Goal: Register for event/course

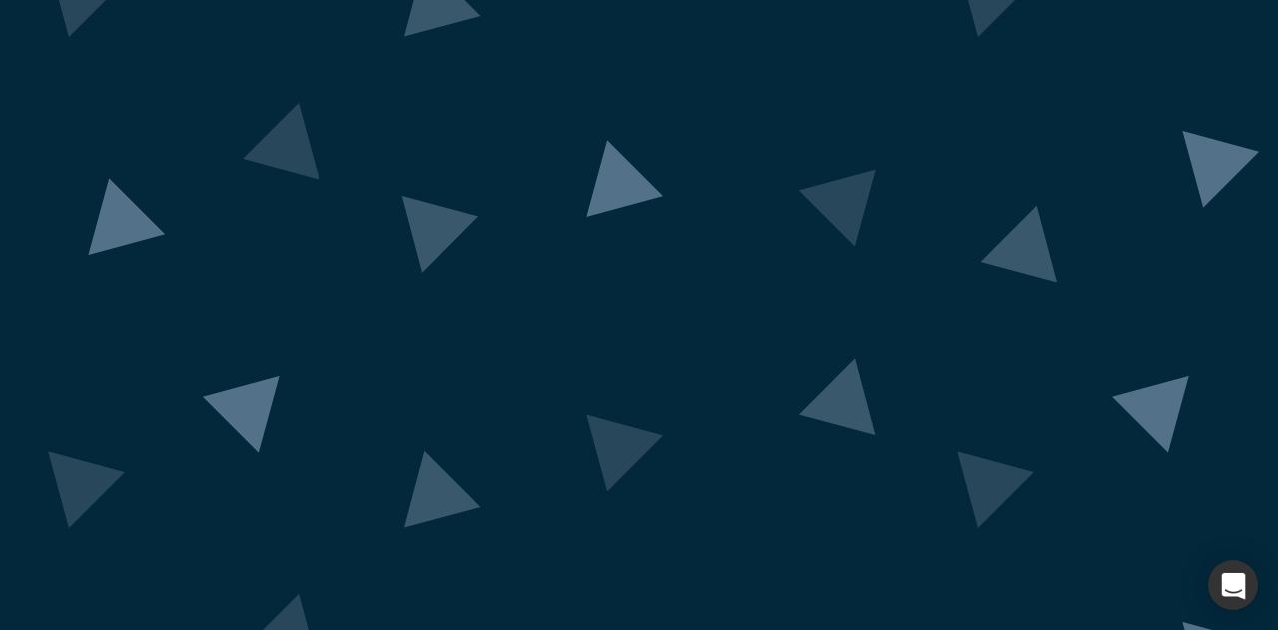
scroll to position [202, 0]
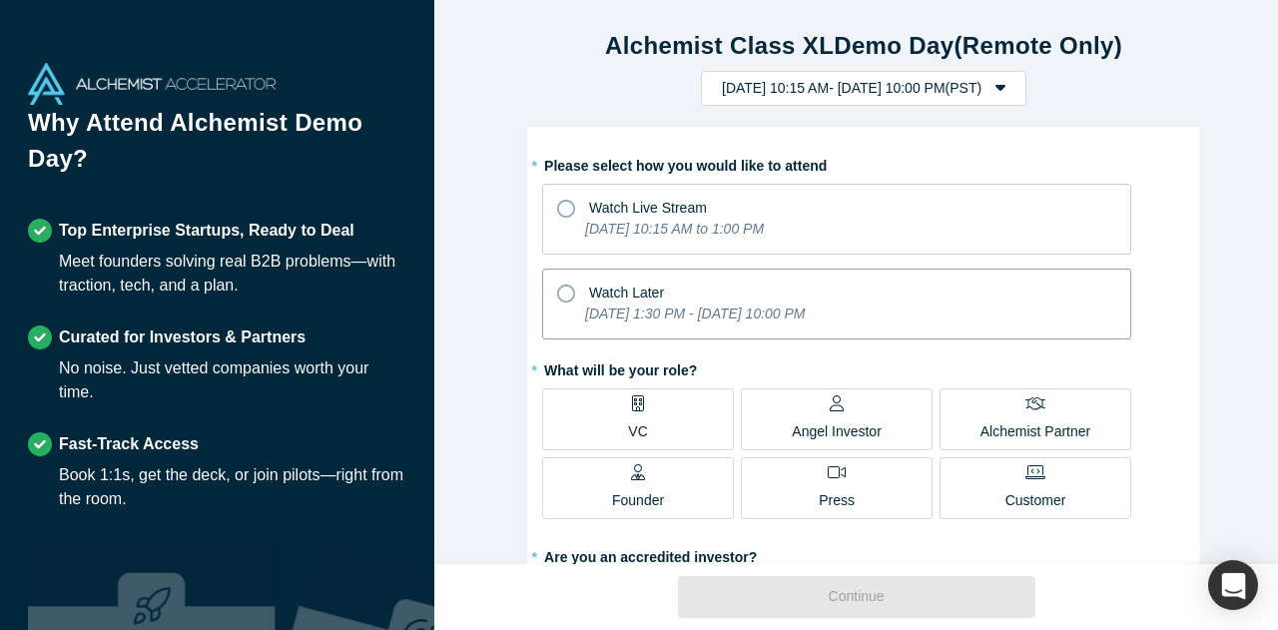
click at [611, 284] on span "Watch Later" at bounding box center [626, 292] width 75 height 16
click at [0, 0] on input "Watch Later [DATE] 1:30 PM - [DATE] 10:00 PM" at bounding box center [0, 0] width 0 height 0
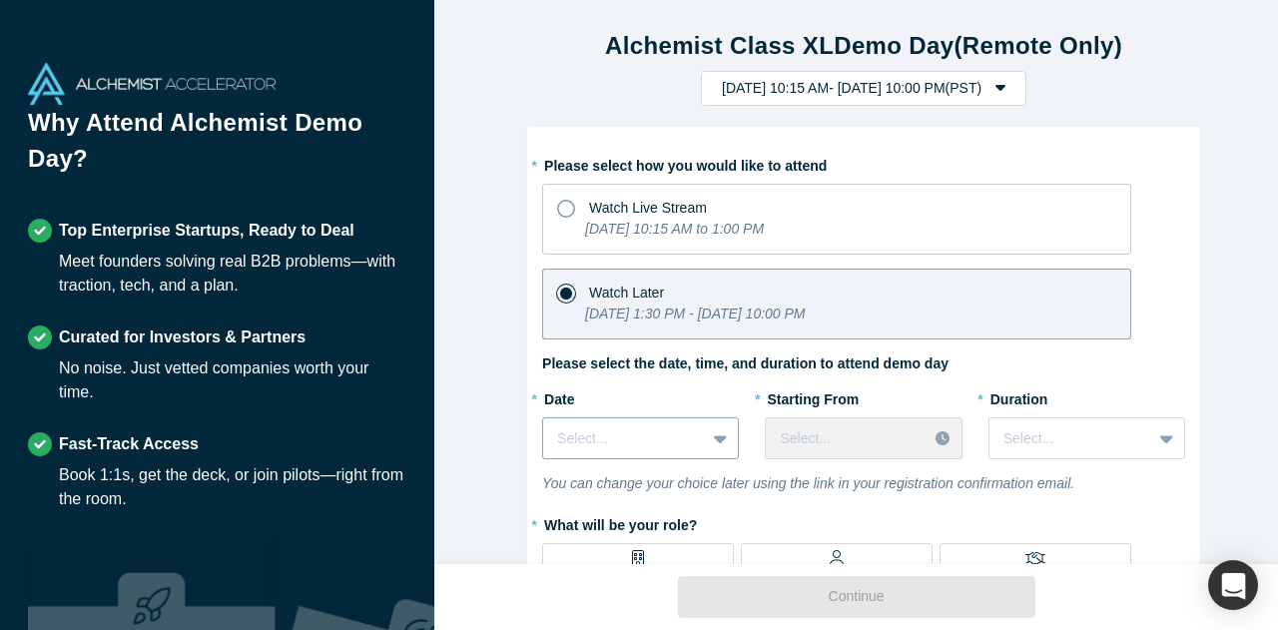
click at [714, 440] on div "Select..." at bounding box center [640, 438] width 197 height 42
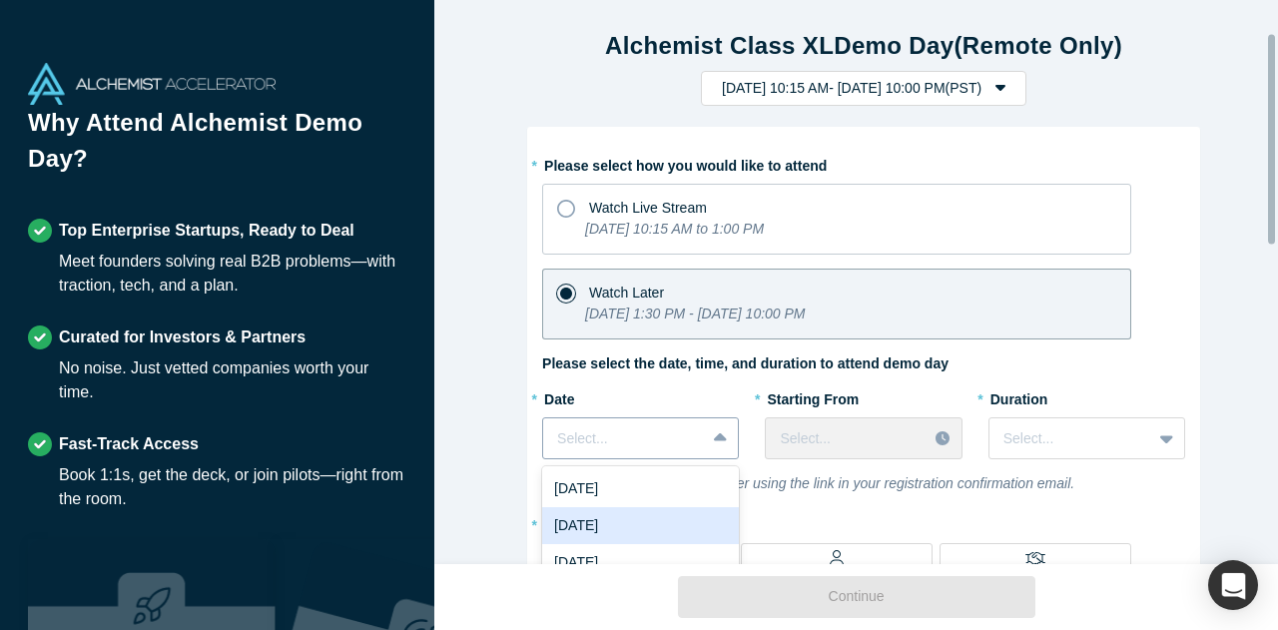
scroll to position [88, 0]
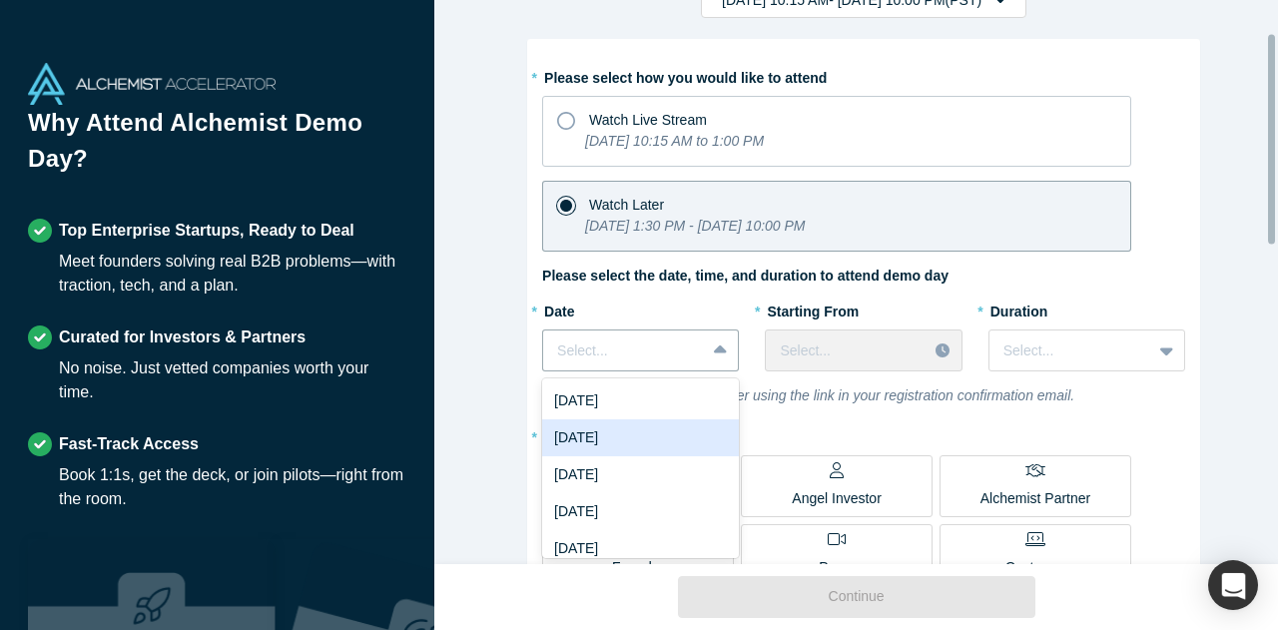
click at [675, 433] on div "[DATE]" at bounding box center [640, 437] width 197 height 37
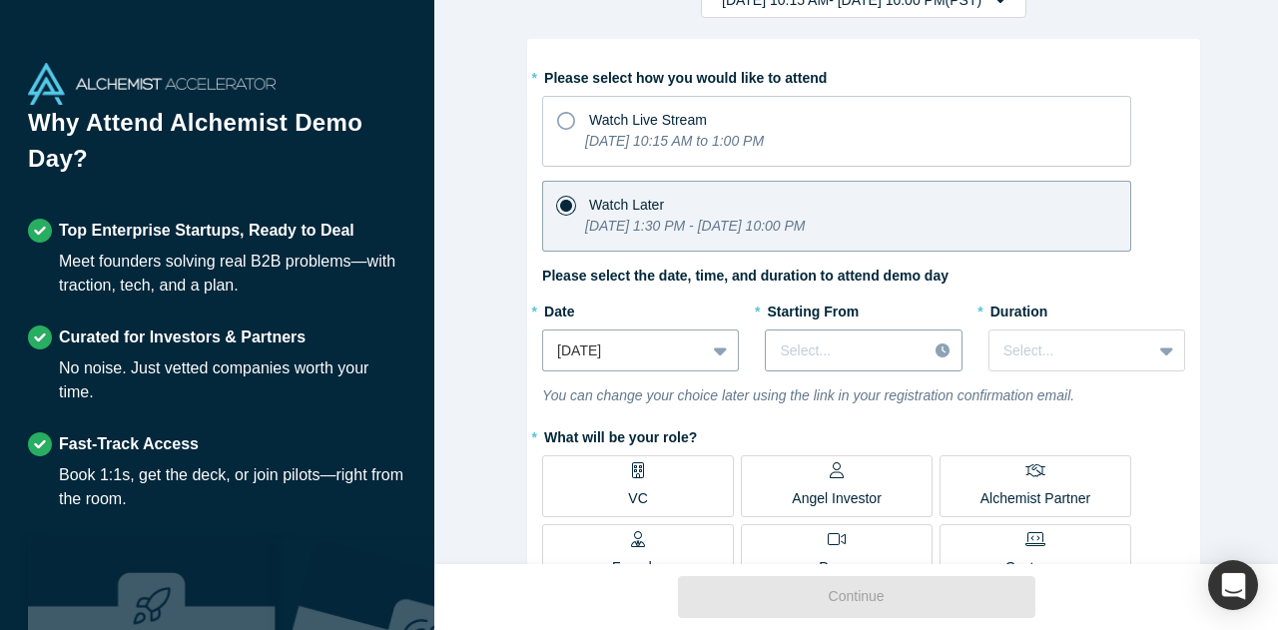
click at [927, 344] on div at bounding box center [944, 350] width 34 height 30
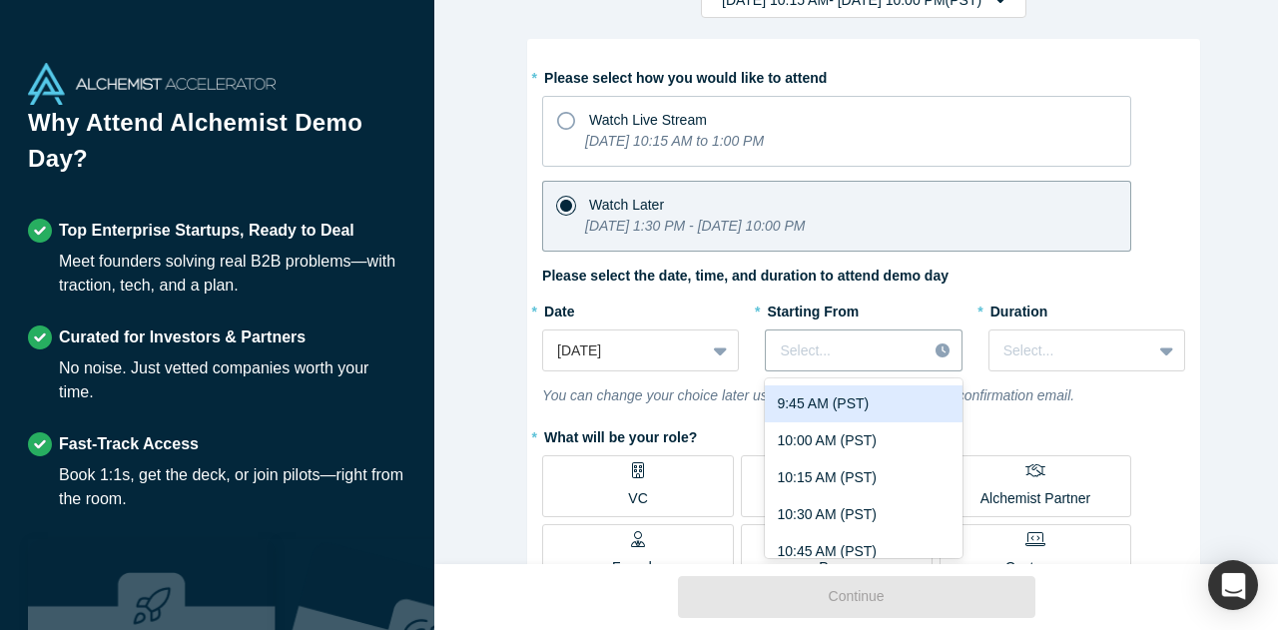
scroll to position [1497, 0]
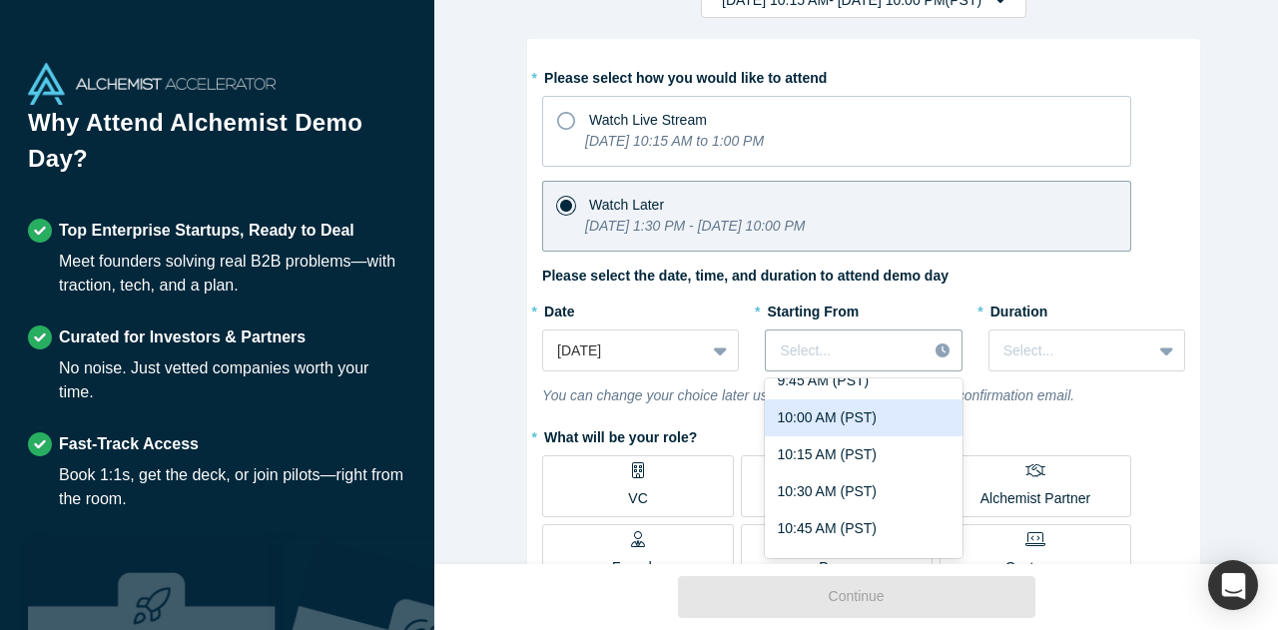
click at [797, 429] on div "10:00 AM (PST)" at bounding box center [863, 417] width 197 height 37
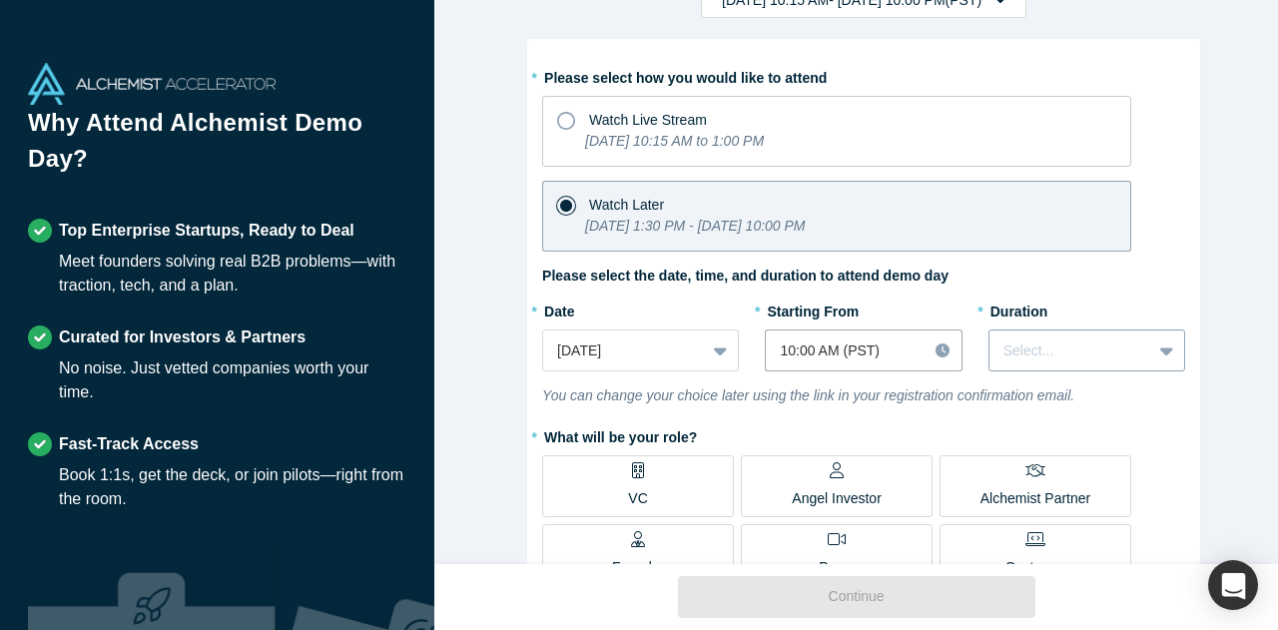
click at [1107, 359] on div at bounding box center [1070, 350] width 134 height 25
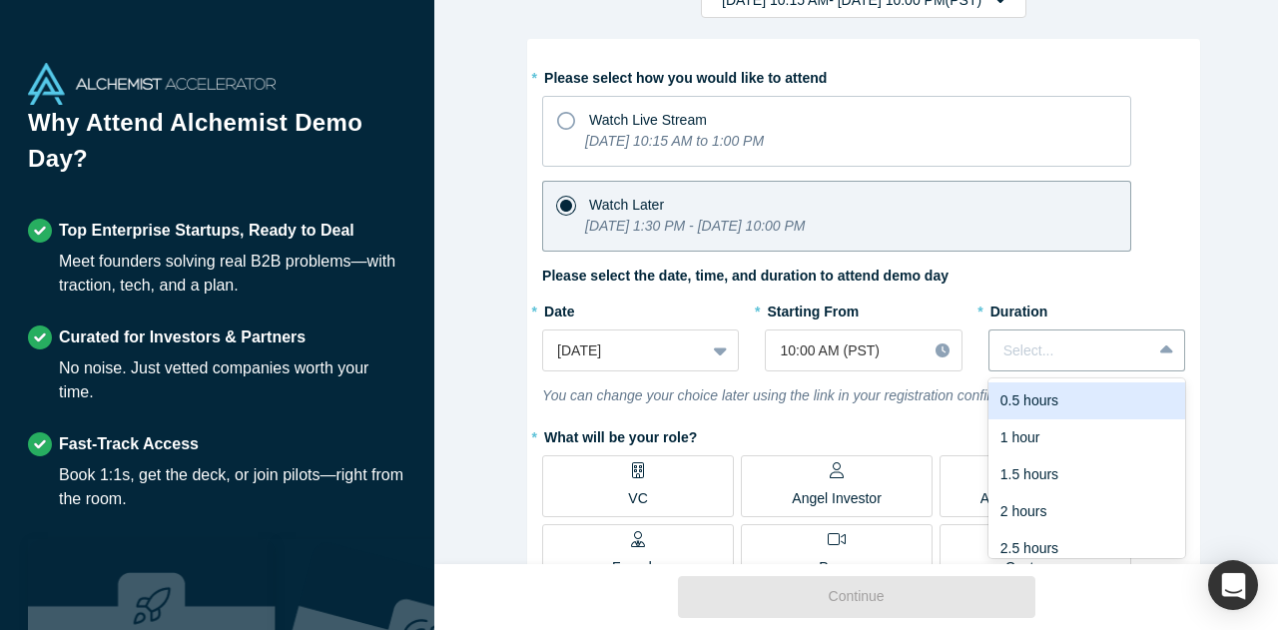
scroll to position [50, 0]
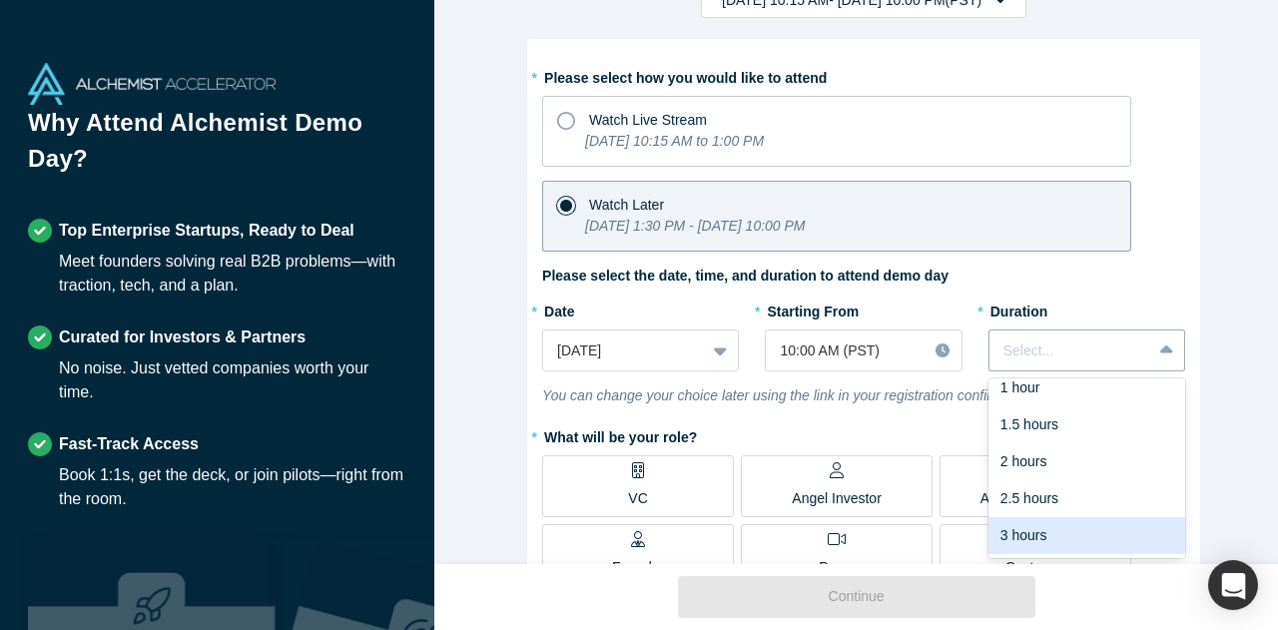
click at [1126, 544] on div "3 hours" at bounding box center [1086, 535] width 197 height 37
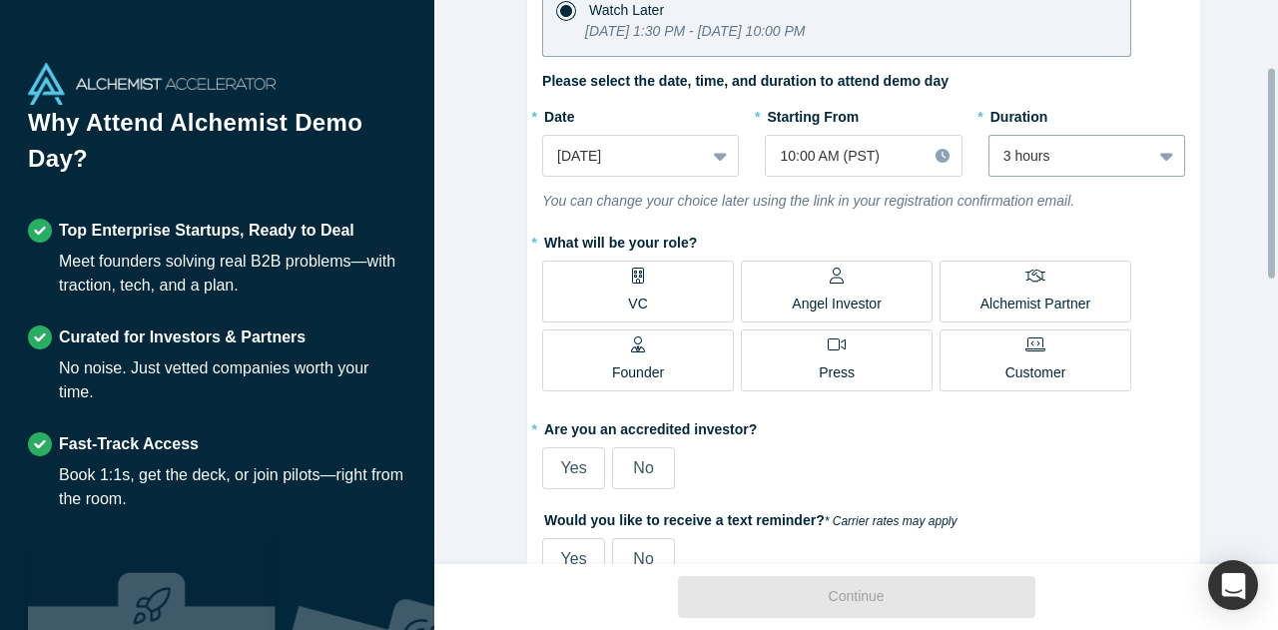
scroll to position [287, 0]
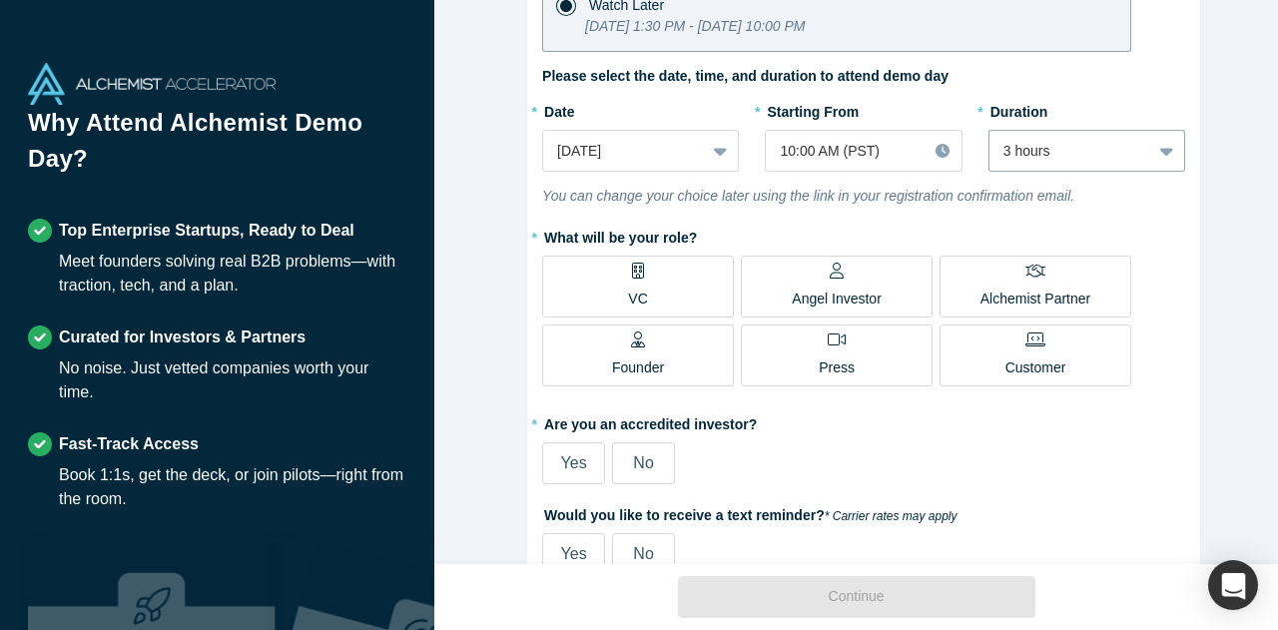
click at [841, 292] on p "Angel Investor" at bounding box center [836, 298] width 90 height 21
click at [0, 0] on input "Angel Investor" at bounding box center [0, 0] width 0 height 0
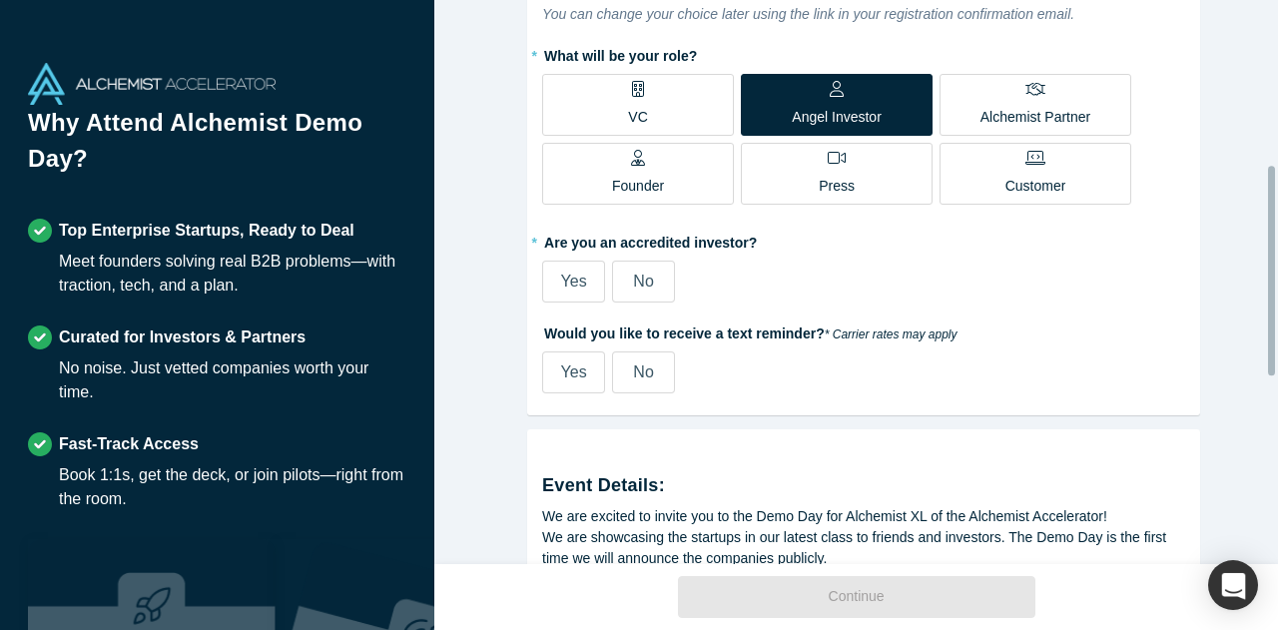
scroll to position [487, 0]
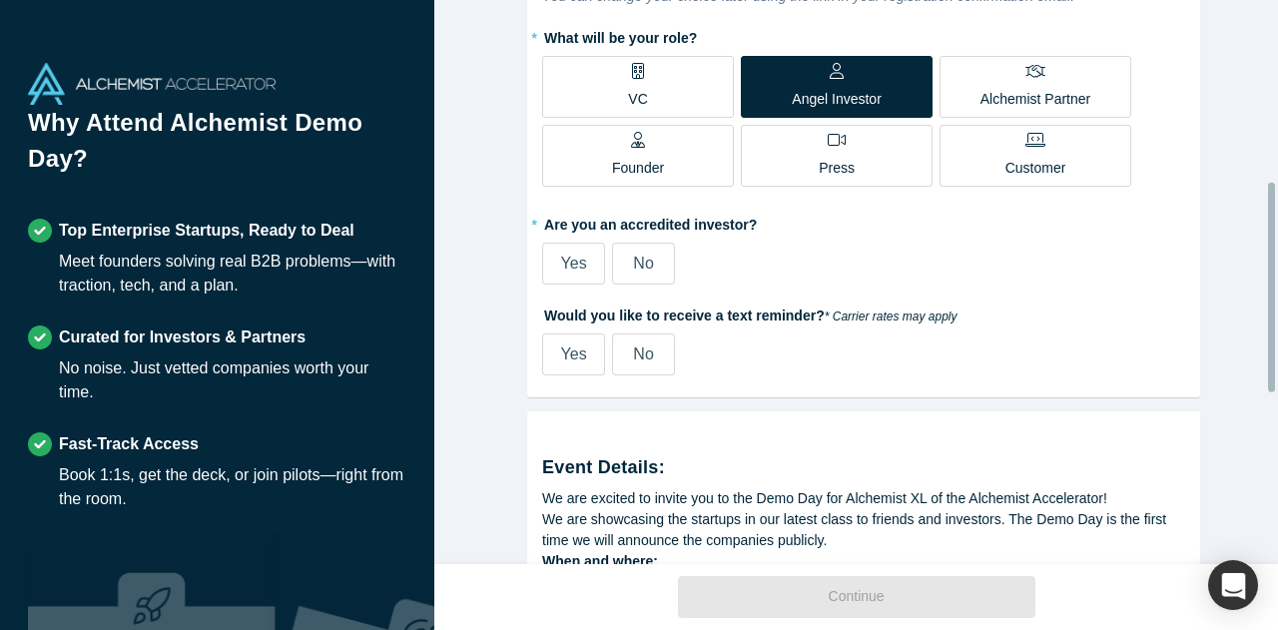
click at [571, 262] on span "Yes" at bounding box center [574, 263] width 26 height 17
click at [0, 0] on input "Yes" at bounding box center [0, 0] width 0 height 0
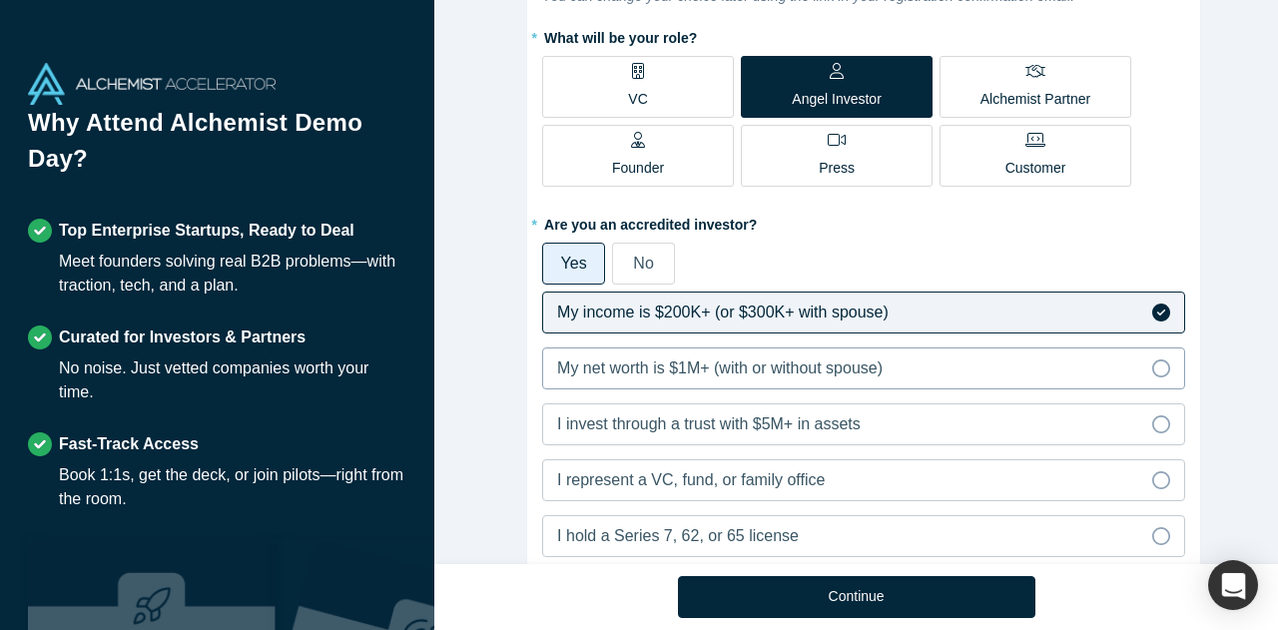
click at [1160, 366] on icon at bounding box center [1161, 368] width 18 height 18
click at [0, 0] on input "My net worth is $1M+ (with or without spouse)" at bounding box center [0, 0] width 0 height 0
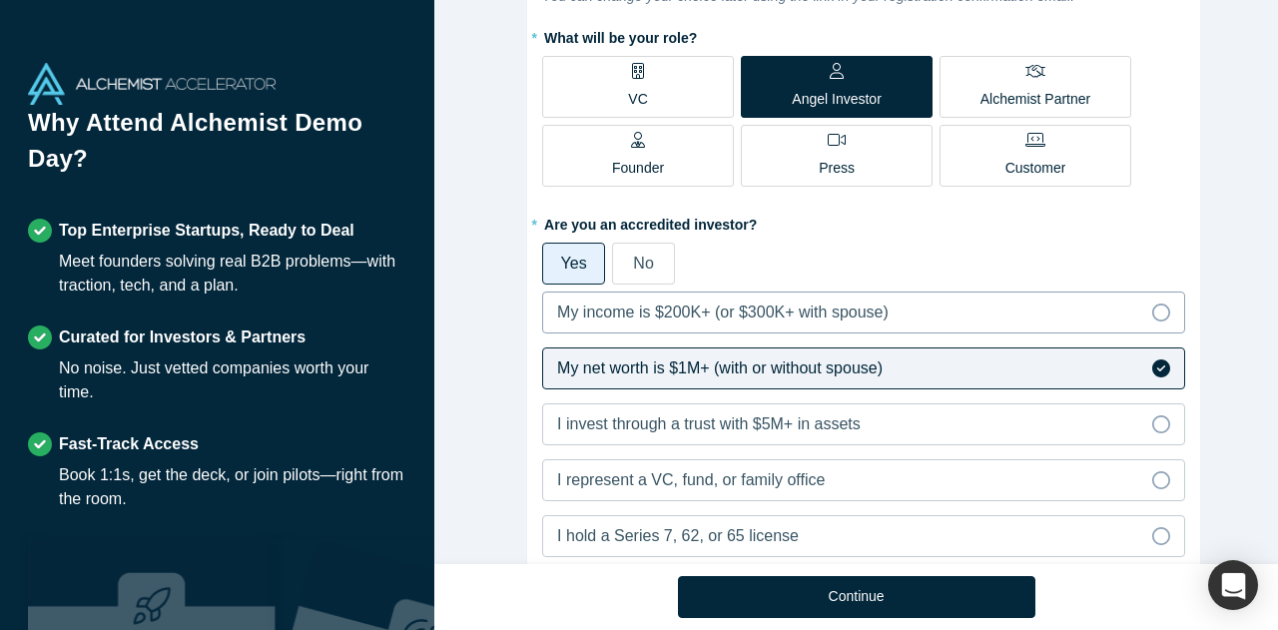
click at [1154, 309] on icon at bounding box center [1161, 312] width 18 height 18
click at [0, 0] on input "My income is $200K+ (or $300K+ with spouse)" at bounding box center [0, 0] width 0 height 0
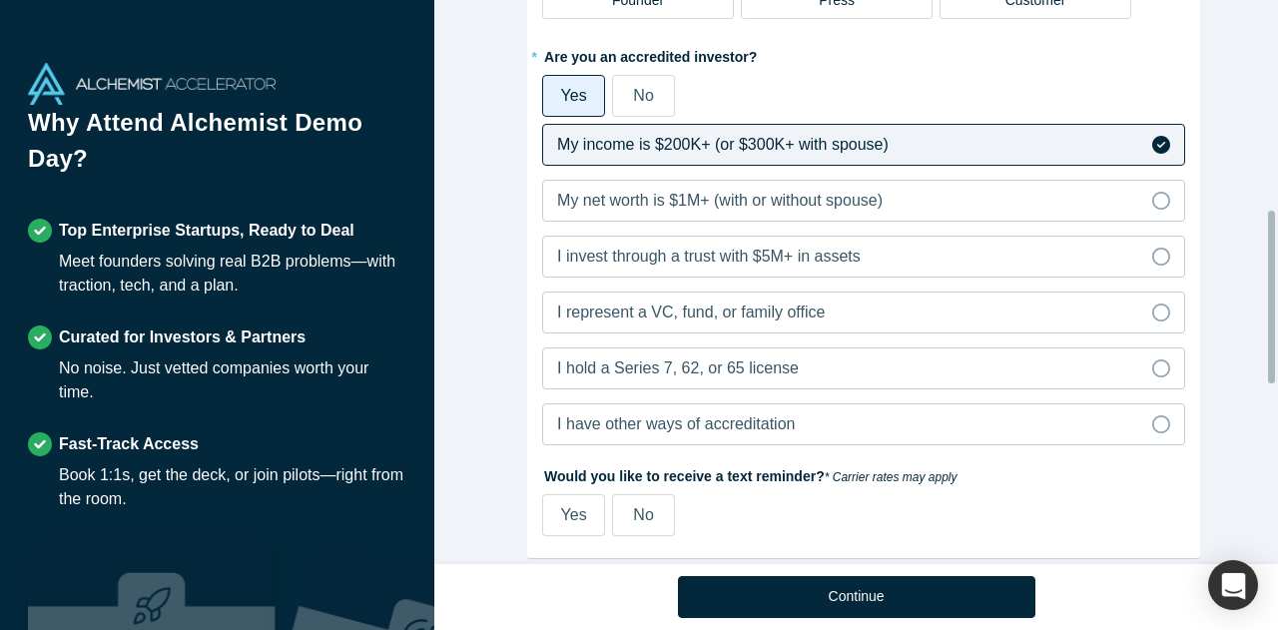
scroll to position [687, 0]
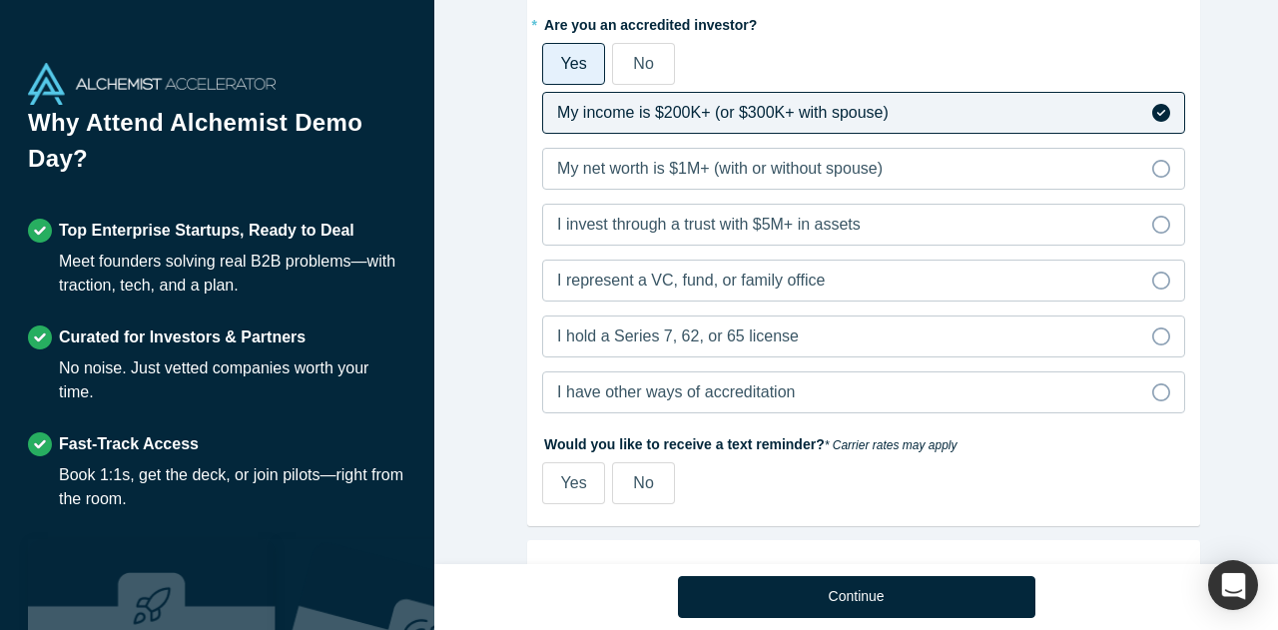
click at [576, 476] on span "Yes" at bounding box center [574, 482] width 26 height 17
click at [0, 0] on input "Yes" at bounding box center [0, 0] width 0 height 0
select select "US"
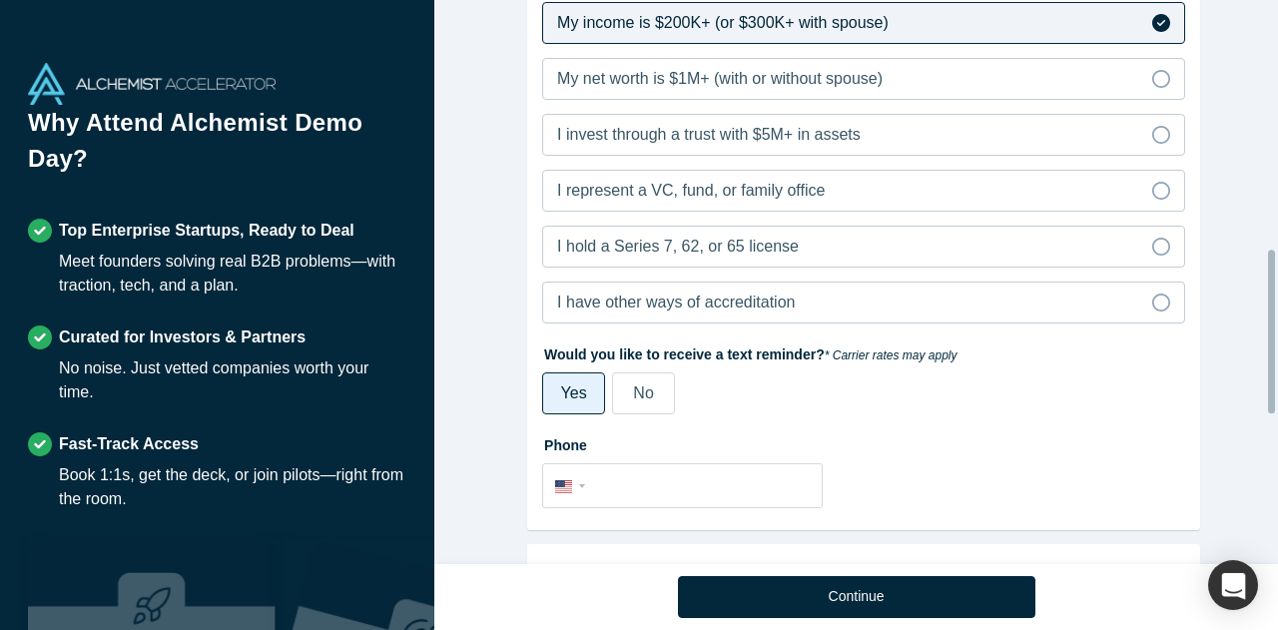
scroll to position [886, 0]
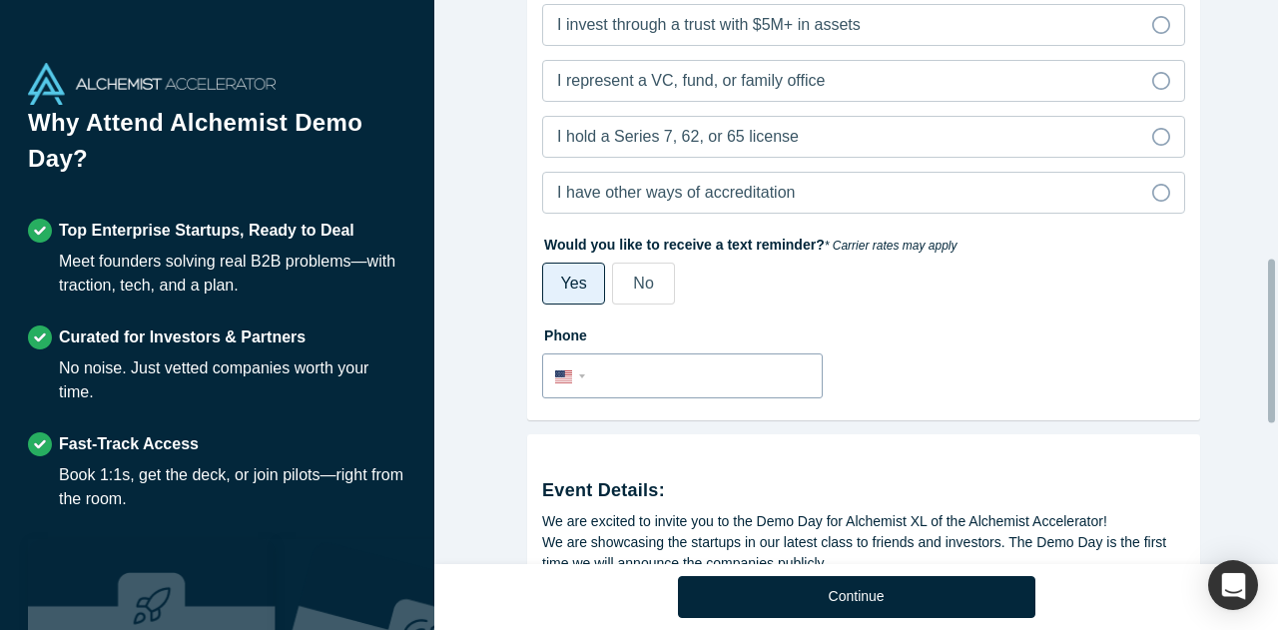
click at [644, 374] on input "tel" at bounding box center [700, 376] width 219 height 29
type input "[PHONE_NUMBER]"
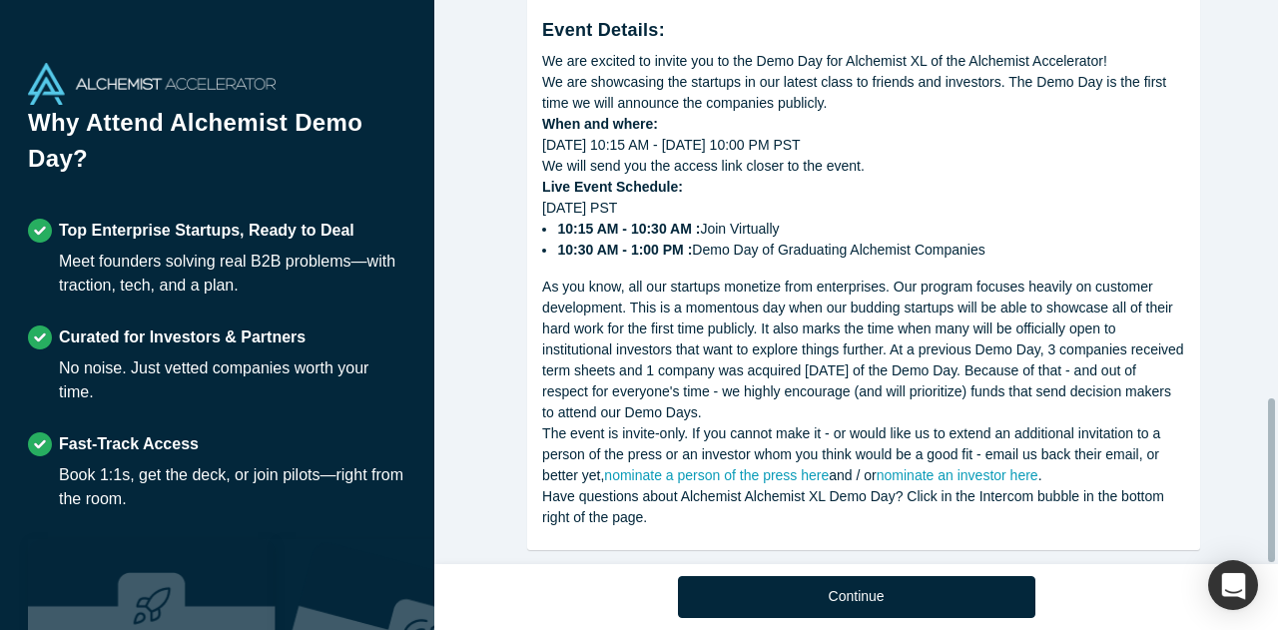
scroll to position [1366, 0]
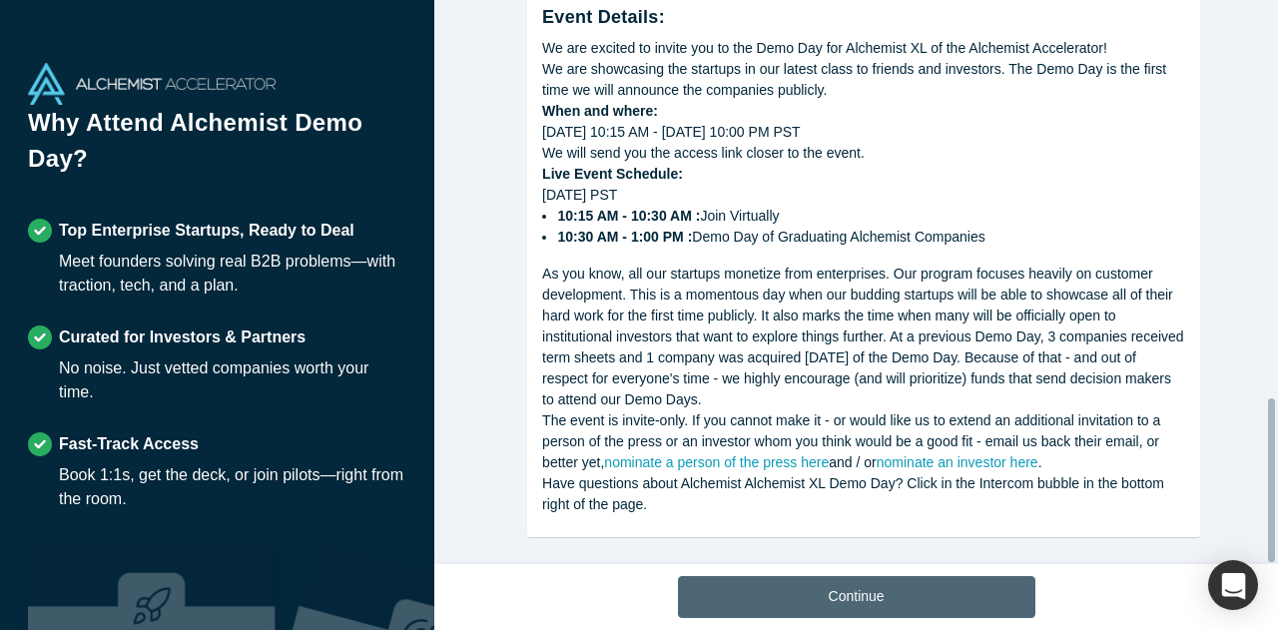
click at [892, 590] on button "Continue" at bounding box center [856, 597] width 357 height 42
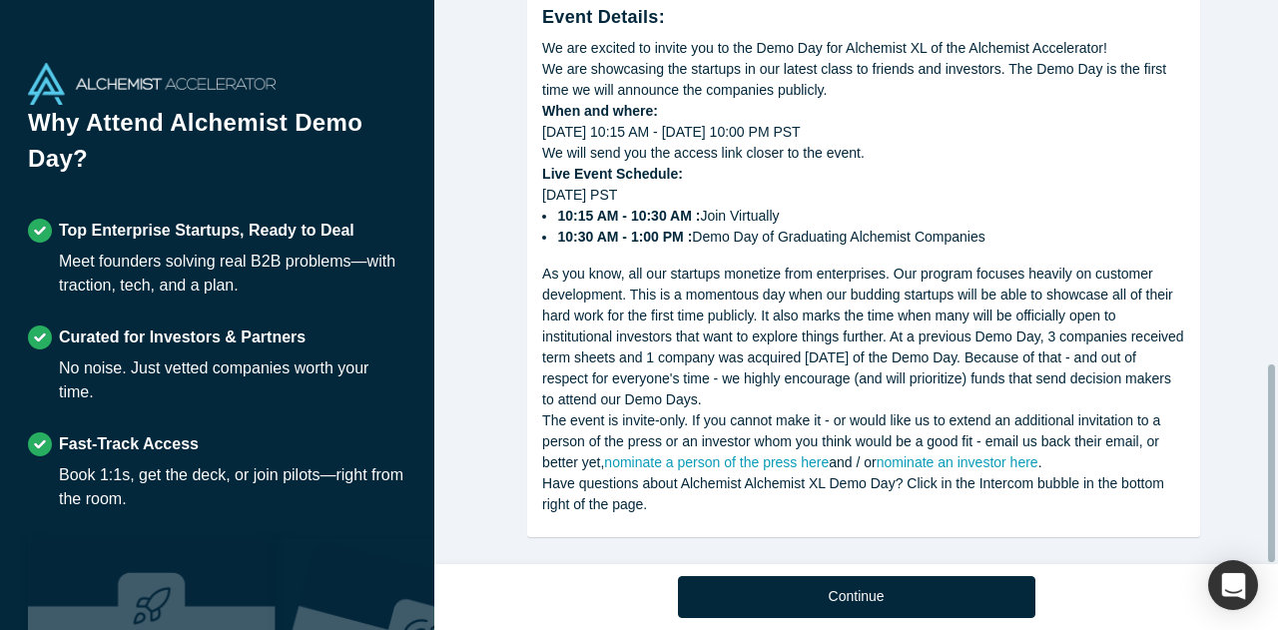
scroll to position [1038, 0]
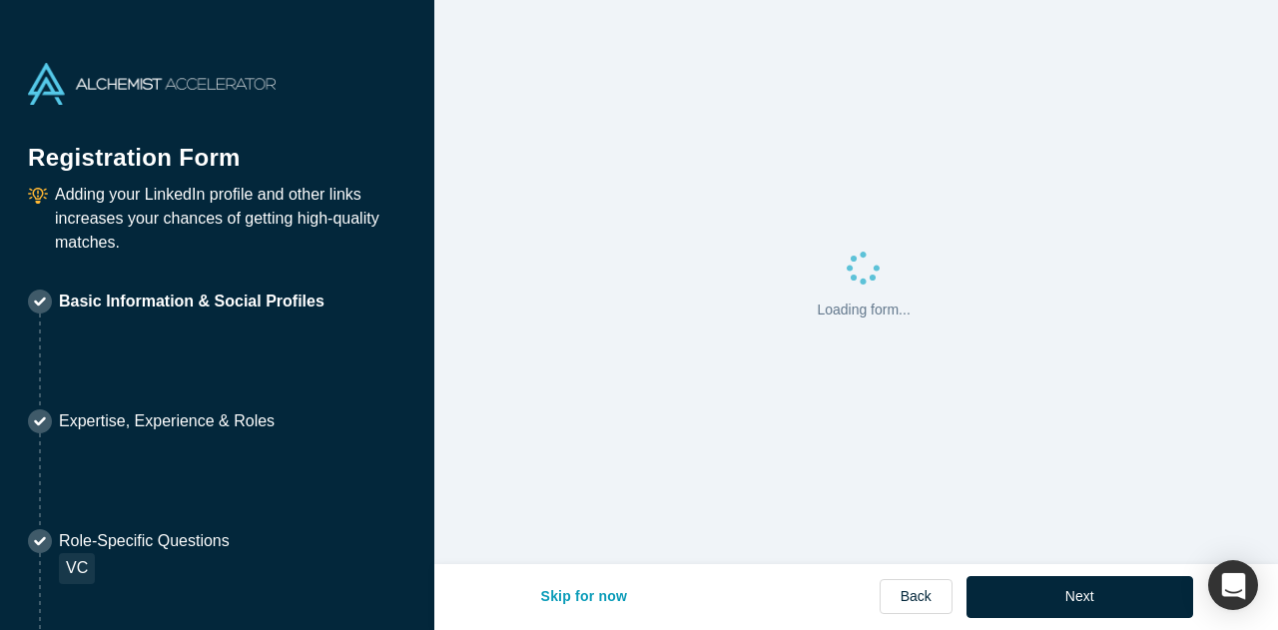
select select "US"
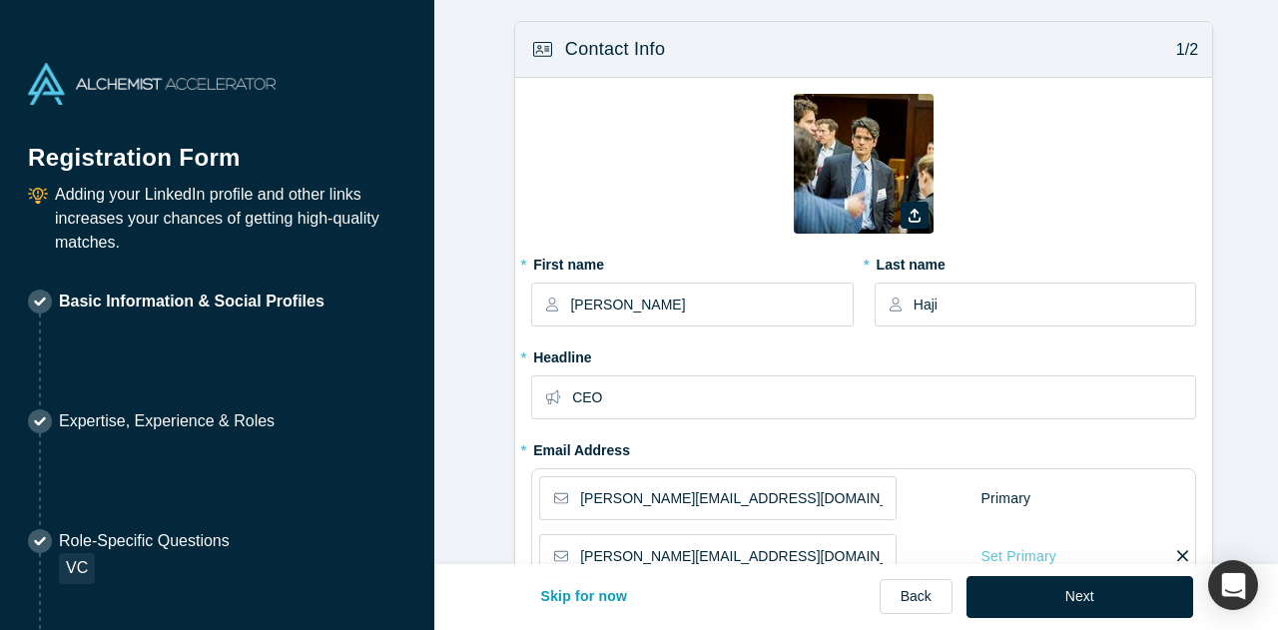
type input "[GEOGRAPHIC_DATA], [GEOGRAPHIC_DATA], [GEOGRAPHIC_DATA]"
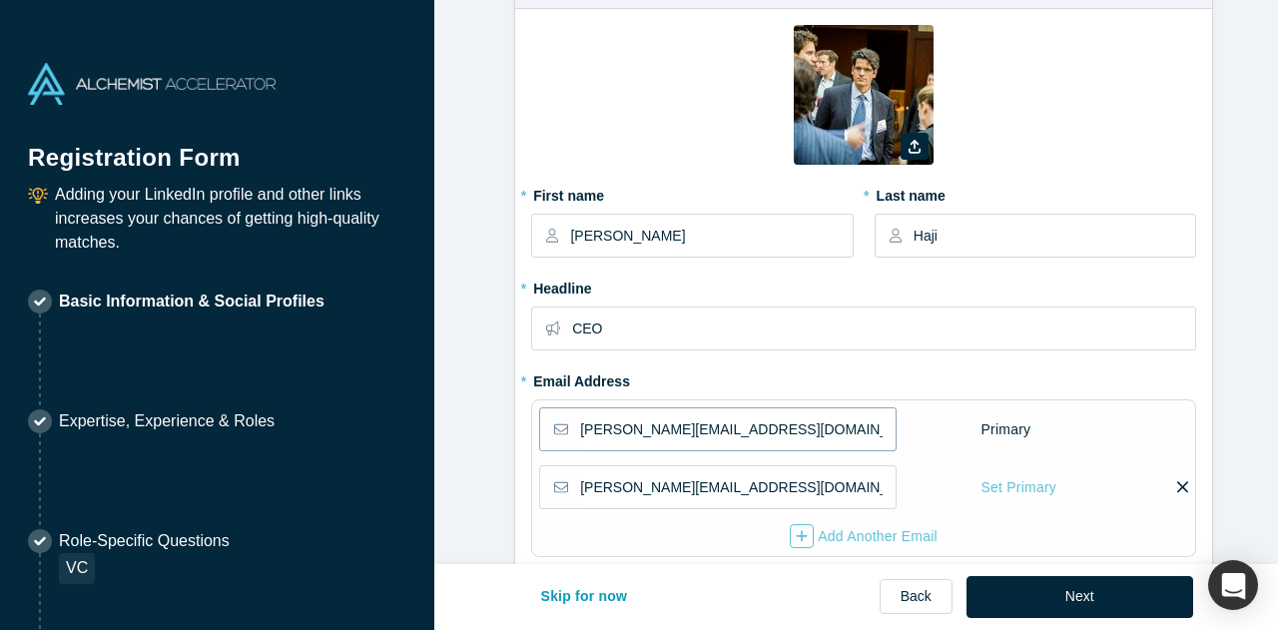
scroll to position [100, 0]
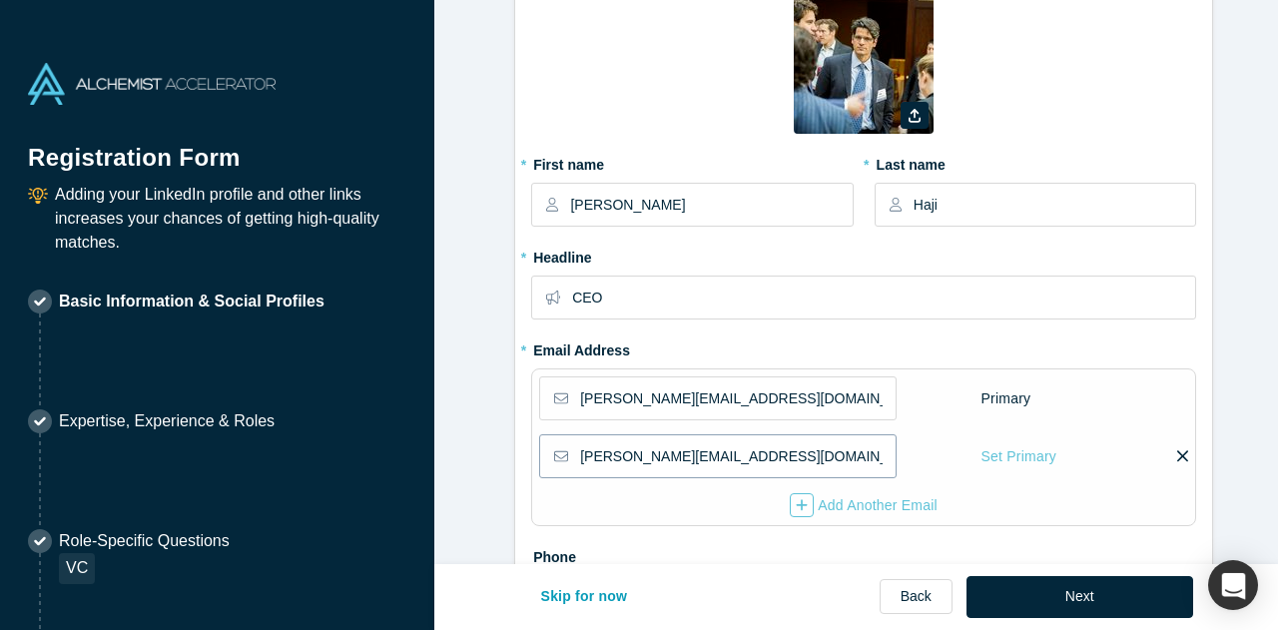
drag, startPoint x: 745, startPoint y: 449, endPoint x: 545, endPoint y: 460, distance: 199.9
click at [545, 460] on div "[PERSON_NAME][EMAIL_ADDRESS][DOMAIN_NAME]" at bounding box center [717, 456] width 356 height 44
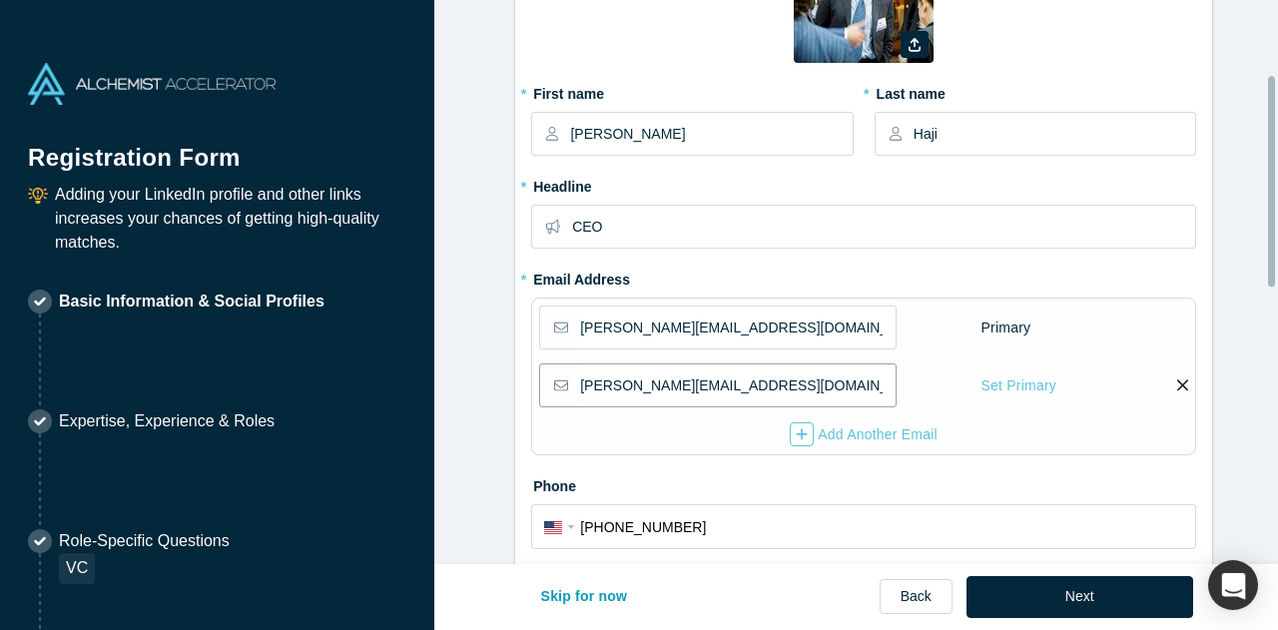
scroll to position [200, 0]
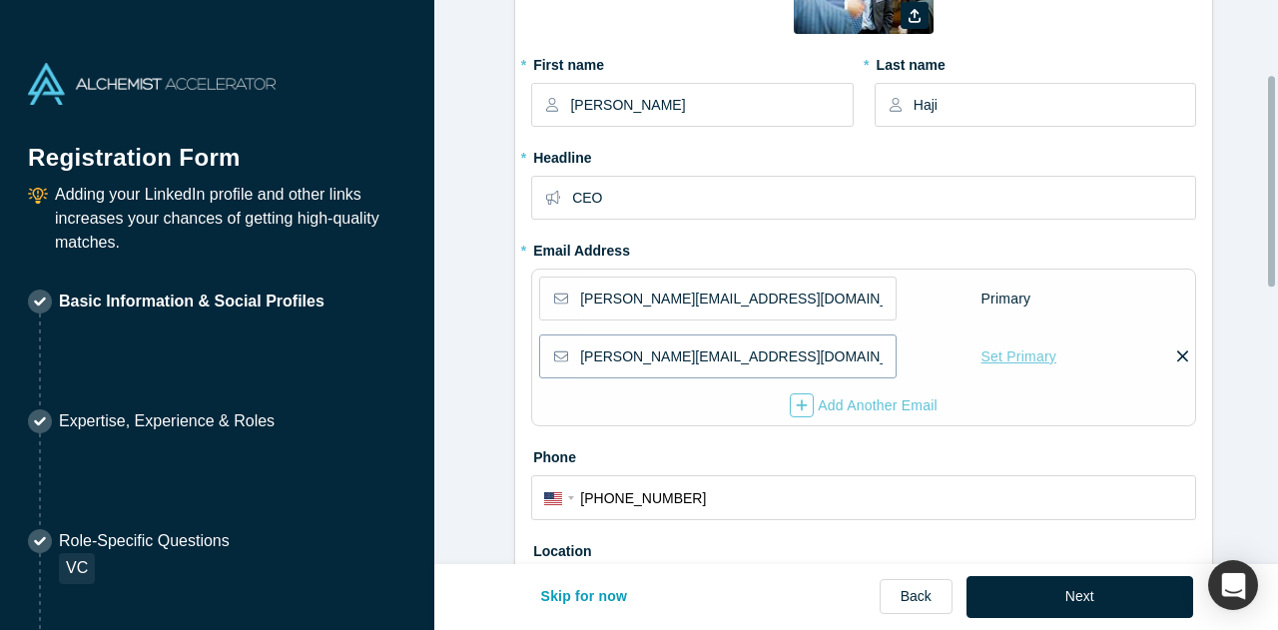
type input "[PERSON_NAME][EMAIL_ADDRESS][DOMAIN_NAME]"
click at [1010, 360] on div "Set Primary" at bounding box center [1018, 356] width 77 height 35
click at [0, 0] on input "Set Primary" at bounding box center [0, 0] width 0 height 0
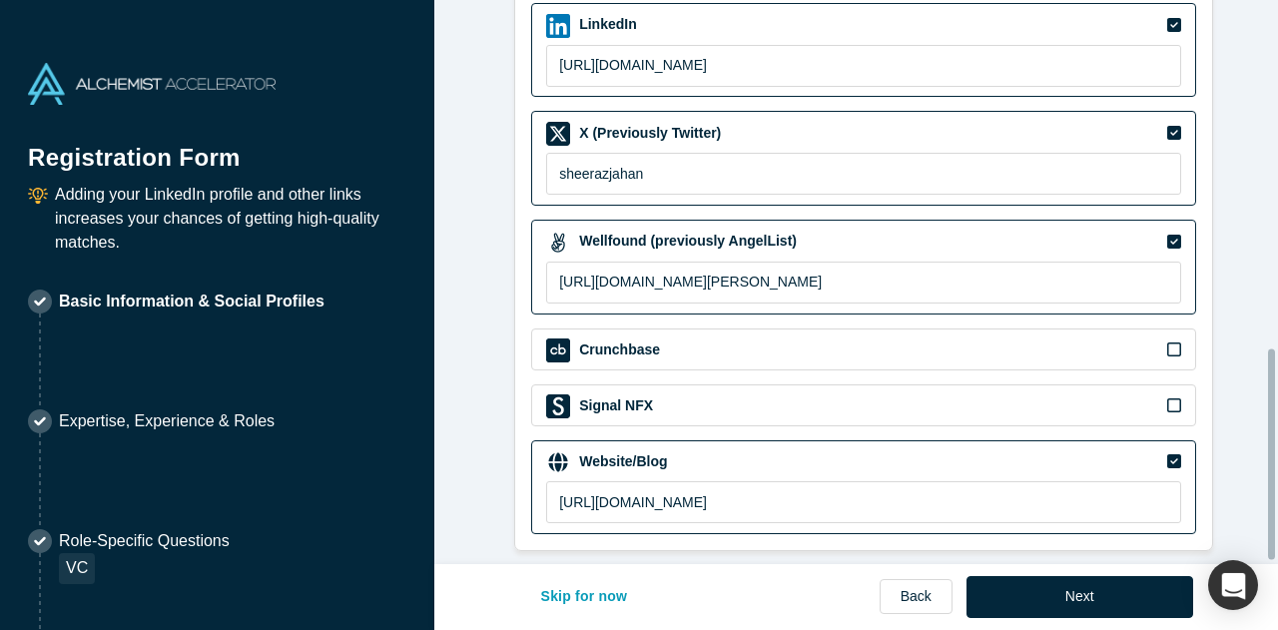
scroll to position [941, 0]
drag, startPoint x: 658, startPoint y: 170, endPoint x: 512, endPoint y: 156, distance: 146.4
click at [515, 156] on div "LinkedIn [URL][DOMAIN_NAME] X (Previously Twitter) sheerazjahan Wellfound (prev…" at bounding box center [863, 269] width 697 height 564
drag, startPoint x: 769, startPoint y: 498, endPoint x: 448, endPoint y: 488, distance: 320.5
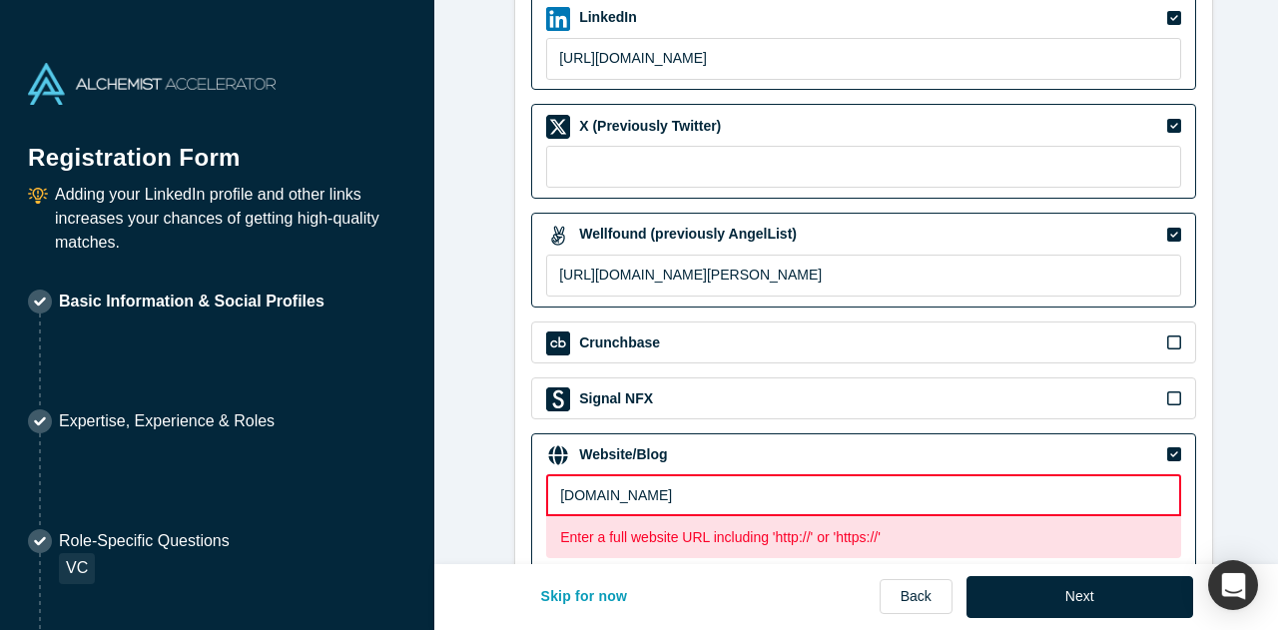
type input "[DOMAIN_NAME]"
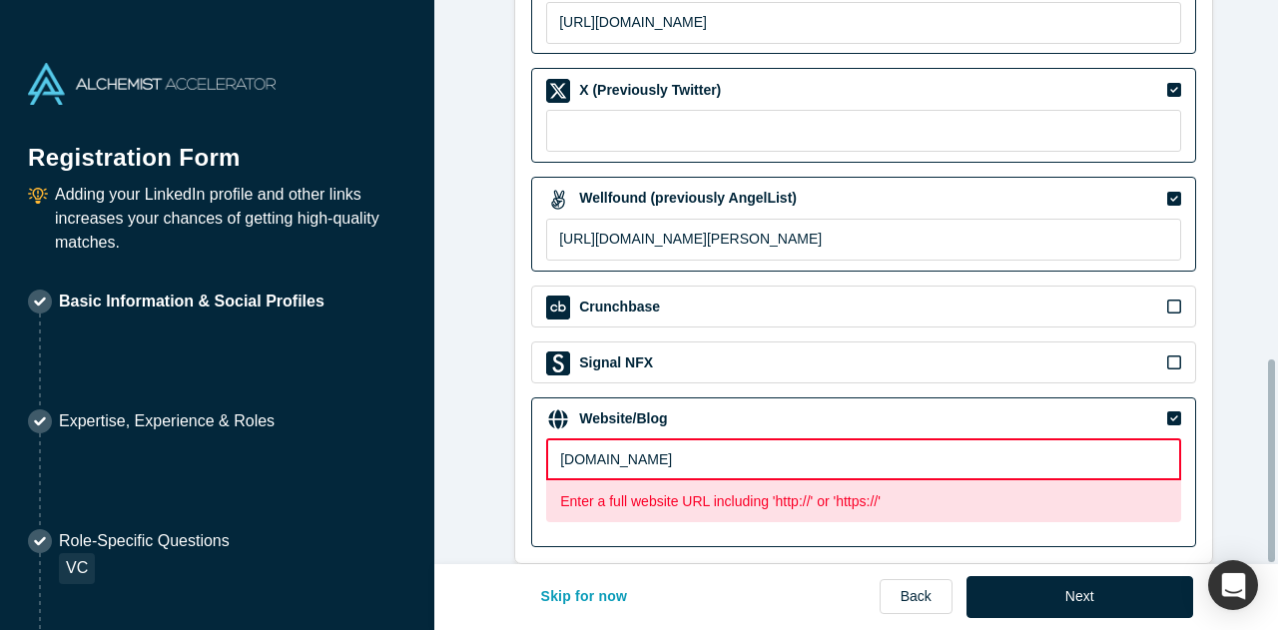
scroll to position [997, 0]
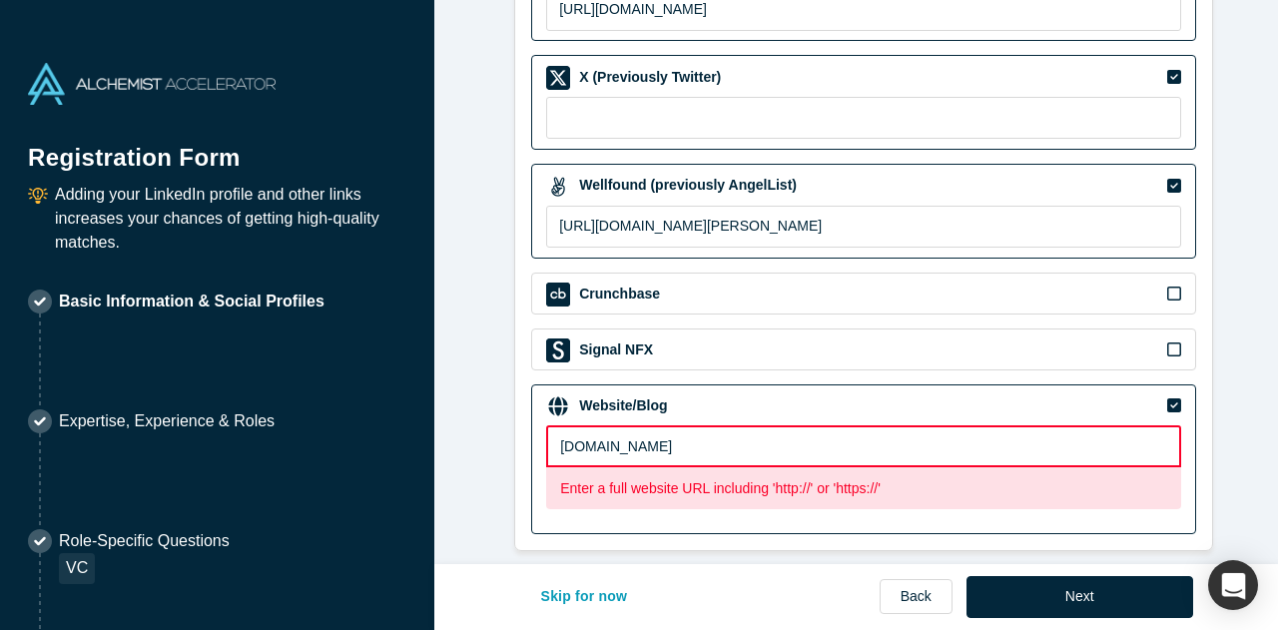
click at [546, 430] on input "[DOMAIN_NAME]" at bounding box center [863, 446] width 635 height 42
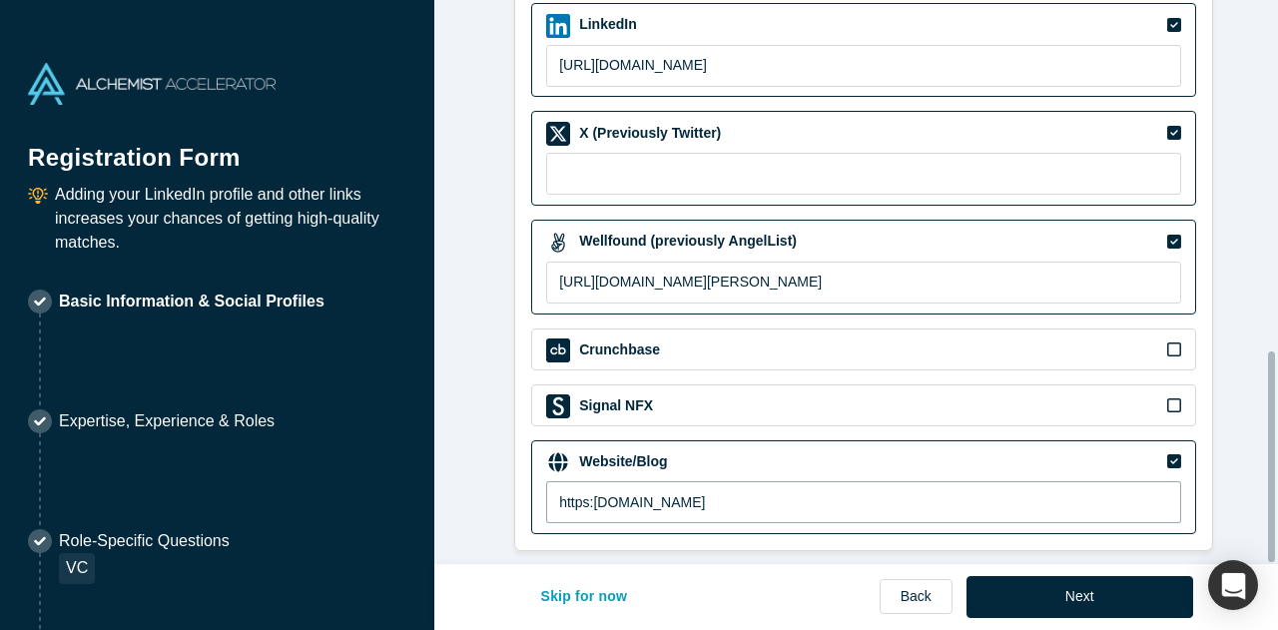
scroll to position [941, 0]
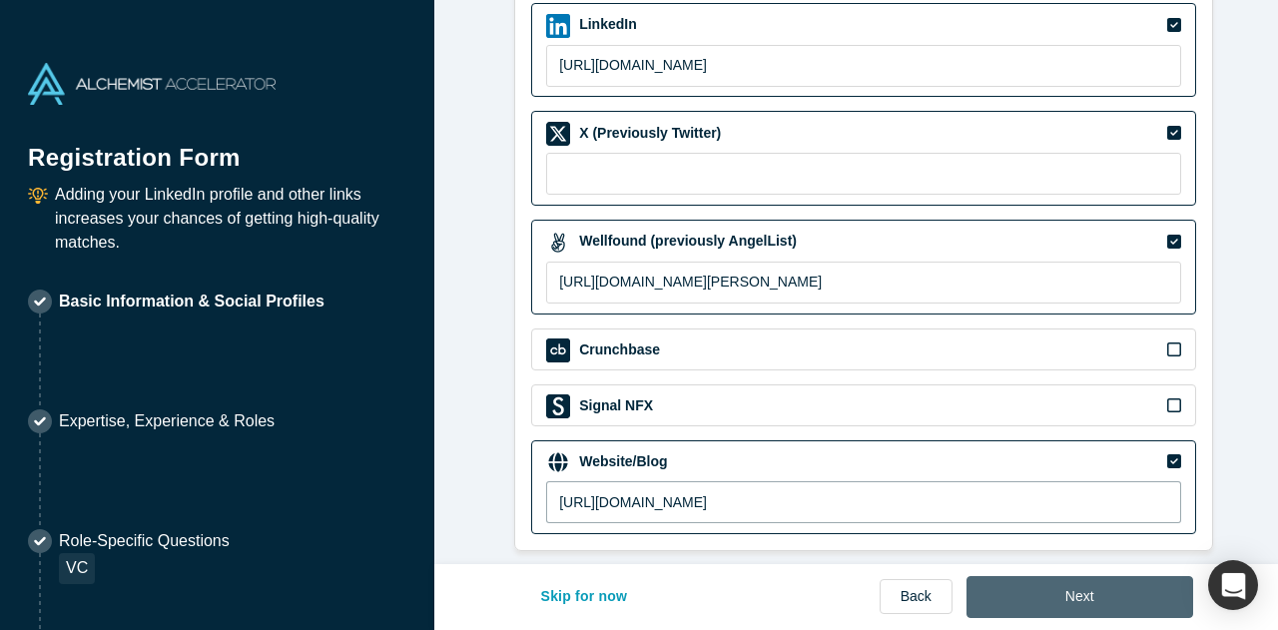
type input "[URL][DOMAIN_NAME]"
click at [1079, 587] on button "Next" at bounding box center [1079, 597] width 227 height 42
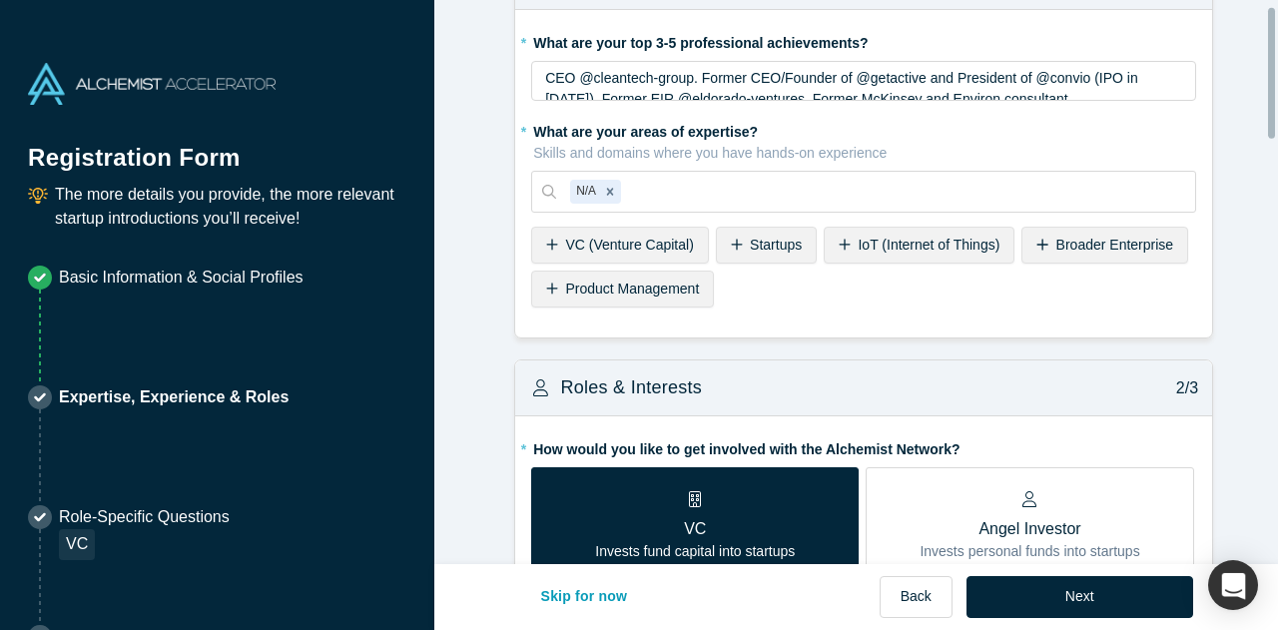
scroll to position [100, 0]
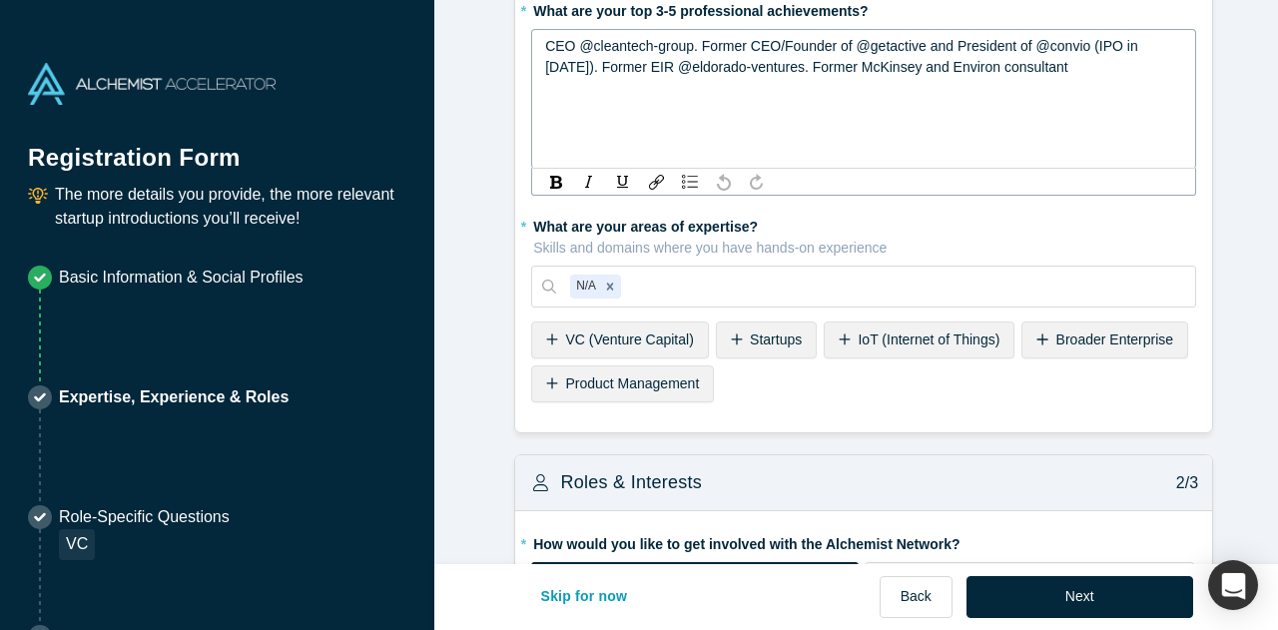
click at [1110, 40] on span "CEO @cleantech-group. Former CEO/Founder of @getactive and President of @convio…" at bounding box center [843, 56] width 596 height 37
click at [545, 53] on span "CEO @cleantech-group. Former CEO/Founder of @getactive and President of @convio…" at bounding box center [843, 56] width 596 height 37
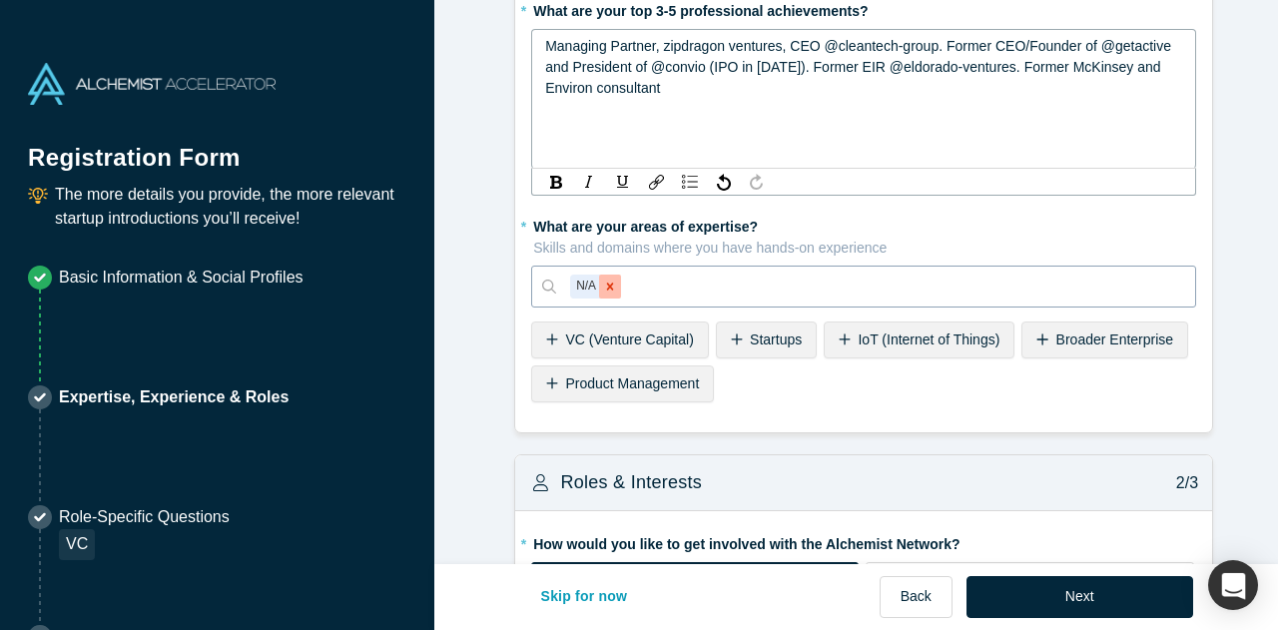
click at [607, 287] on icon "Remove N/A" at bounding box center [610, 285] width 7 height 7
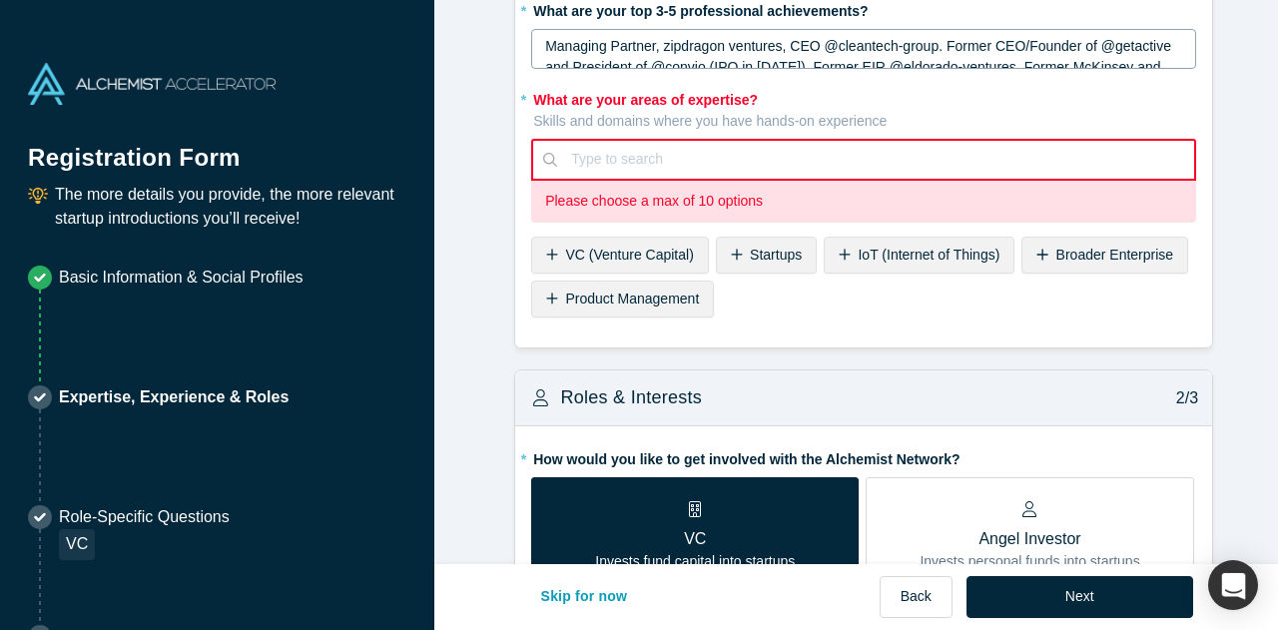
click at [621, 255] on span "VC (Venture Capital)" at bounding box center [629, 255] width 128 height 16
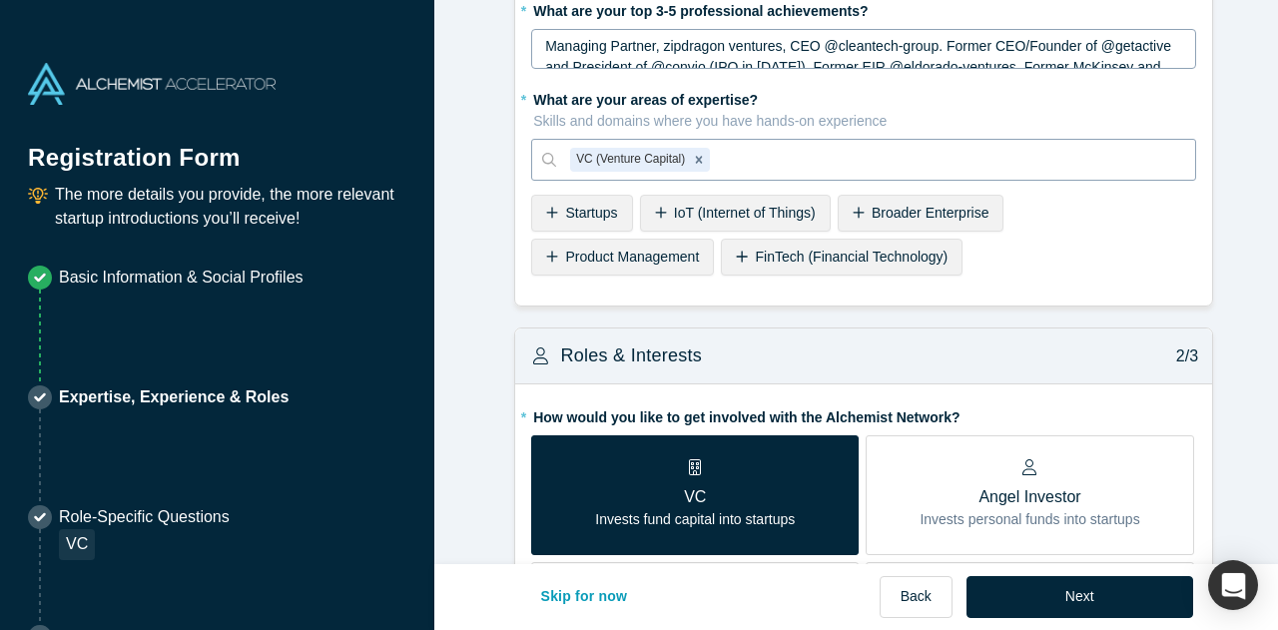
click at [575, 216] on span "Startups" at bounding box center [591, 213] width 52 height 16
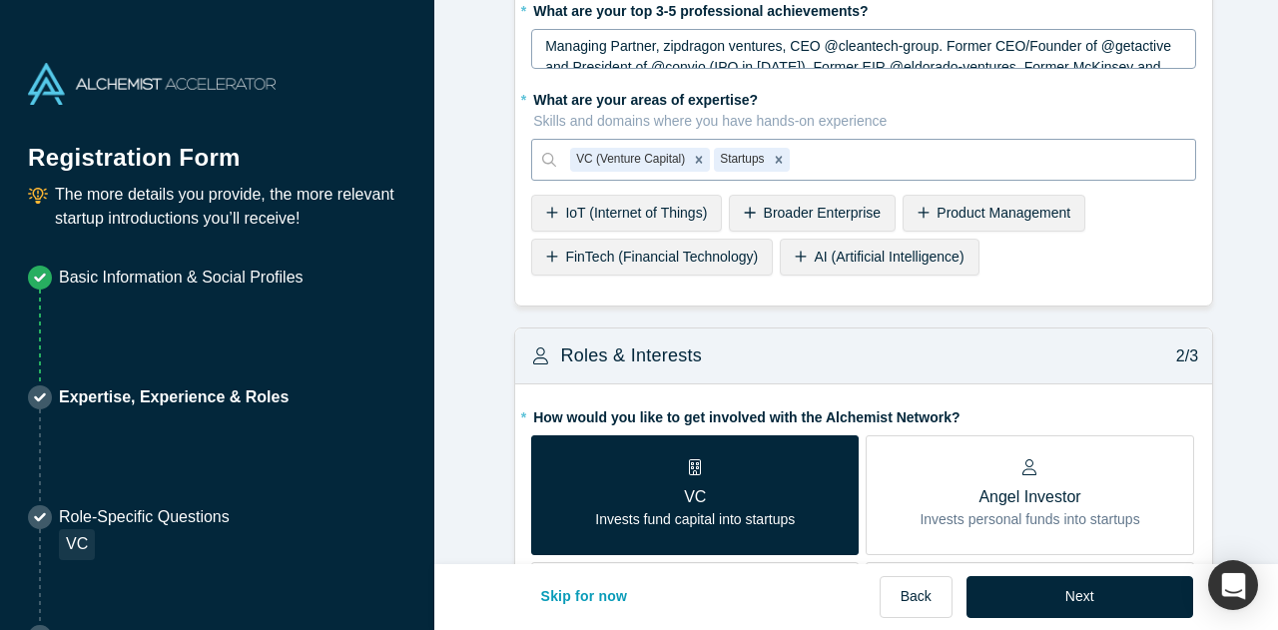
click at [844, 253] on span "AI (Artificial Intelligence)" at bounding box center [888, 257] width 150 height 16
click at [970, 210] on span "Product Management" at bounding box center [1003, 213] width 134 height 16
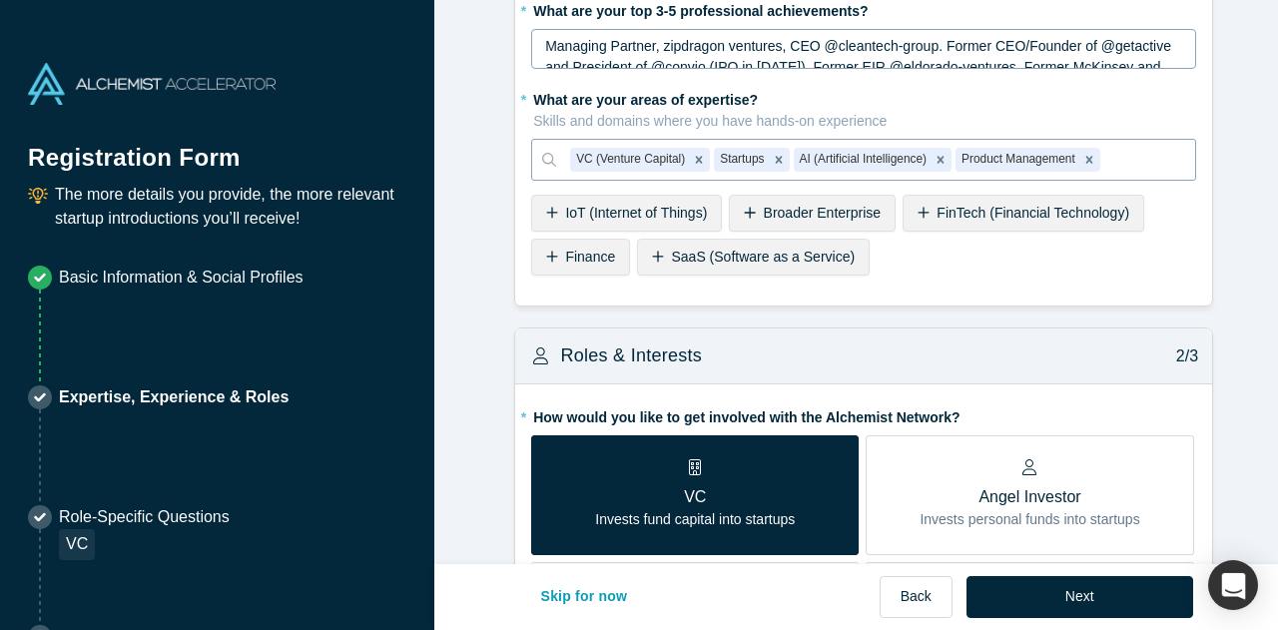
click at [584, 250] on span "Finance" at bounding box center [590, 257] width 50 height 16
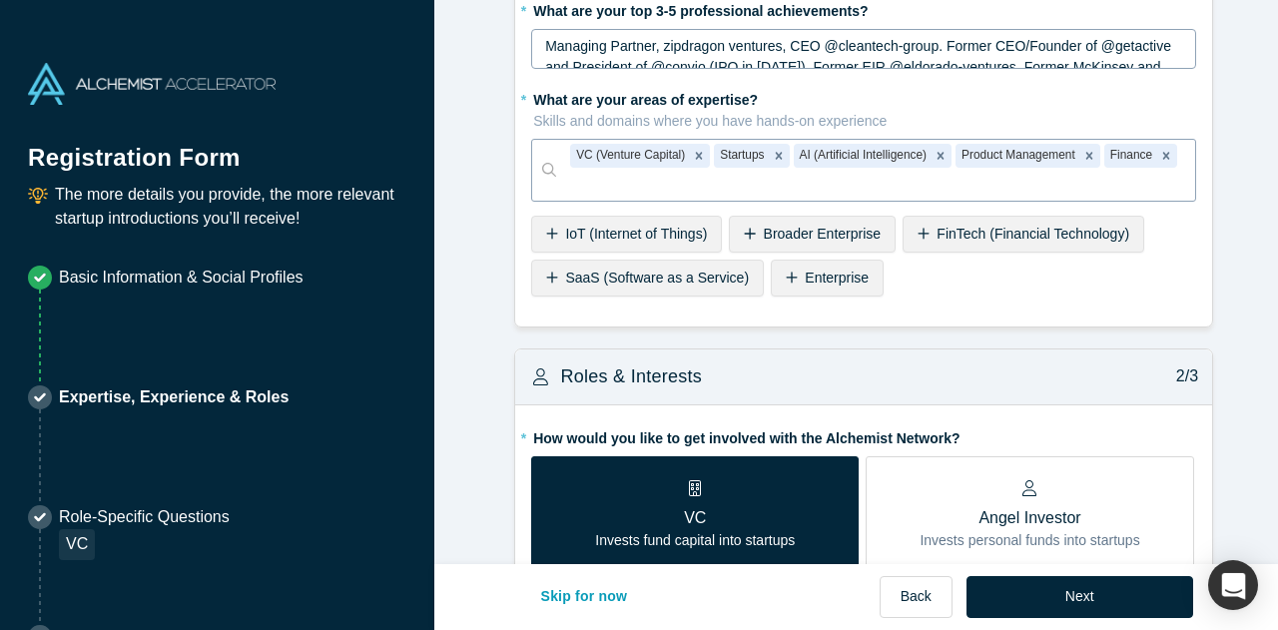
click at [601, 269] on span "SaaS (Software as a Service)" at bounding box center [657, 277] width 184 height 16
click at [575, 274] on span "Enterprise" at bounding box center [597, 277] width 64 height 16
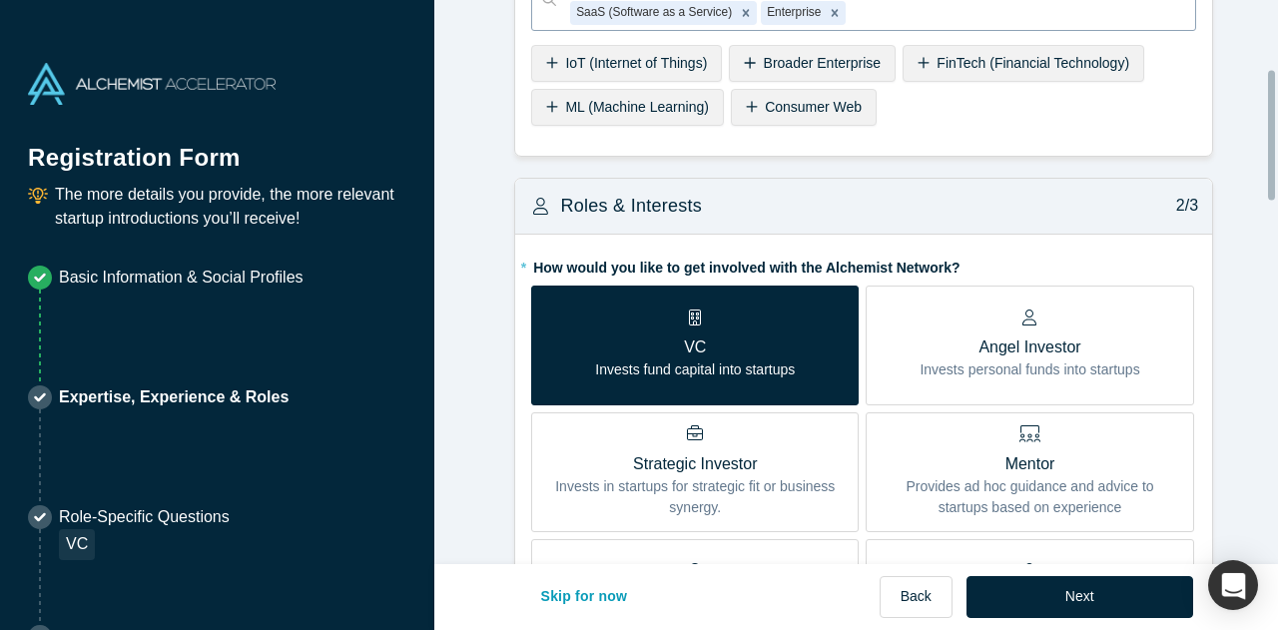
scroll to position [299, 0]
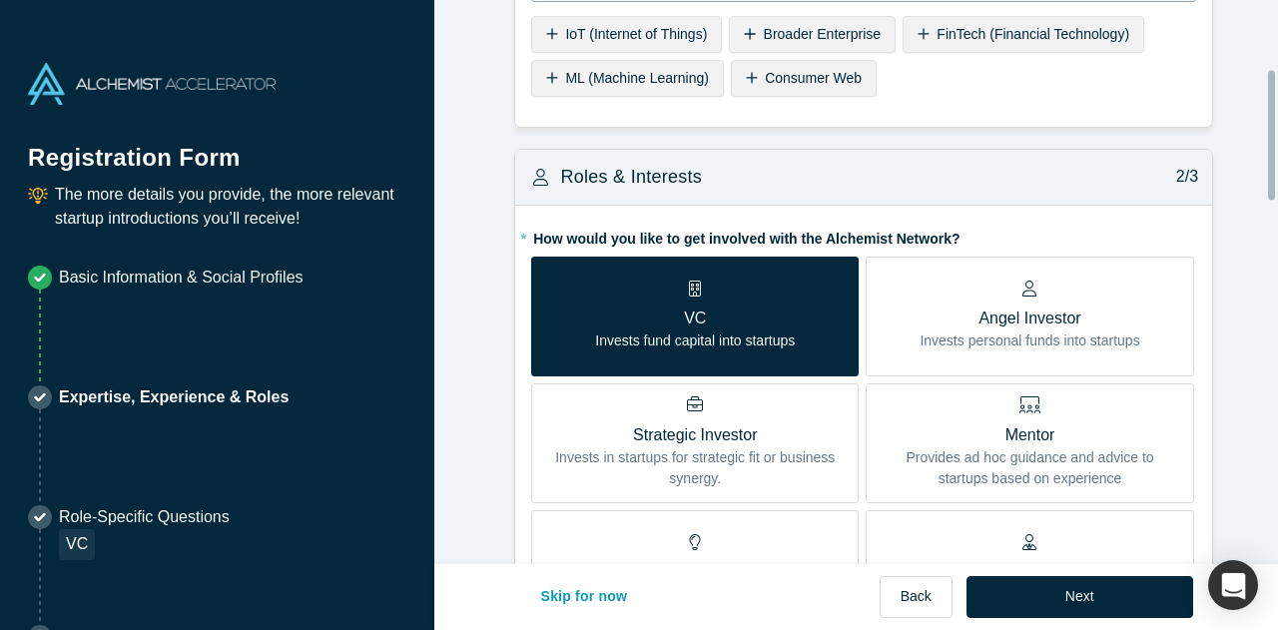
click at [945, 330] on p "Invests personal funds into startups" at bounding box center [1029, 340] width 220 height 21
click at [0, 0] on input "Angel Investor Invests personal funds into startups" at bounding box center [0, 0] width 0 height 0
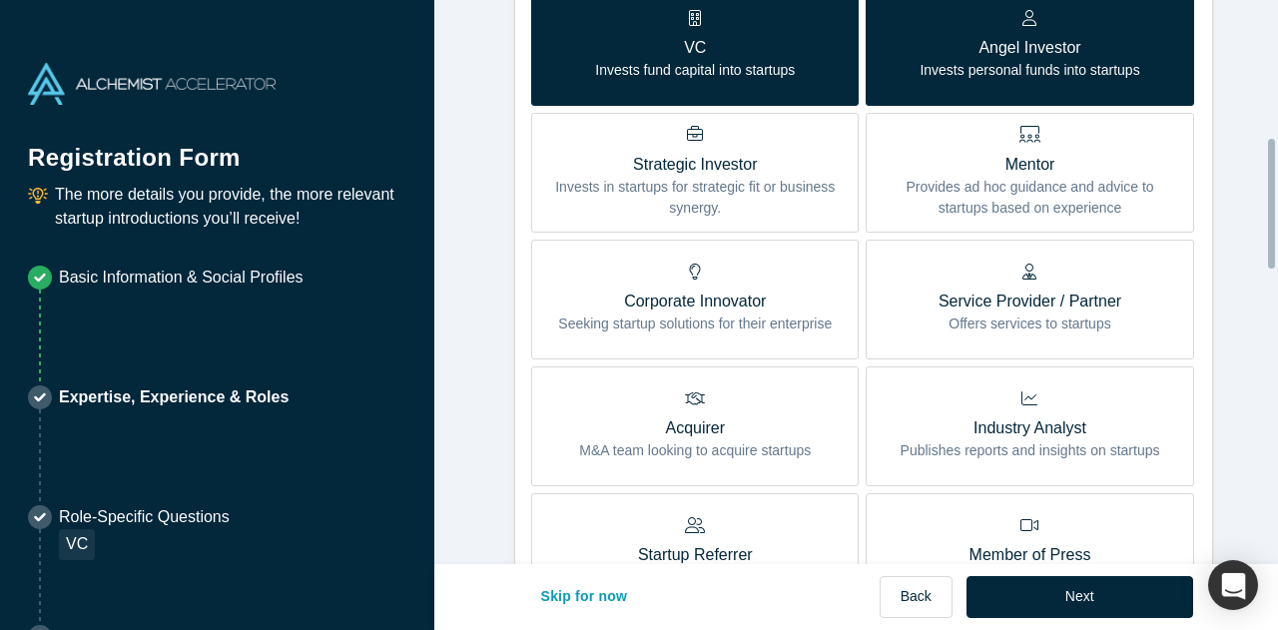
scroll to position [599, 0]
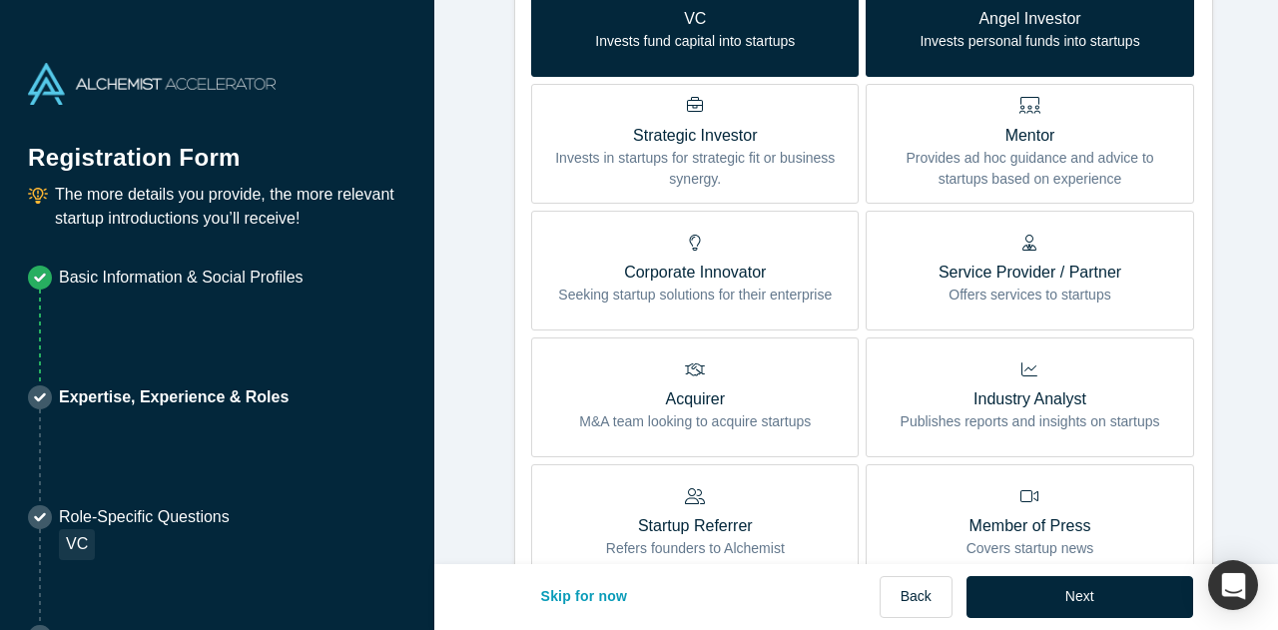
click at [678, 171] on p "Invests in startups for strategic fit or business synergy." at bounding box center [694, 169] width 297 height 42
click at [0, 0] on input "Strategic Investor Invests in startups for strategic fit or business synergy." at bounding box center [0, 0] width 0 height 0
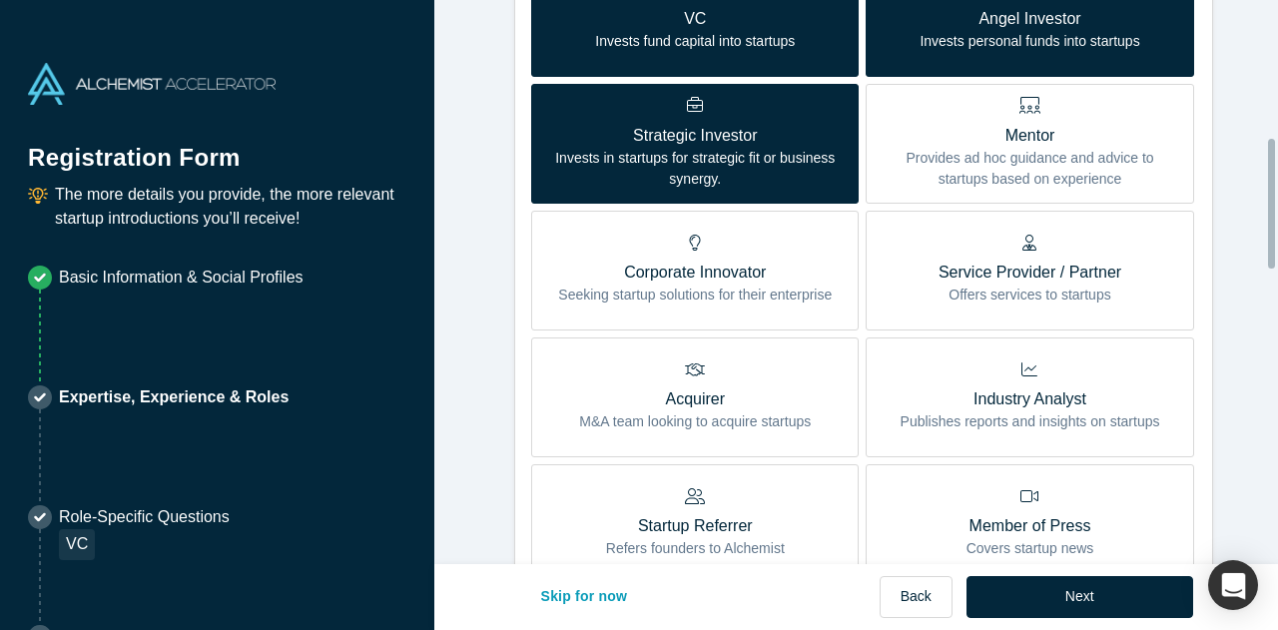
click at [1042, 128] on p "Mentor" at bounding box center [1028, 136] width 297 height 24
click at [0, 0] on input "Mentor Provides ad hoc guidance and advice to startups based on experience" at bounding box center [0, 0] width 0 height 0
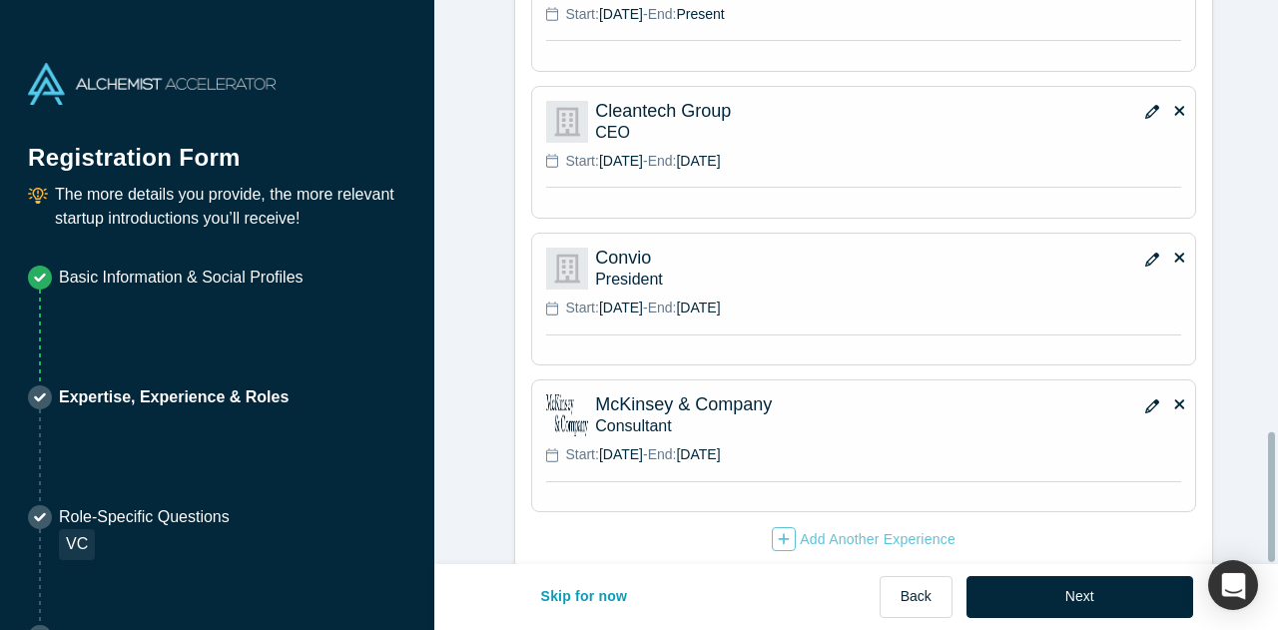
scroll to position [1884, 0]
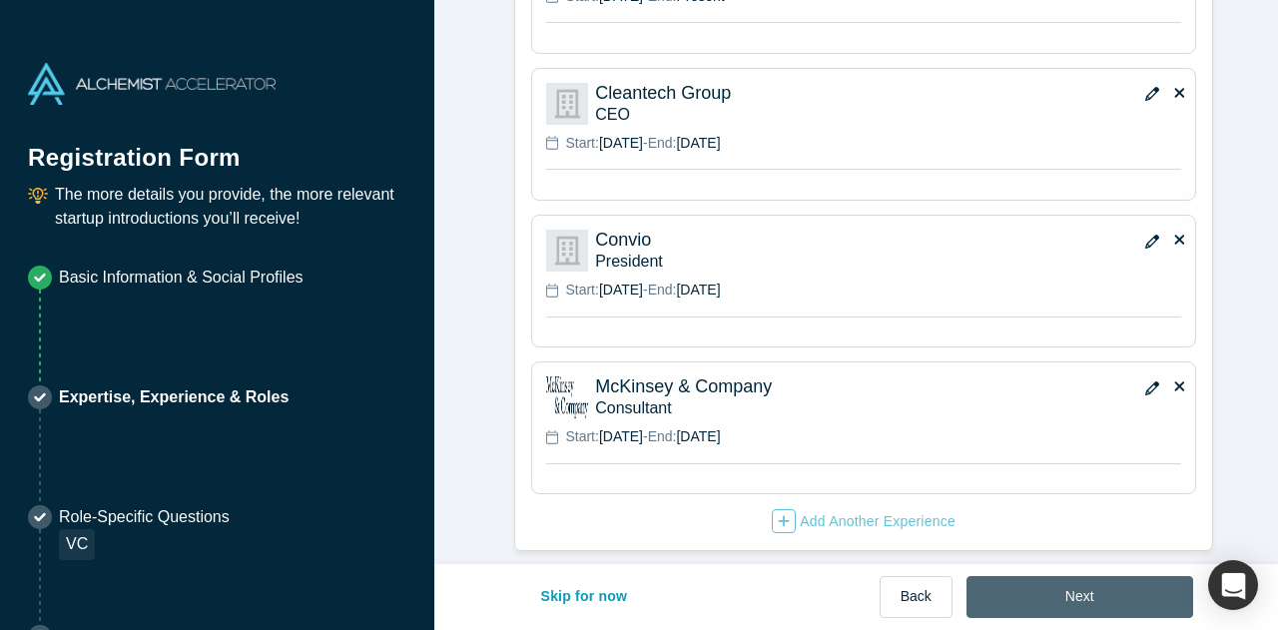
click at [1060, 586] on button "Next" at bounding box center [1079, 597] width 227 height 42
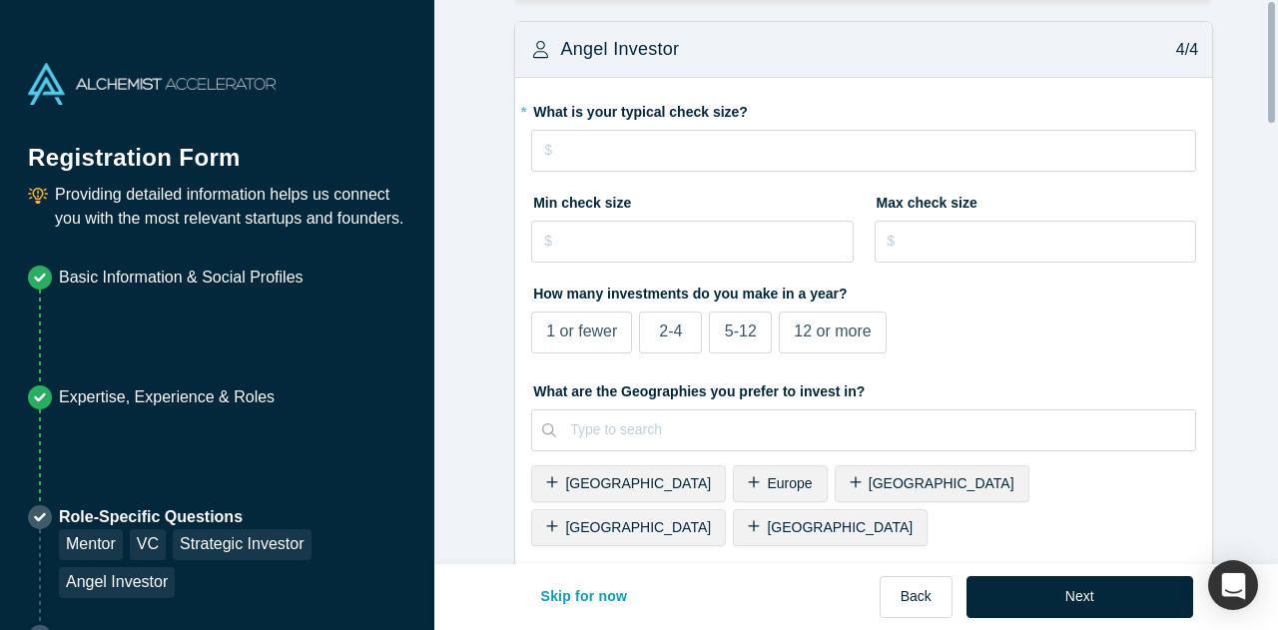
scroll to position [0, 0]
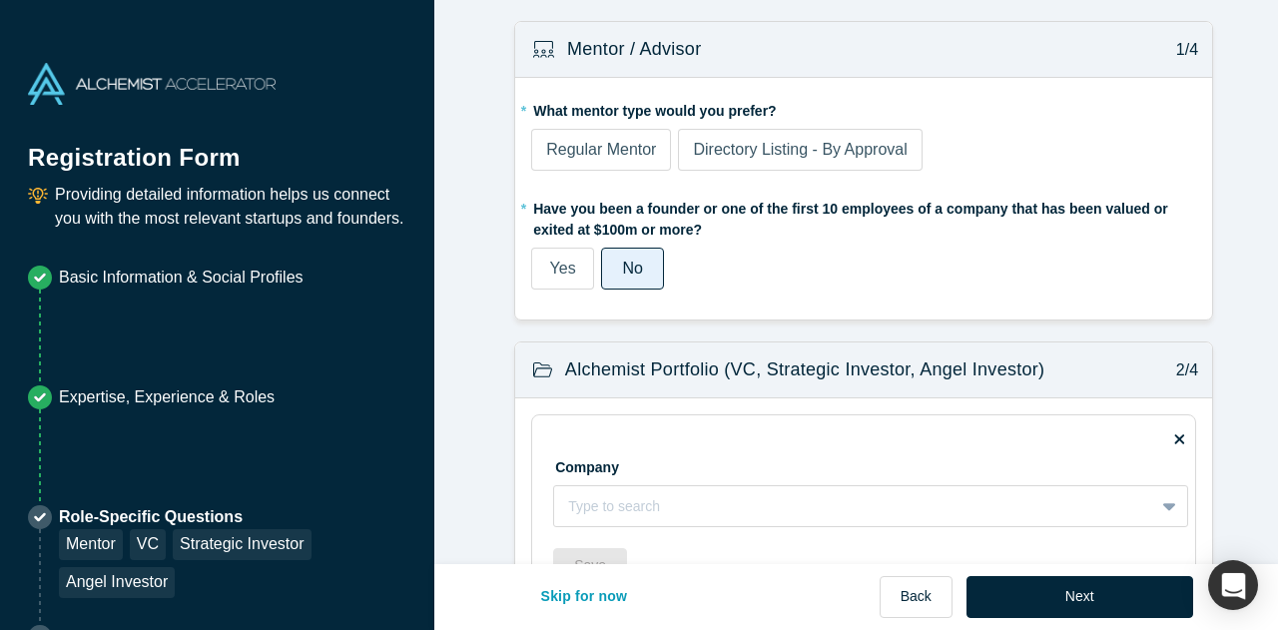
click at [541, 262] on label "Yes" at bounding box center [562, 269] width 63 height 42
click at [0, 0] on input "Yes" at bounding box center [0, 0] width 0 height 0
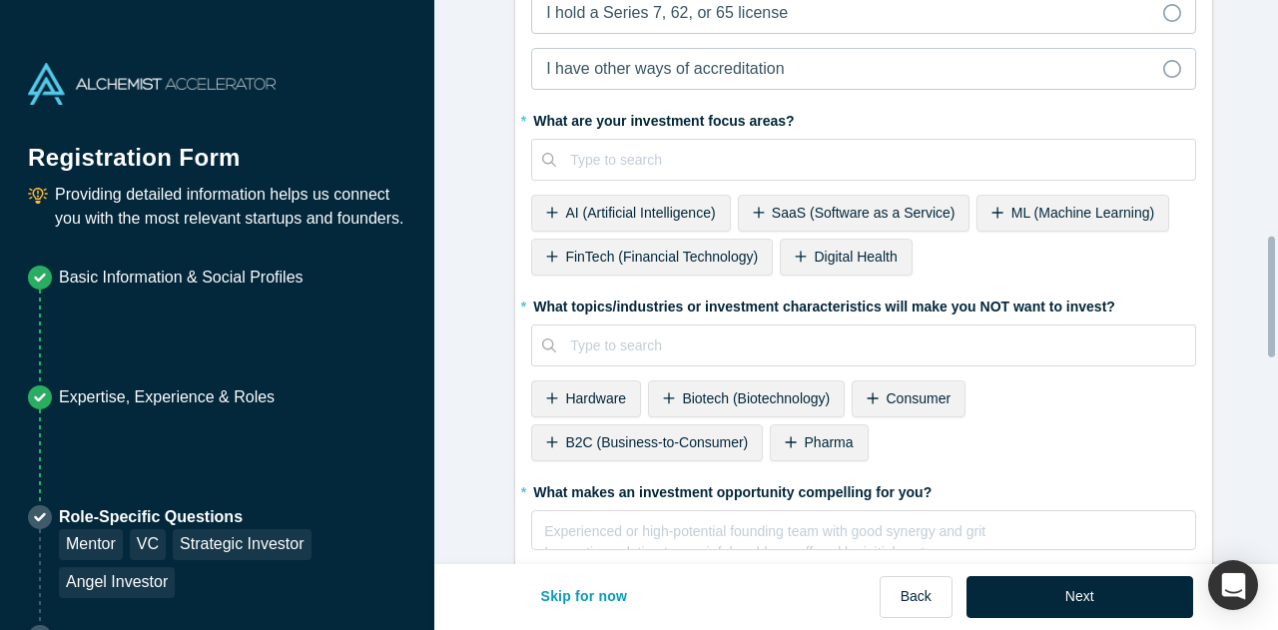
scroll to position [1098, 0]
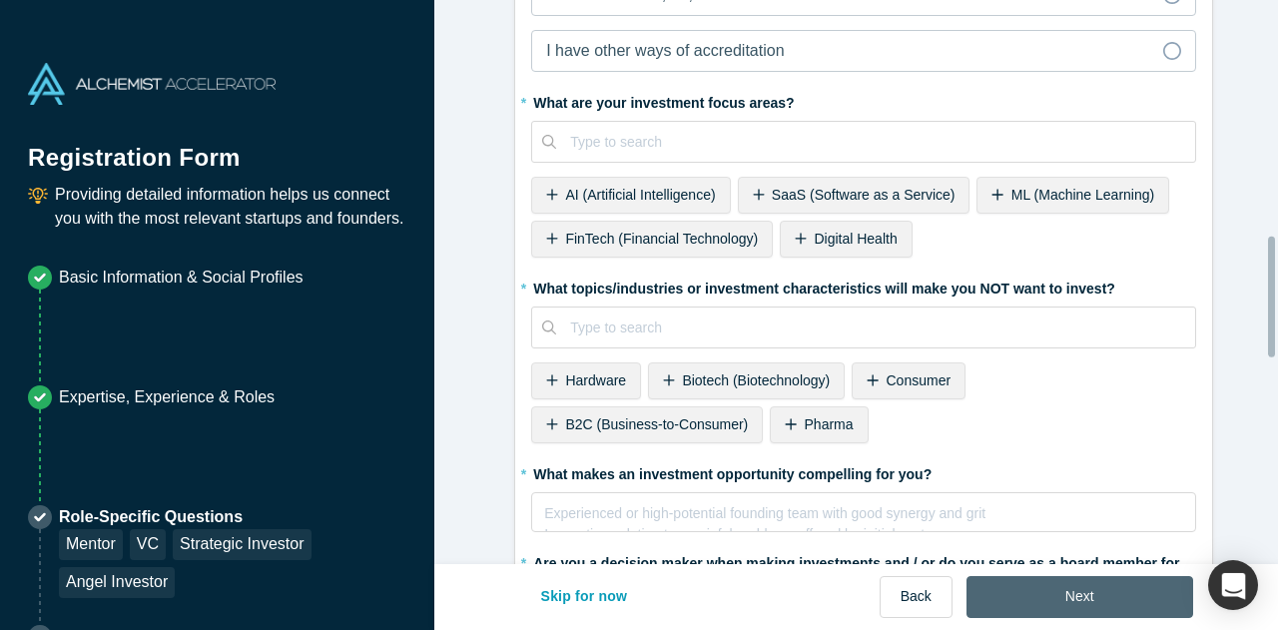
click at [1094, 594] on button "Next" at bounding box center [1079, 597] width 227 height 42
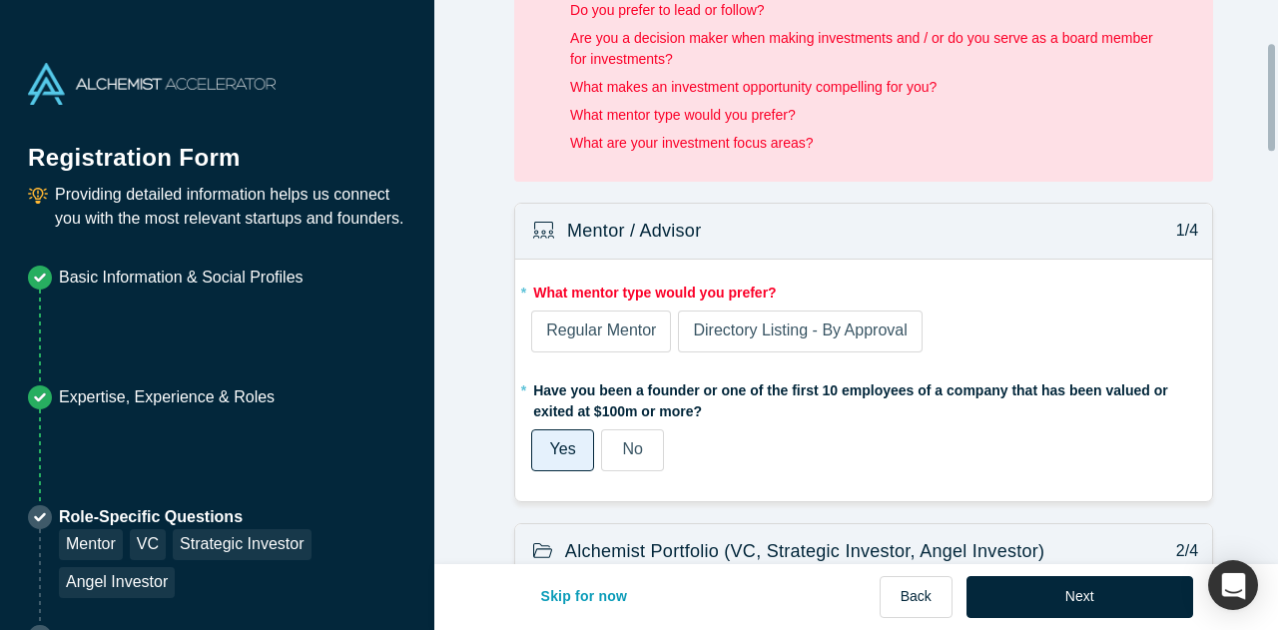
scroll to position [299, 0]
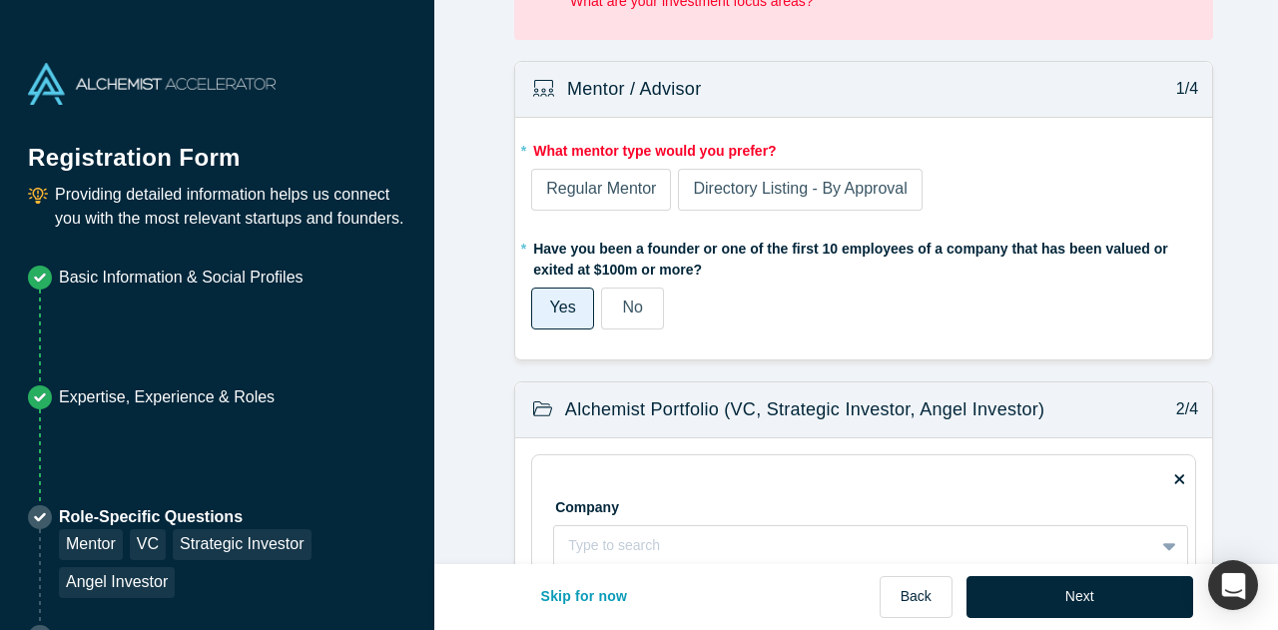
click at [609, 185] on span "Regular Mentor" at bounding box center [601, 188] width 110 height 17
click at [0, 0] on input "Regular Mentor" at bounding box center [0, 0] width 0 height 0
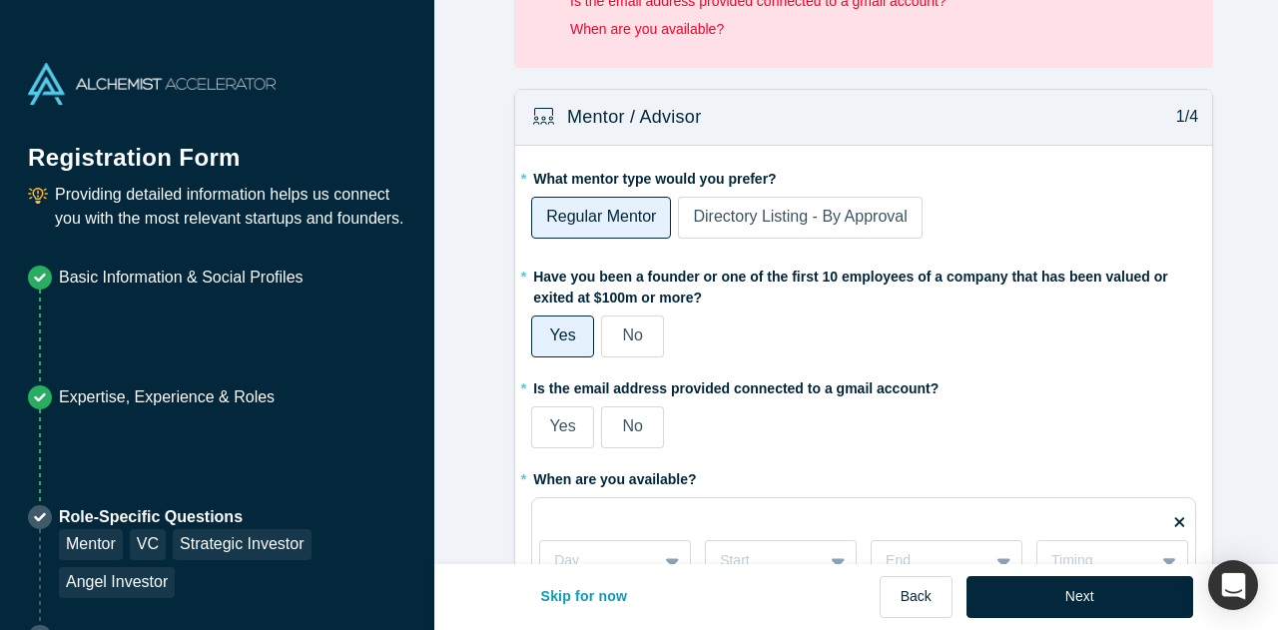
click at [560, 420] on span "Yes" at bounding box center [563, 425] width 26 height 17
click at [0, 0] on input "Yes" at bounding box center [0, 0] width 0 height 0
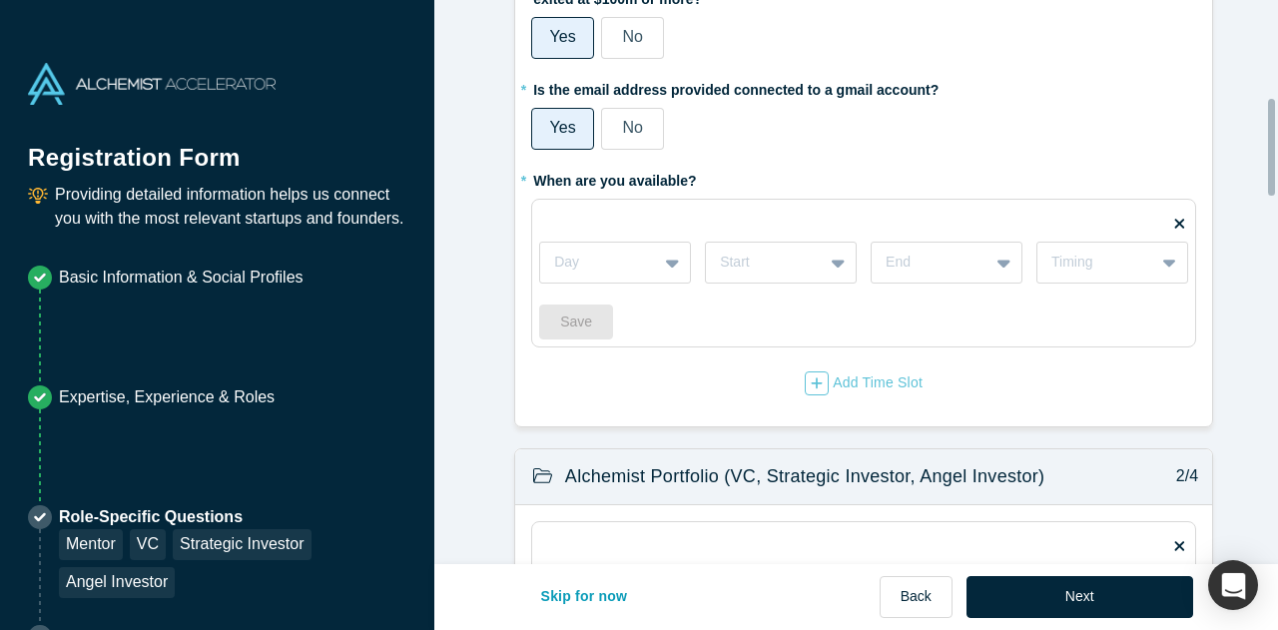
scroll to position [571, 0]
click at [658, 215] on fieldset "Day Start End Timing Save" at bounding box center [863, 272] width 665 height 149
click at [671, 255] on div at bounding box center [674, 262] width 32 height 36
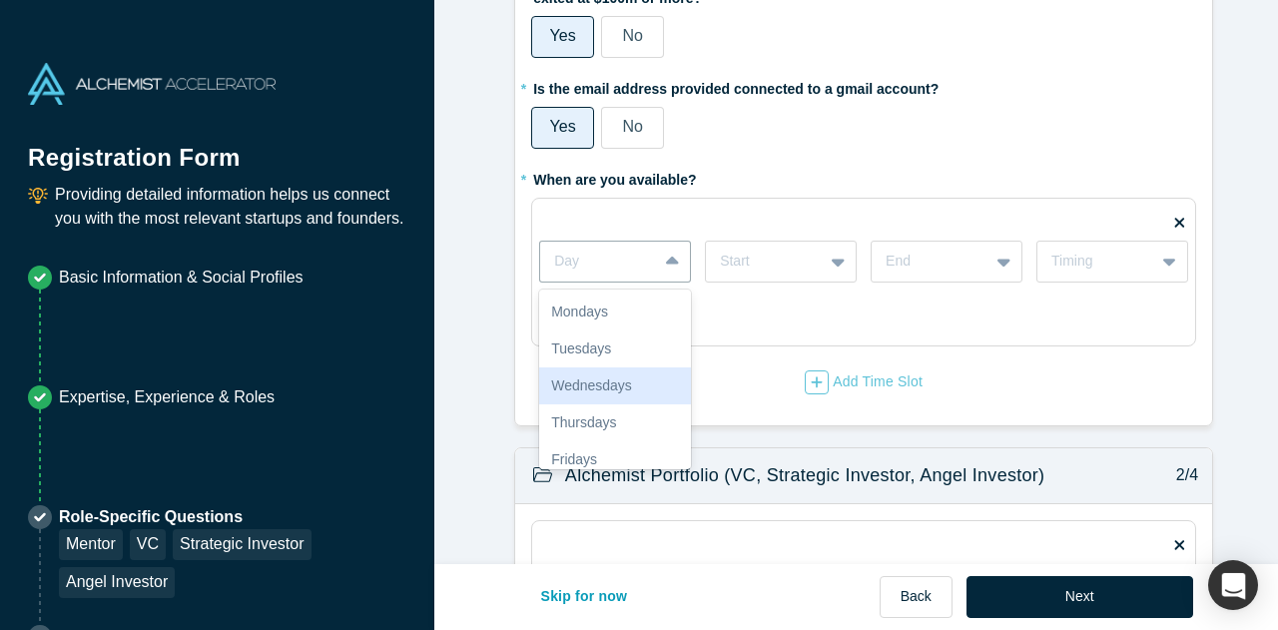
click at [659, 378] on div "Wednesdays" at bounding box center [615, 385] width 152 height 37
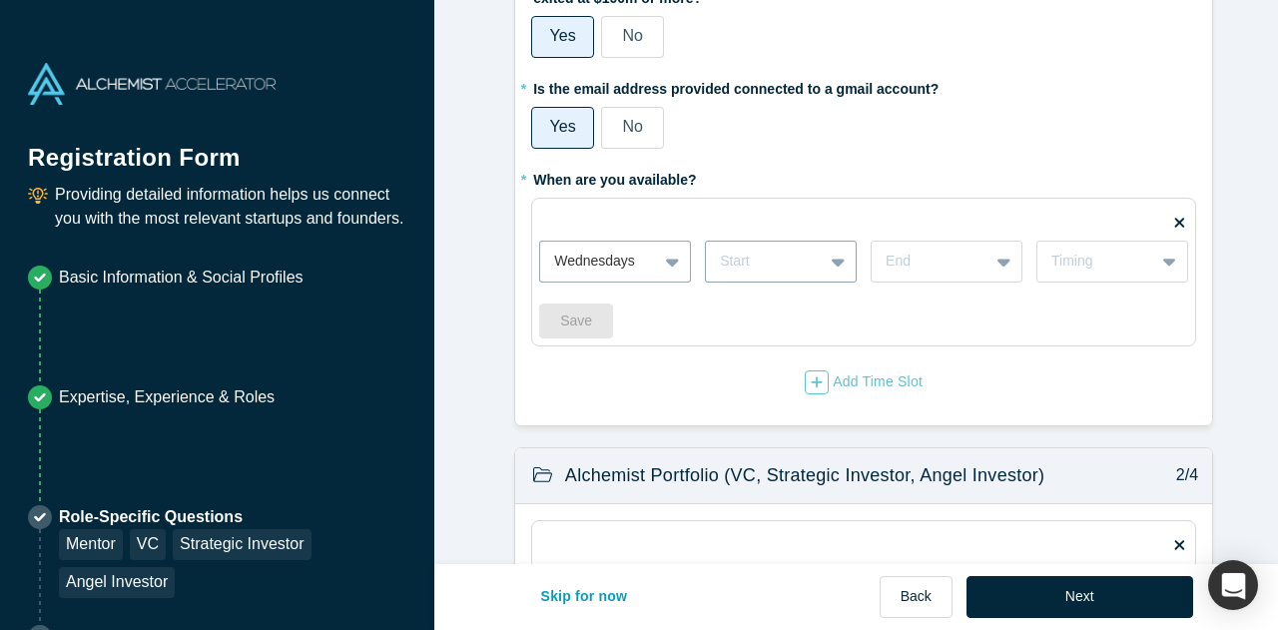
click at [831, 260] on icon at bounding box center [837, 263] width 13 height 8
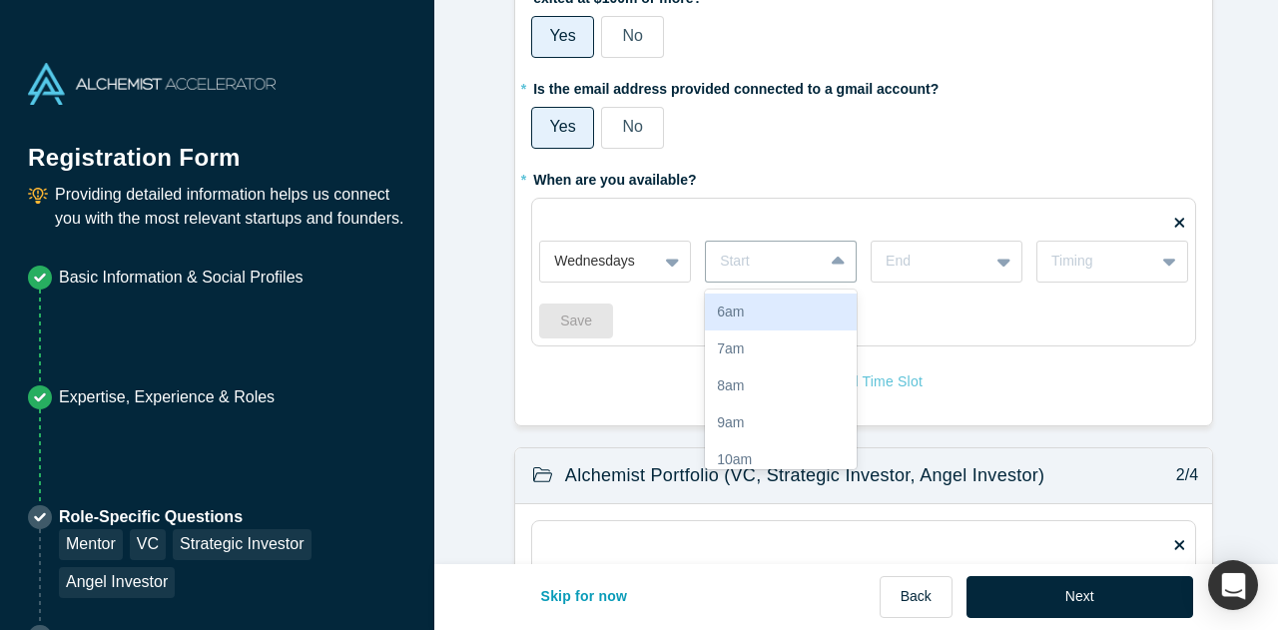
scroll to position [200, 0]
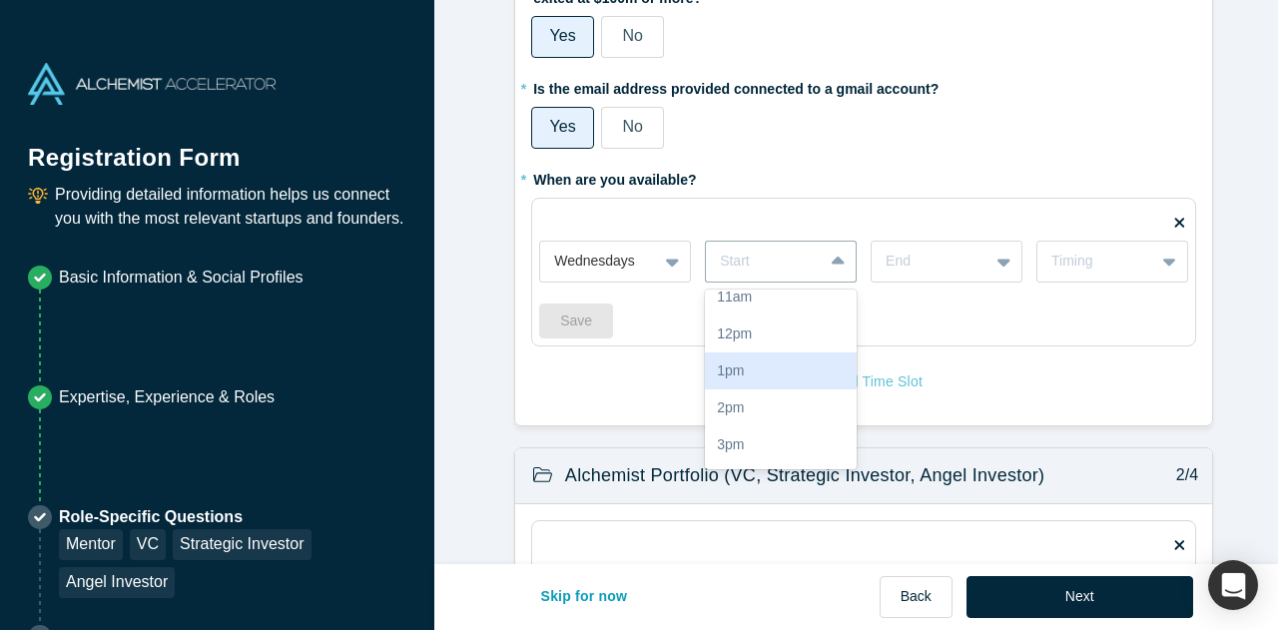
click at [794, 366] on div "1pm" at bounding box center [781, 370] width 152 height 37
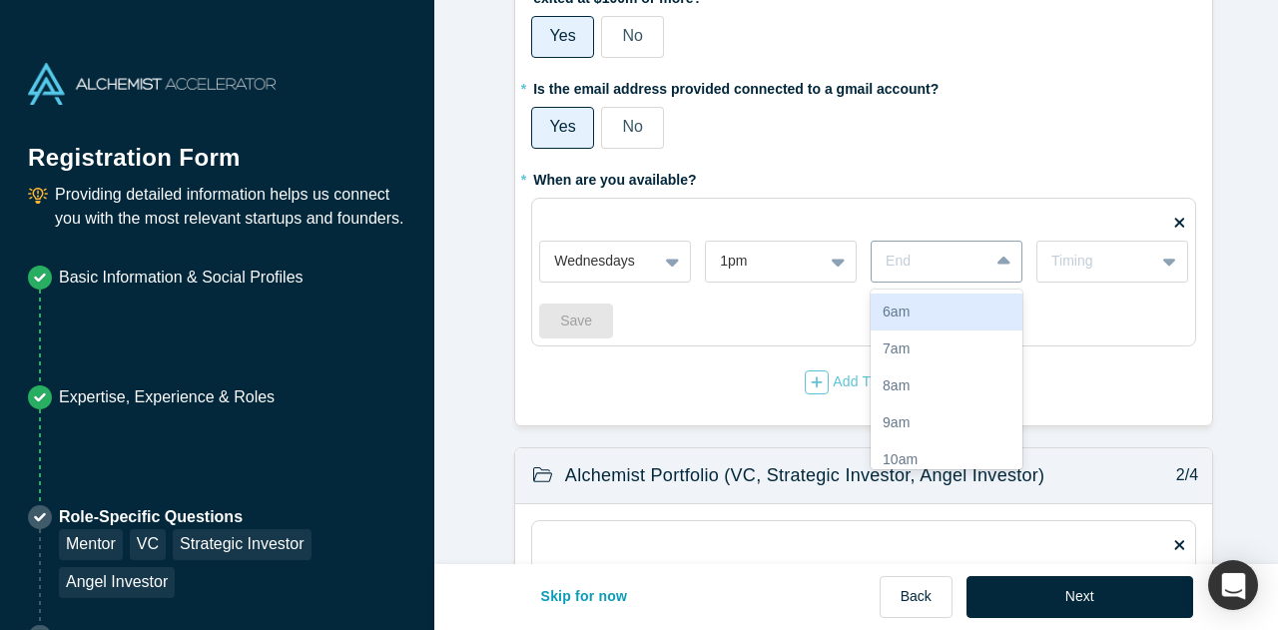
click at [1002, 267] on div at bounding box center [1005, 262] width 32 height 36
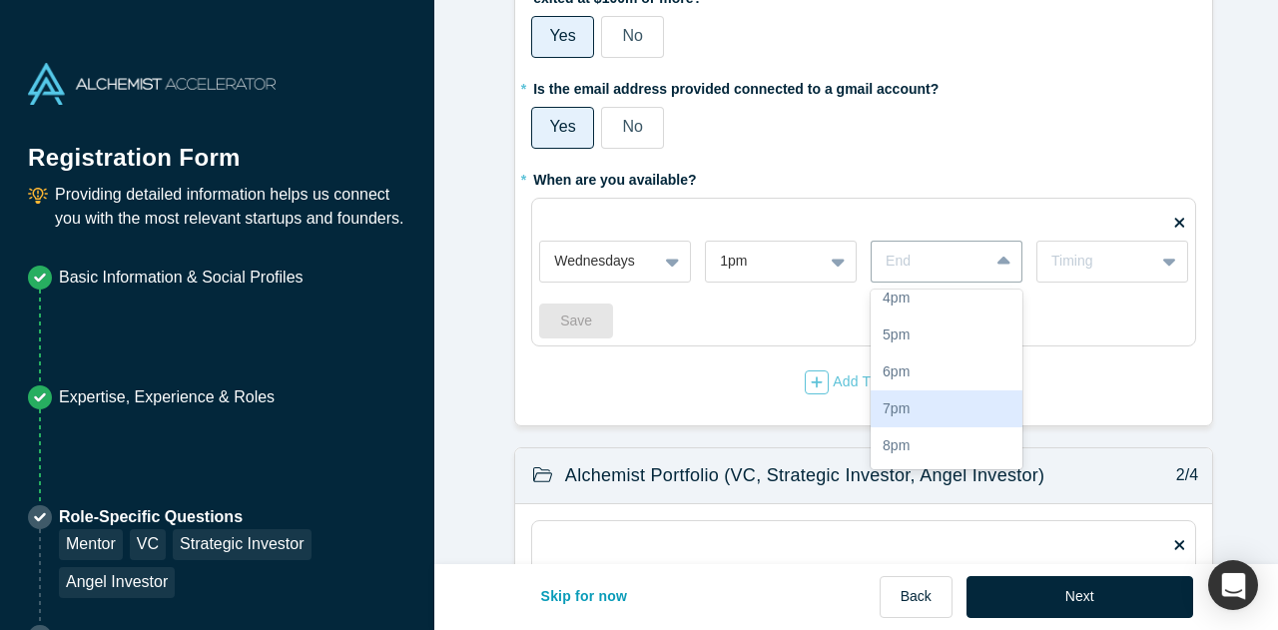
scroll to position [356, 0]
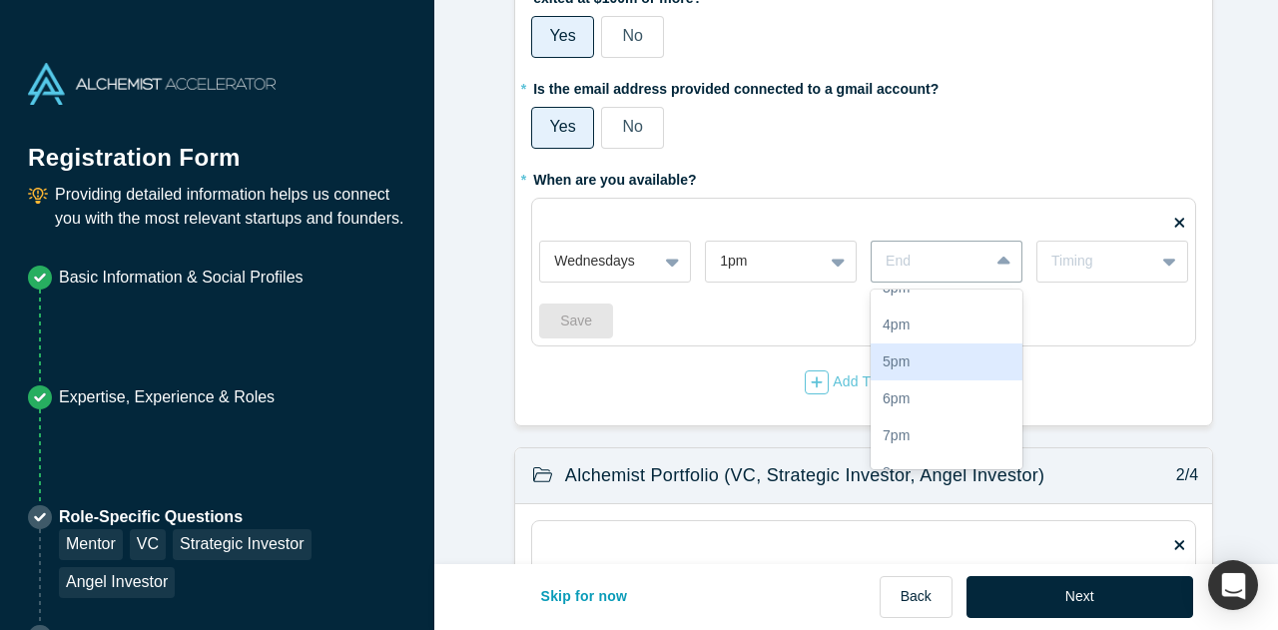
click at [912, 368] on div "5pm" at bounding box center [946, 361] width 152 height 37
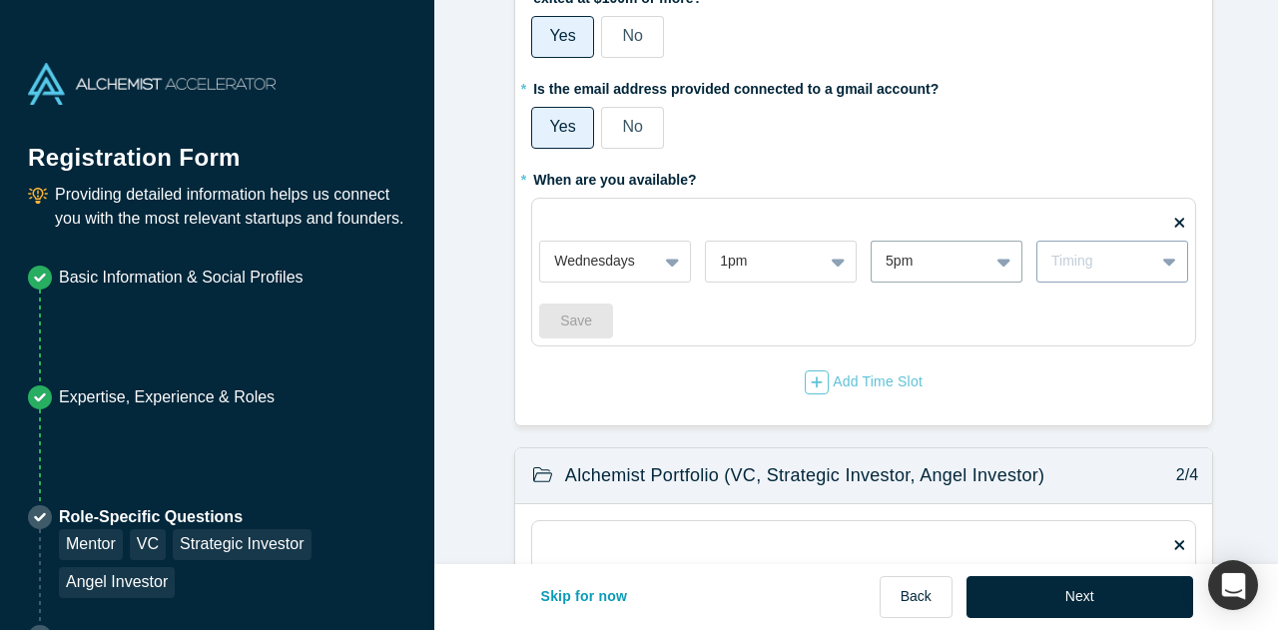
click at [1155, 257] on div at bounding box center [1171, 262] width 32 height 36
click at [1112, 377] on div "Monthly" at bounding box center [1112, 385] width 152 height 37
click at [587, 312] on button "Save" at bounding box center [576, 320] width 74 height 35
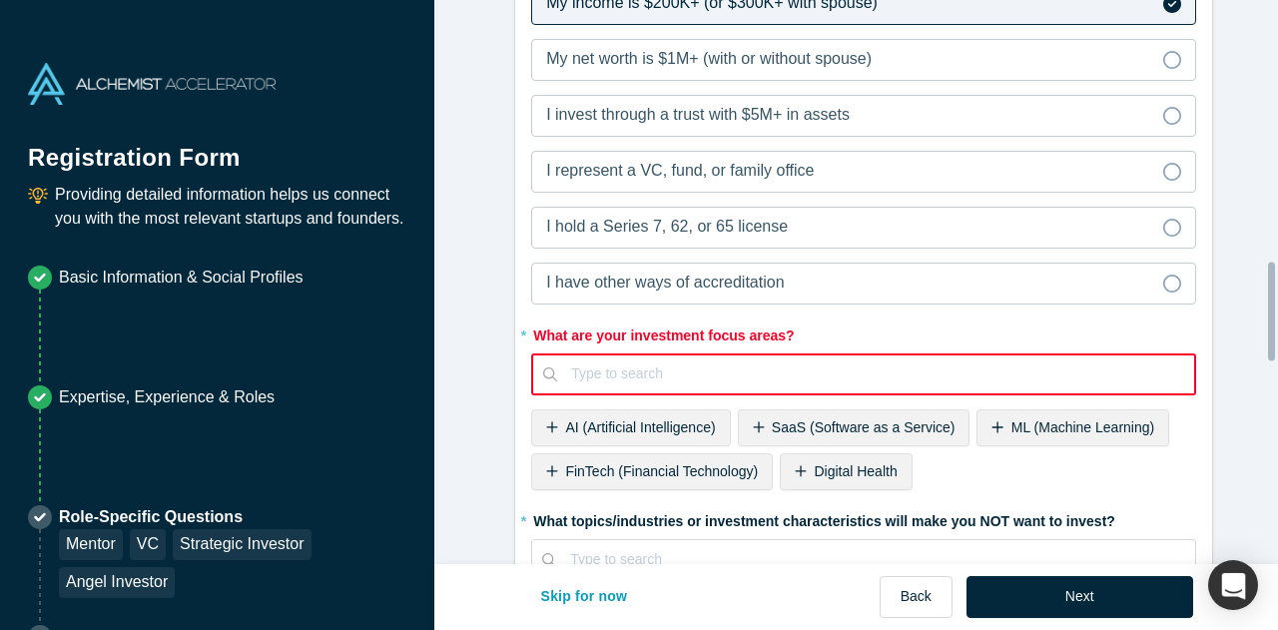
scroll to position [1641, 0]
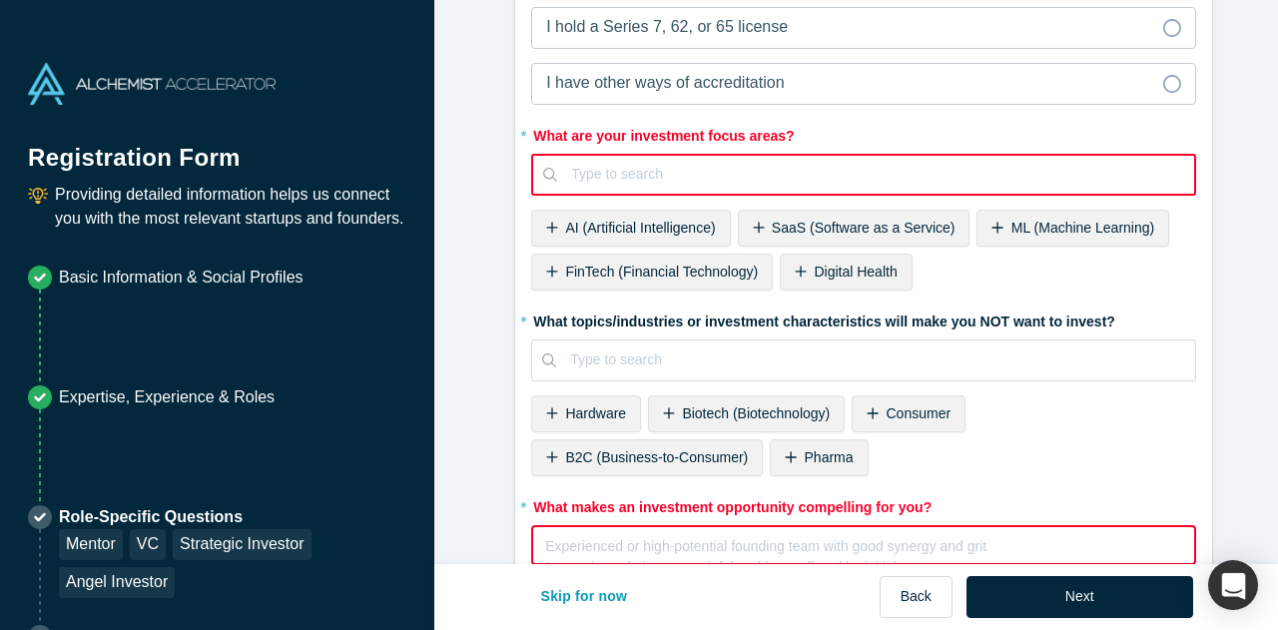
click at [657, 220] on span "AI (Artificial Intelligence)" at bounding box center [640, 228] width 150 height 16
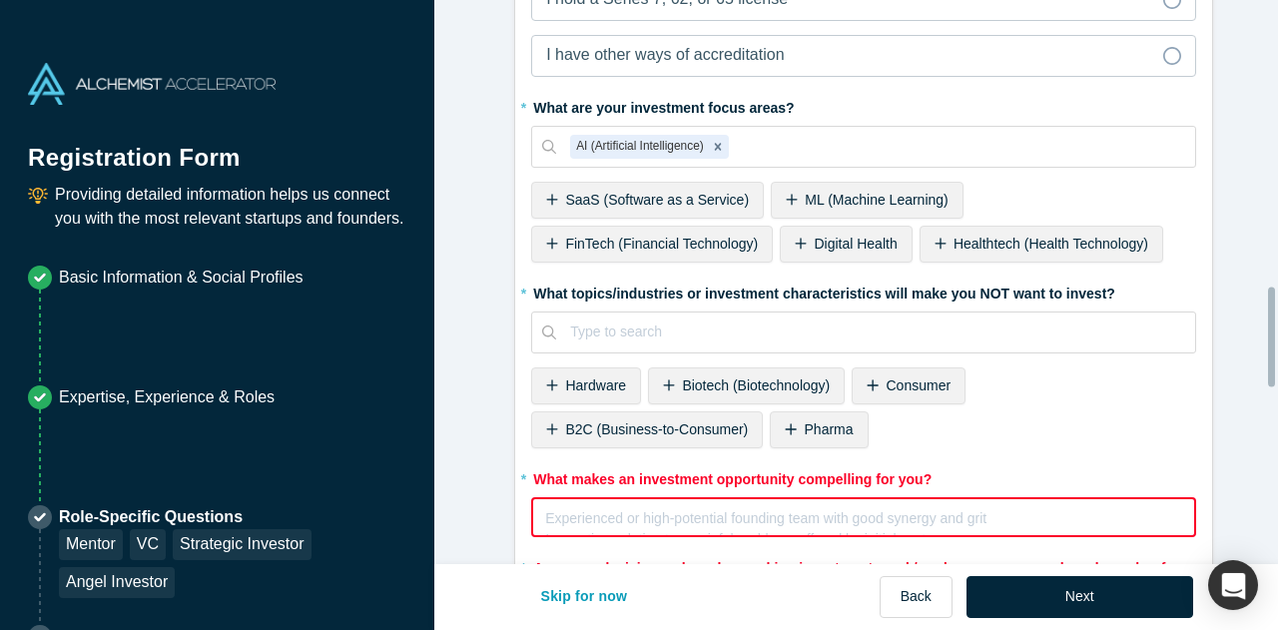
scroll to position [1613, 0]
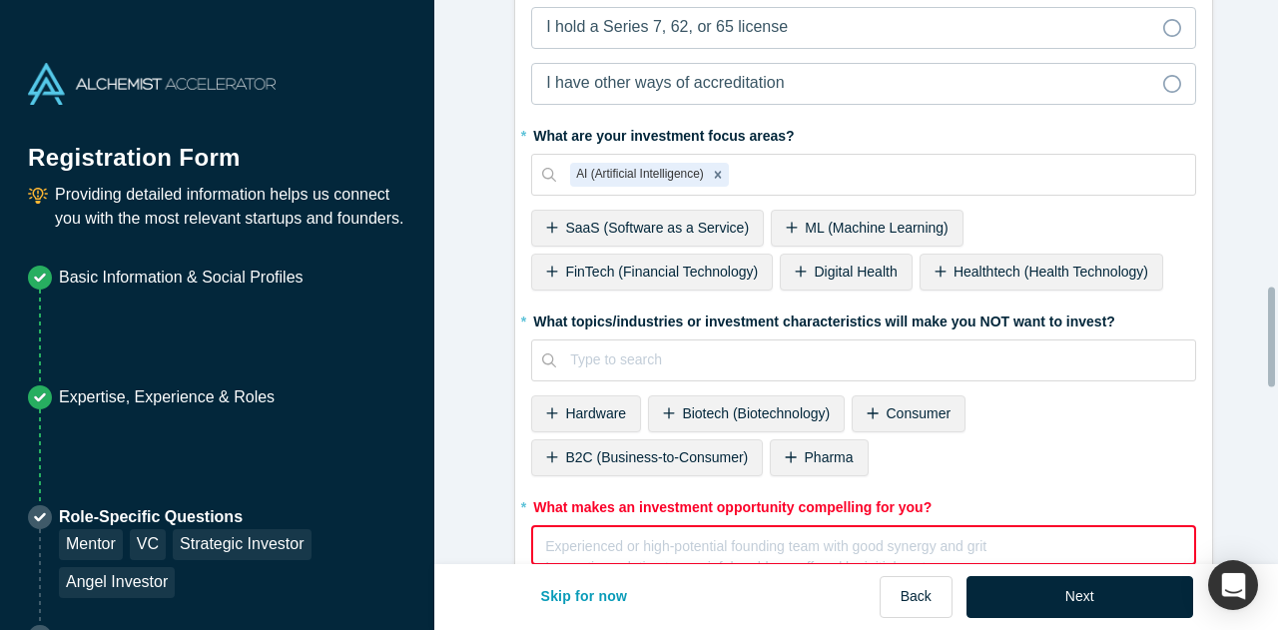
click at [695, 220] on span "SaaS (Software as a Service)" at bounding box center [657, 228] width 184 height 16
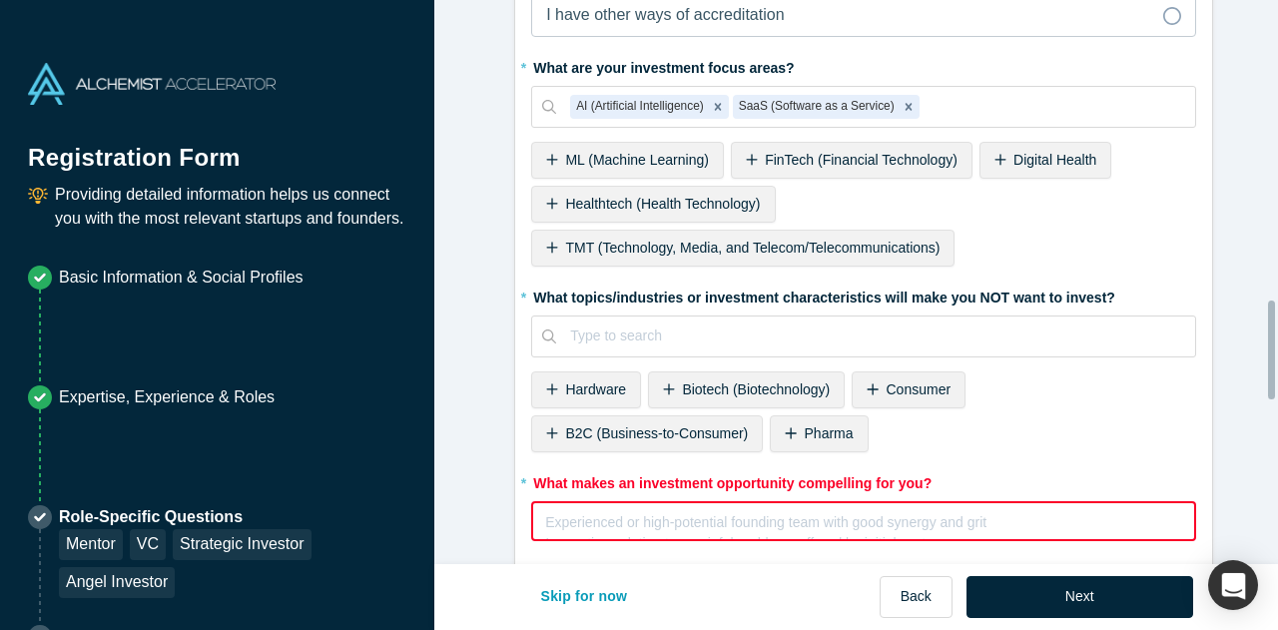
scroll to position [1713, 0]
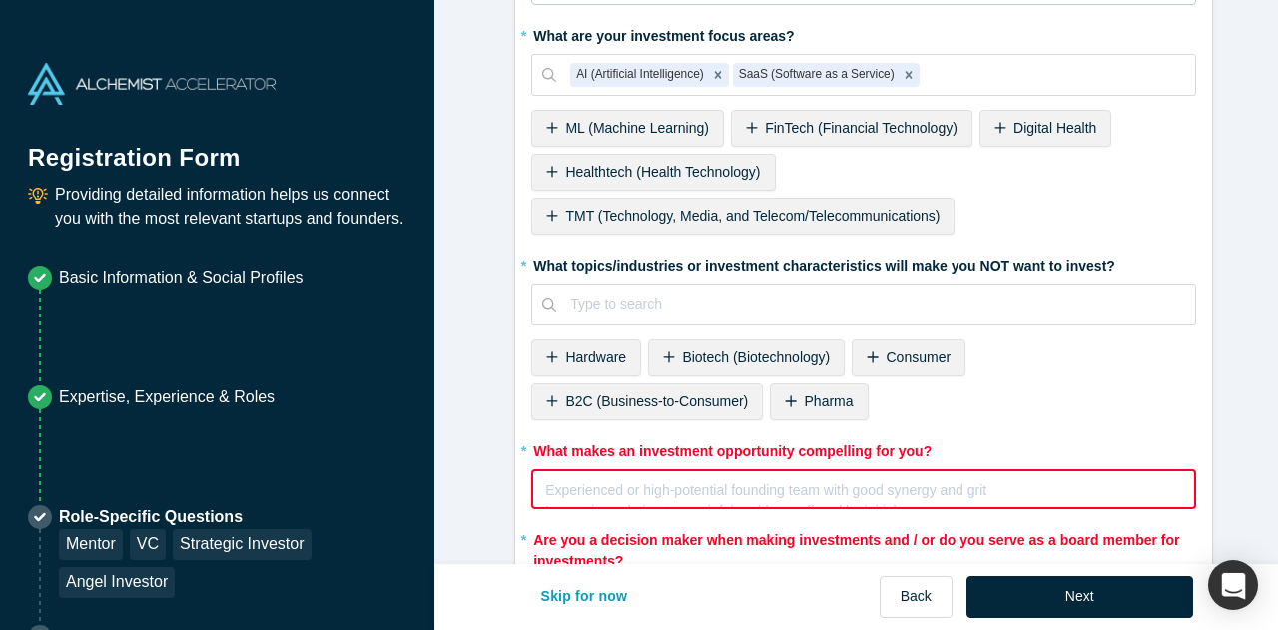
click at [725, 349] on span "Biotech (Biotechnology)" at bounding box center [756, 357] width 148 height 16
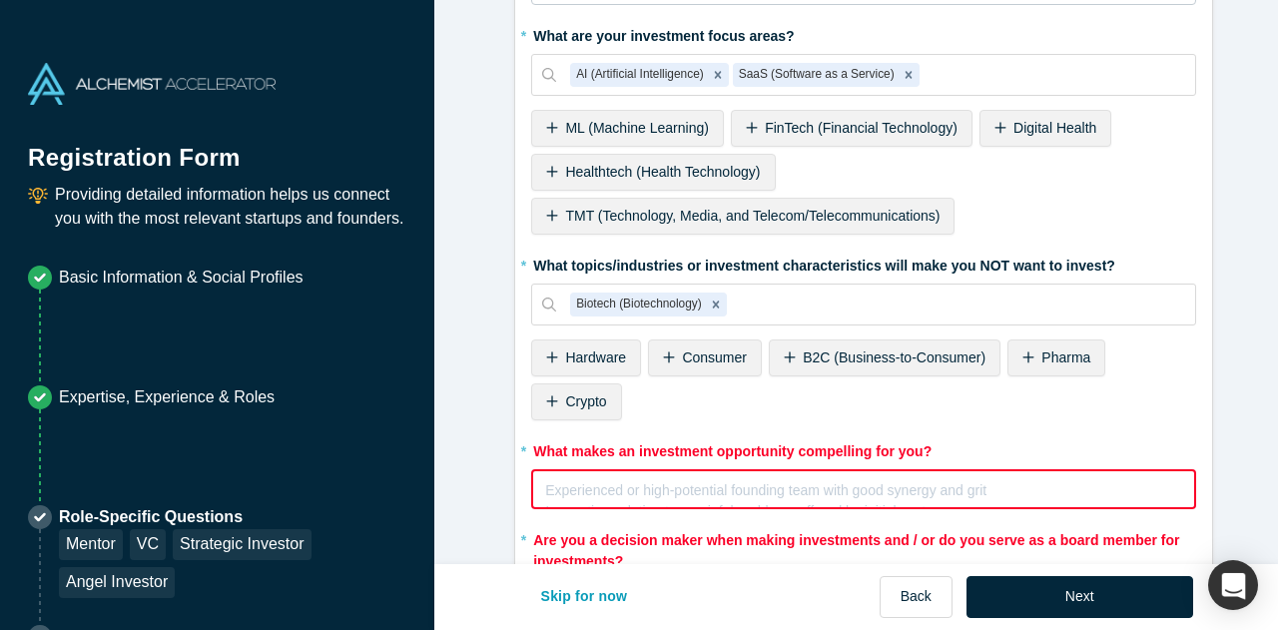
click at [1041, 349] on span "Pharma" at bounding box center [1065, 357] width 49 height 16
click at [612, 393] on span "Life Sciences" at bounding box center [606, 401] width 83 height 16
click at [875, 349] on span "B2C (Business-to-Consumer)" at bounding box center [893, 357] width 183 height 16
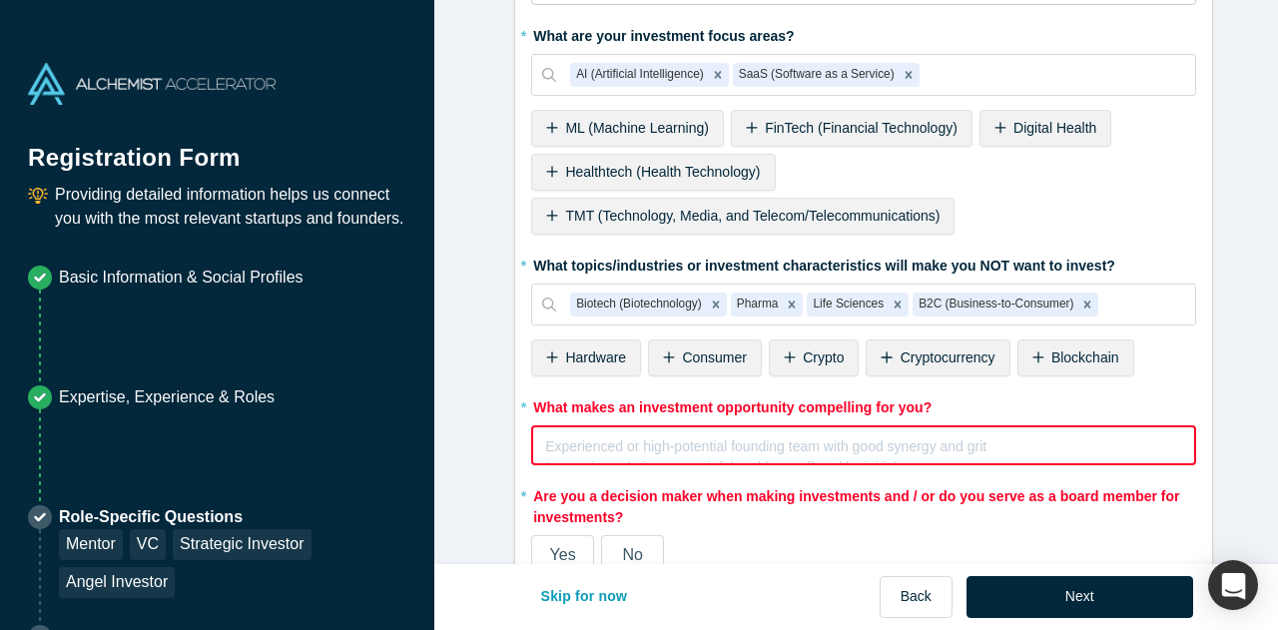
click at [938, 349] on span "Cryptocurrency" at bounding box center [947, 357] width 95 height 16
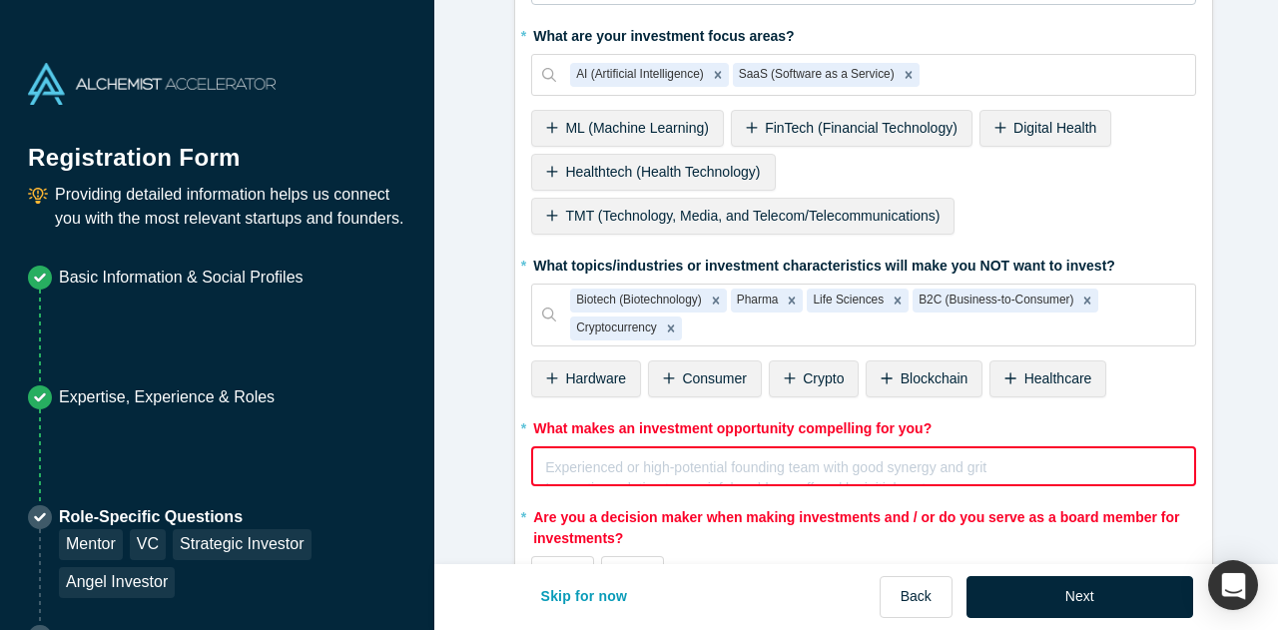
click at [1043, 370] on span "Healthcare" at bounding box center [1058, 378] width 68 height 16
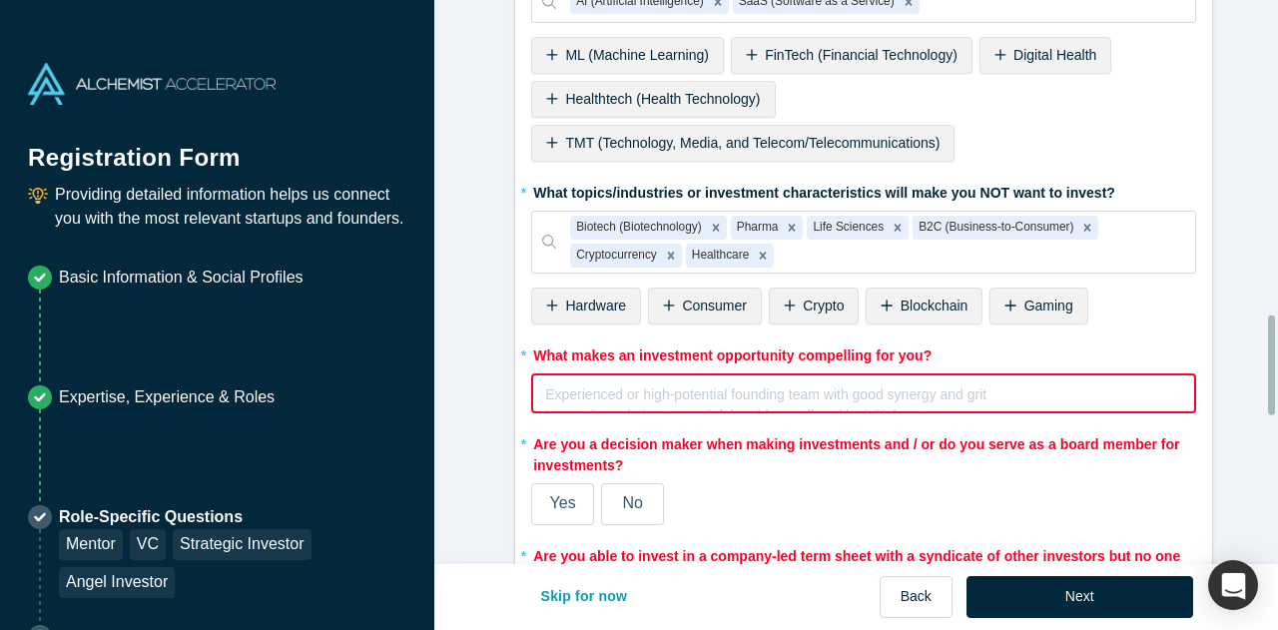
scroll to position [1812, 0]
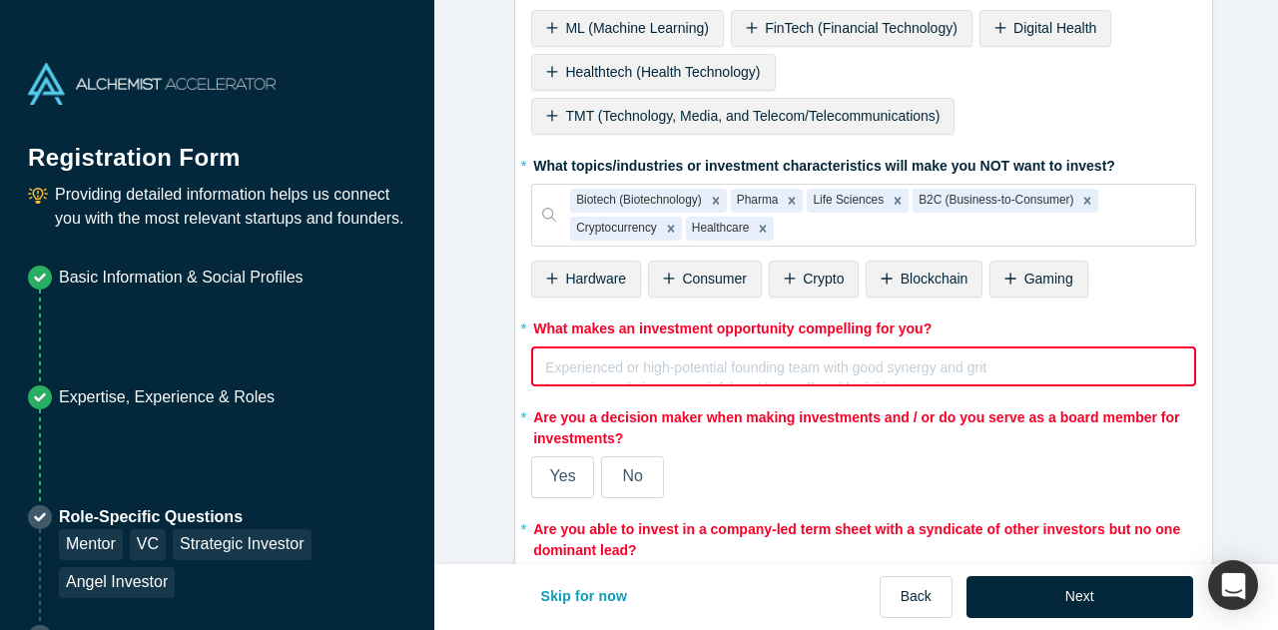
click at [755, 360] on div "rdw-editor" at bounding box center [864, 364] width 636 height 21
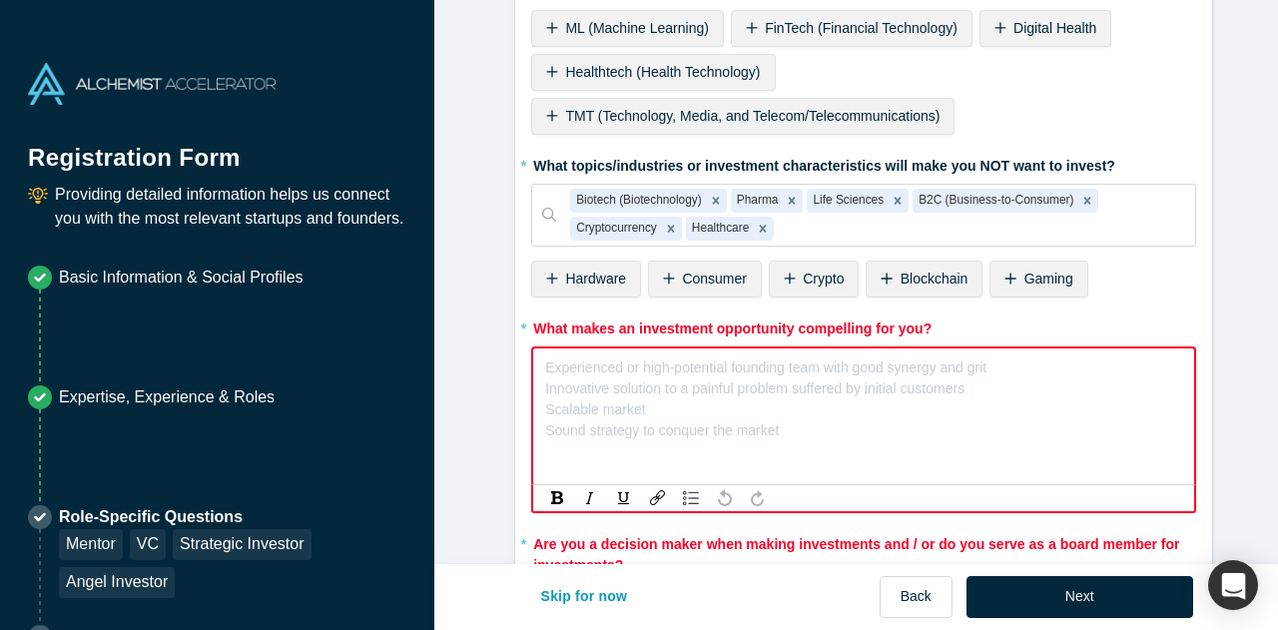
click at [792, 354] on div "rdw-editor" at bounding box center [864, 364] width 636 height 21
click at [782, 394] on div "Experienced or high-potential founding team with good synergy and grit Innovati…" at bounding box center [765, 399] width 441 height 84
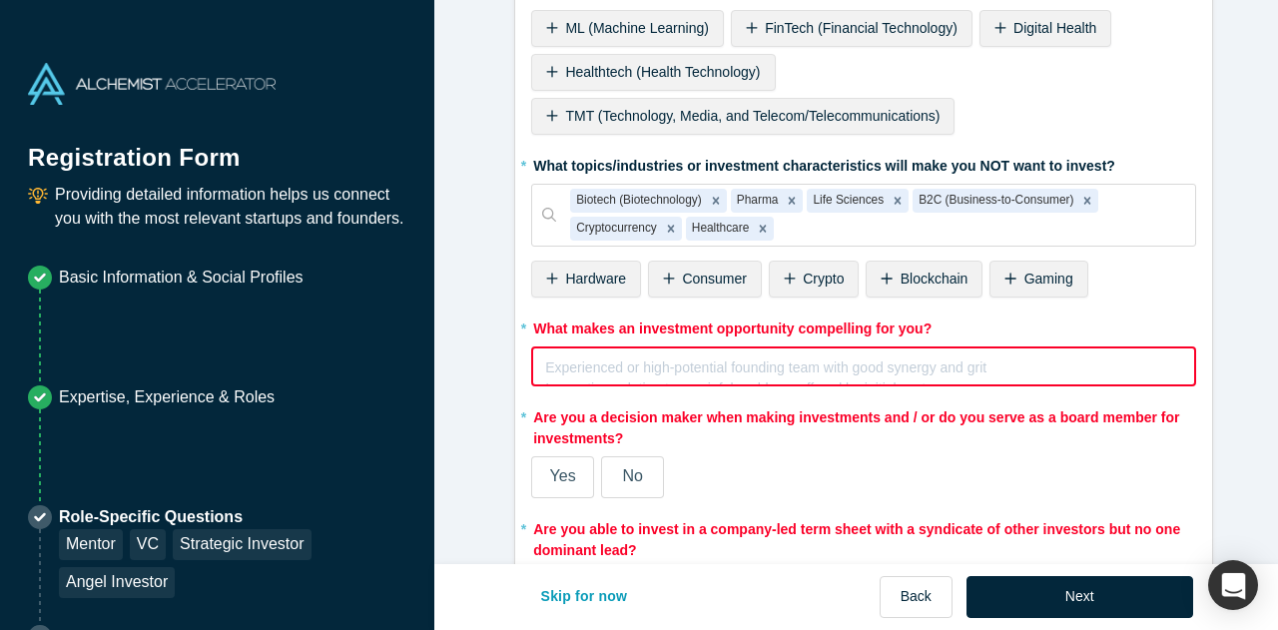
click at [717, 401] on fieldset "* Are you an accredited investor? Yes No My income is $200K+ (or $300K+ with sp…" at bounding box center [863, 55] width 665 height 1138
click at [689, 354] on div "rdw-editor" at bounding box center [864, 364] width 636 height 21
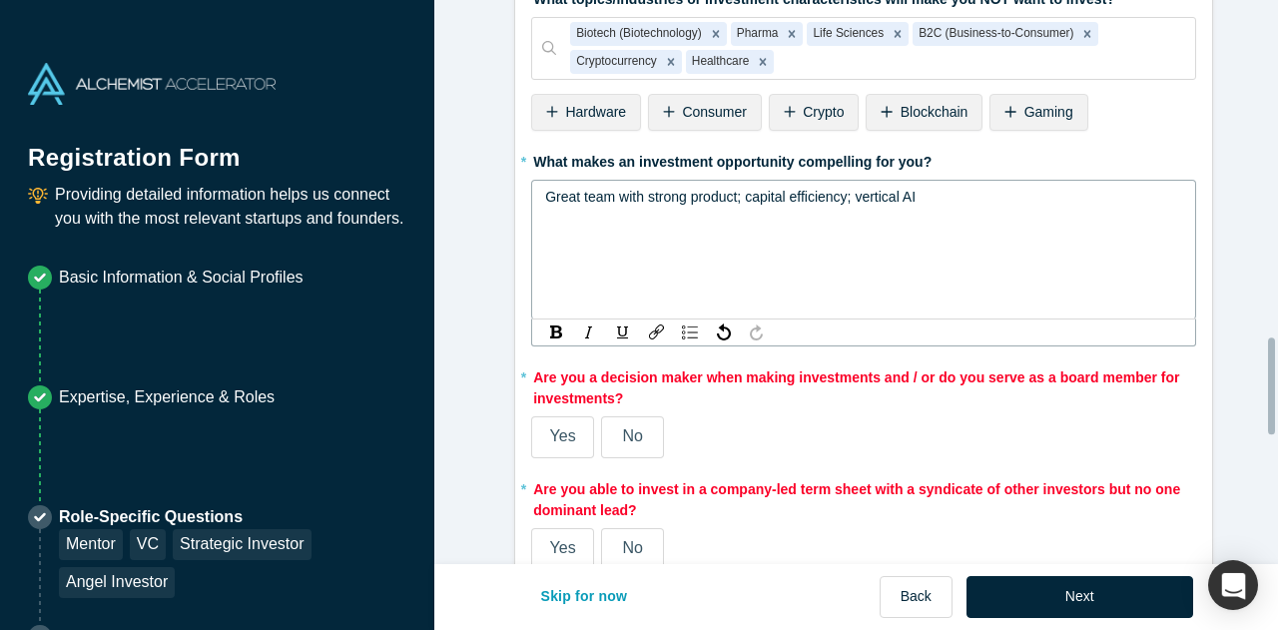
scroll to position [1982, 0]
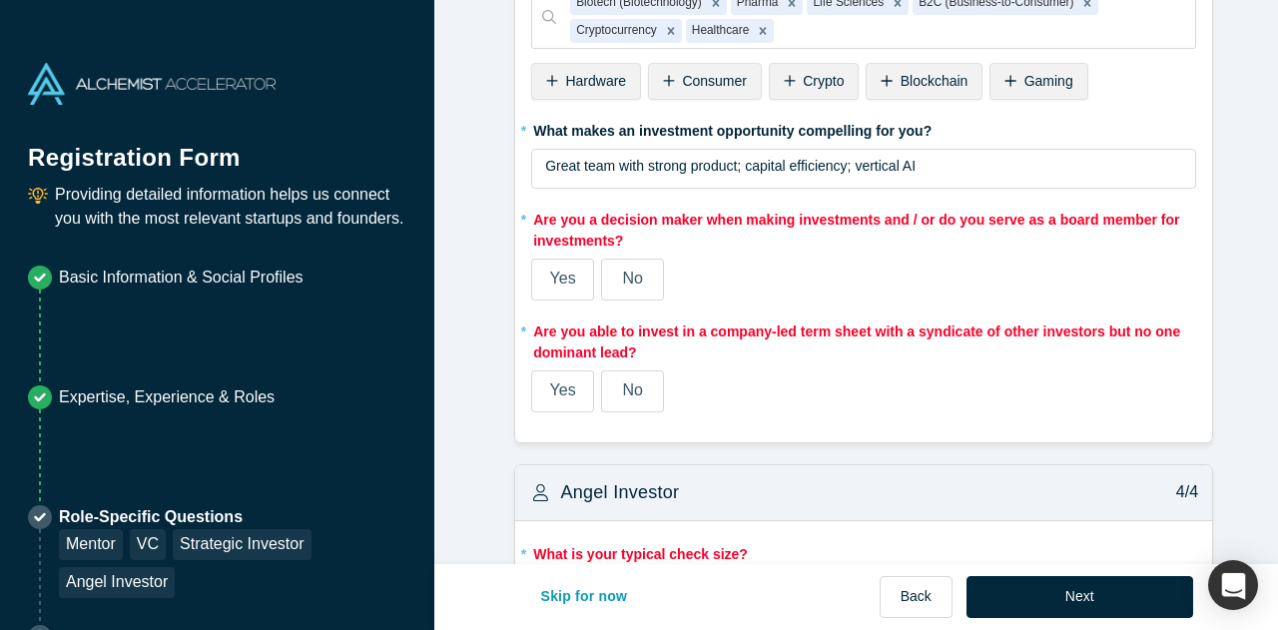
click at [551, 259] on label "Yes" at bounding box center [562, 280] width 63 height 42
click at [0, 0] on input "Yes" at bounding box center [0, 0] width 0 height 0
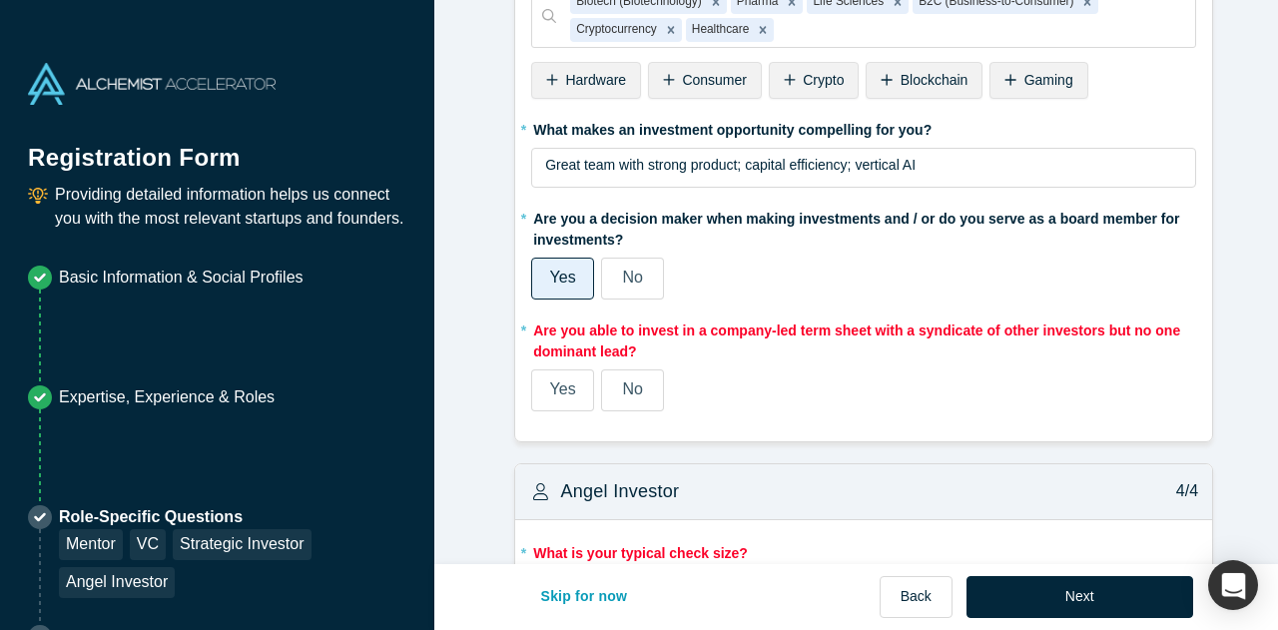
click at [558, 382] on span "Yes" at bounding box center [563, 388] width 26 height 17
click at [0, 0] on input "Yes" at bounding box center [0, 0] width 0 height 0
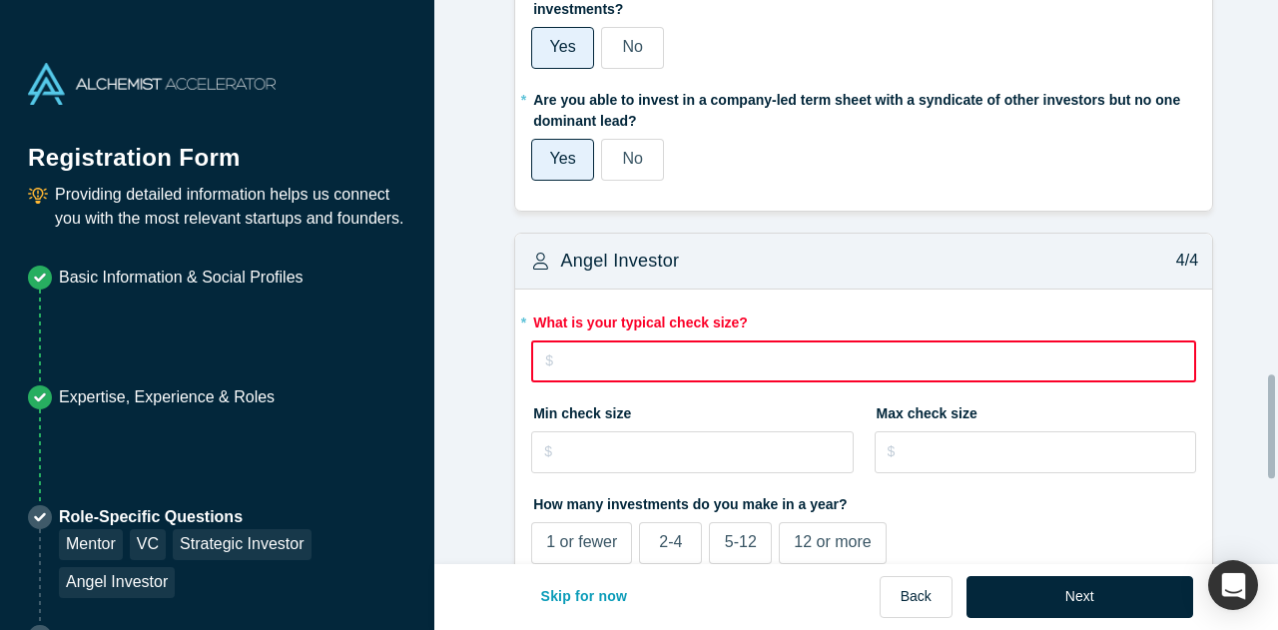
scroll to position [2184, 0]
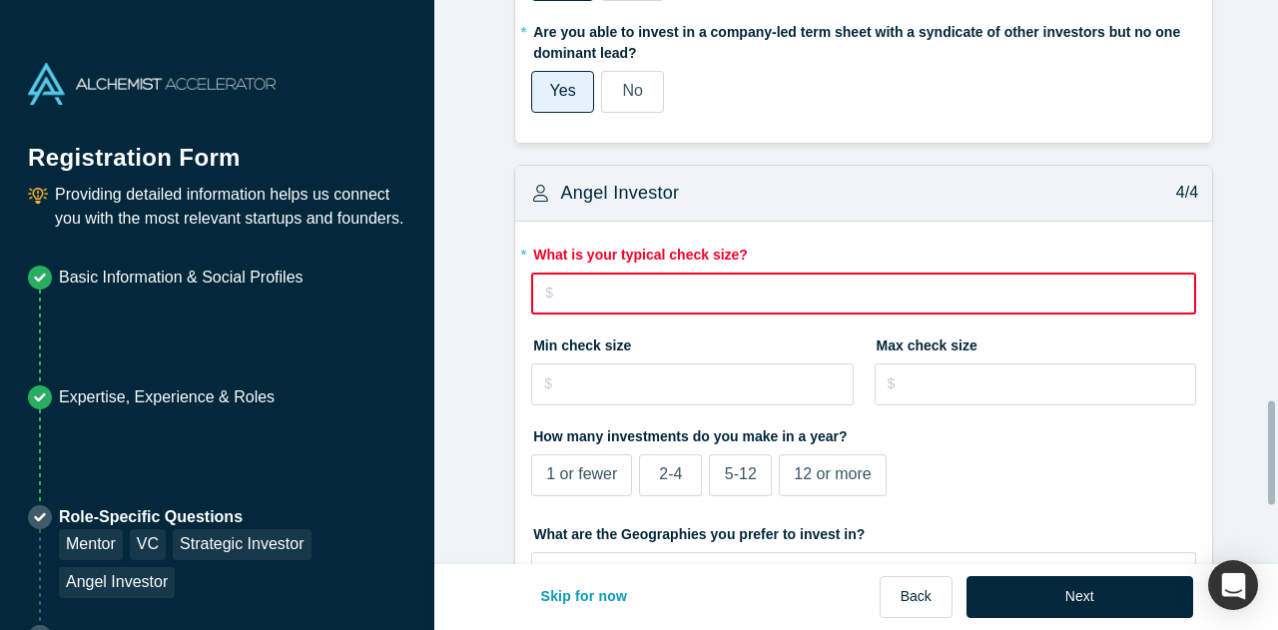
click at [670, 294] on input "tel" at bounding box center [863, 293] width 665 height 42
type input "$4"
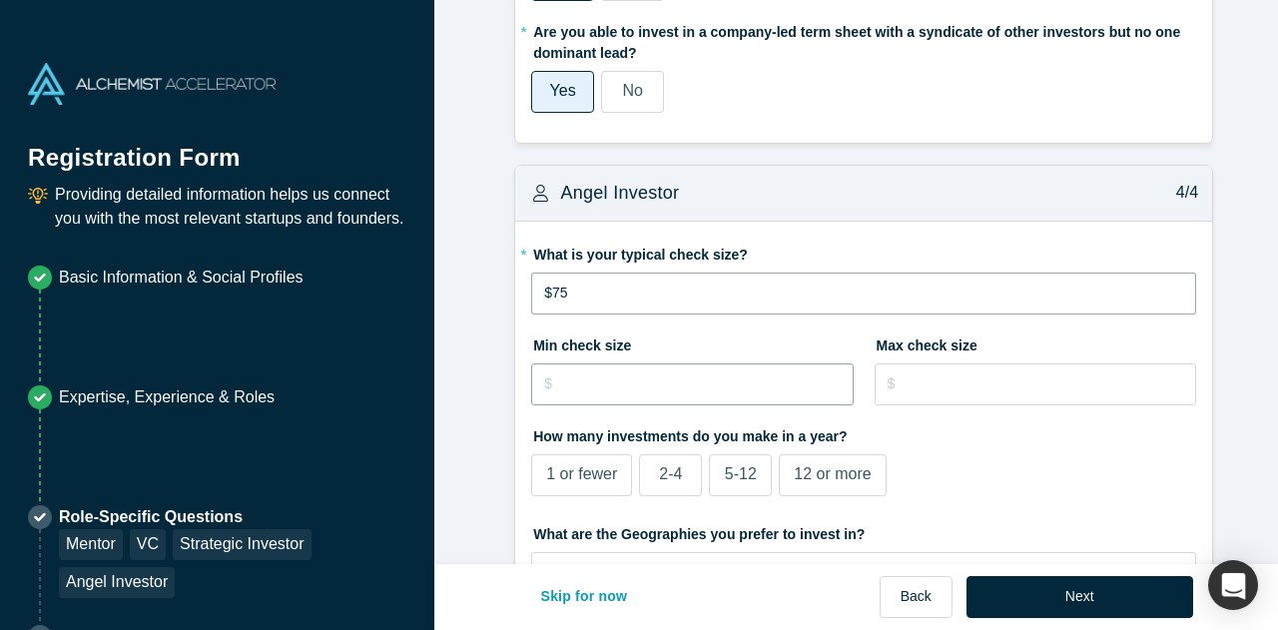
type input "$75"
click at [735, 384] on input "tel" at bounding box center [691, 384] width 321 height 42
type input "$25"
click at [998, 377] on input "tel" at bounding box center [1034, 384] width 321 height 42
type input "$3,000,000"
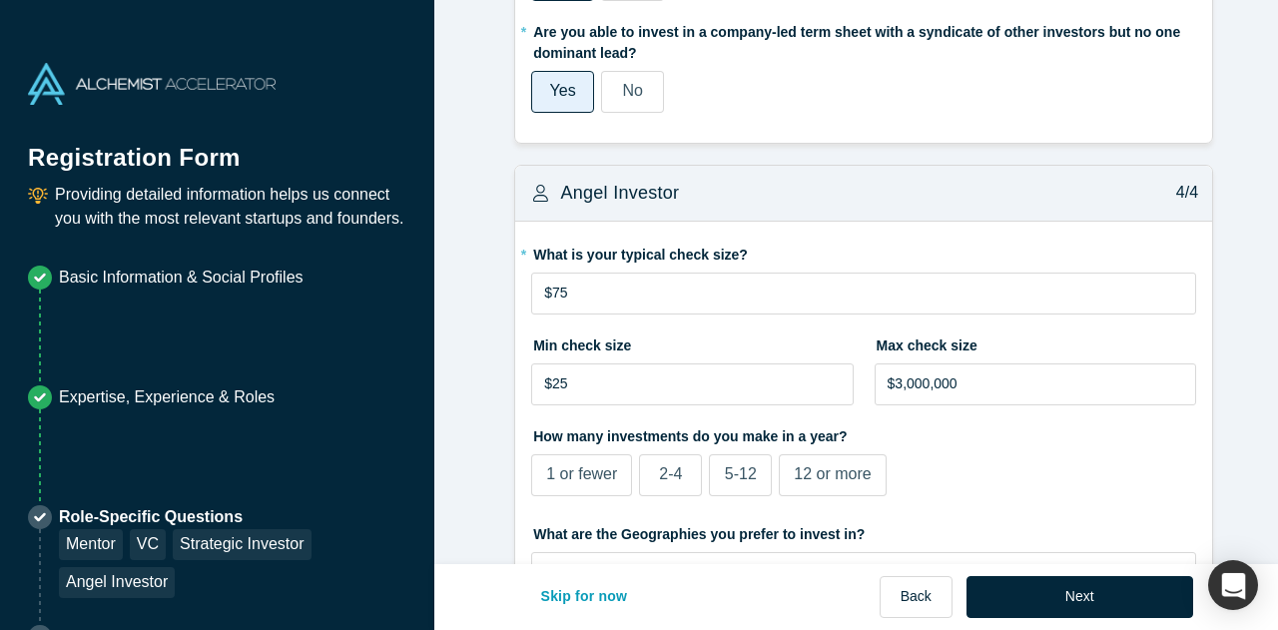
click at [670, 465] on span "2-4" at bounding box center [670, 473] width 23 height 17
click at [0, 0] on input "2-4" at bounding box center [0, 0] width 0 height 0
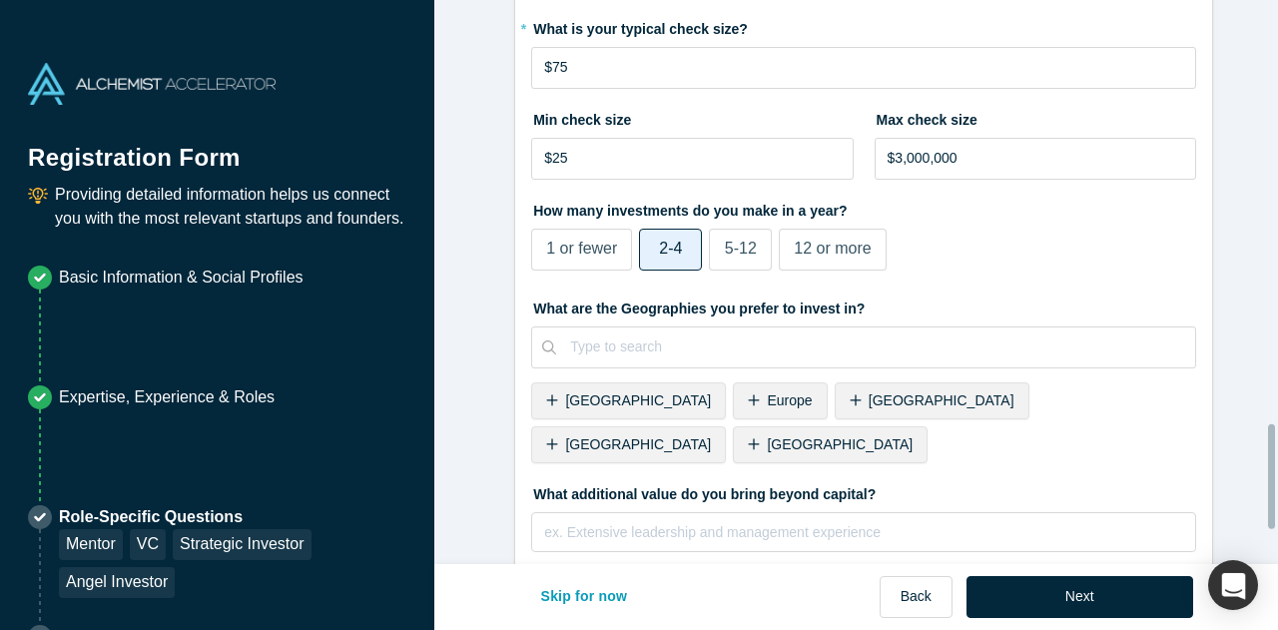
scroll to position [2455, 0]
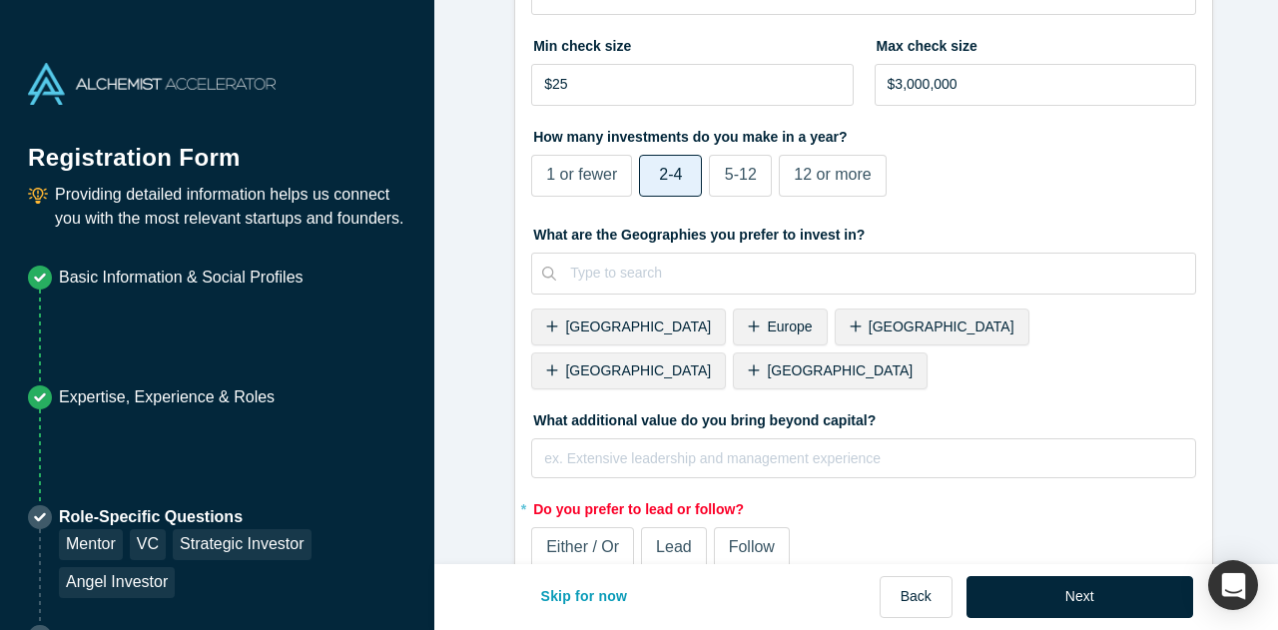
click at [711, 362] on span "[GEOGRAPHIC_DATA]" at bounding box center [638, 370] width 146 height 16
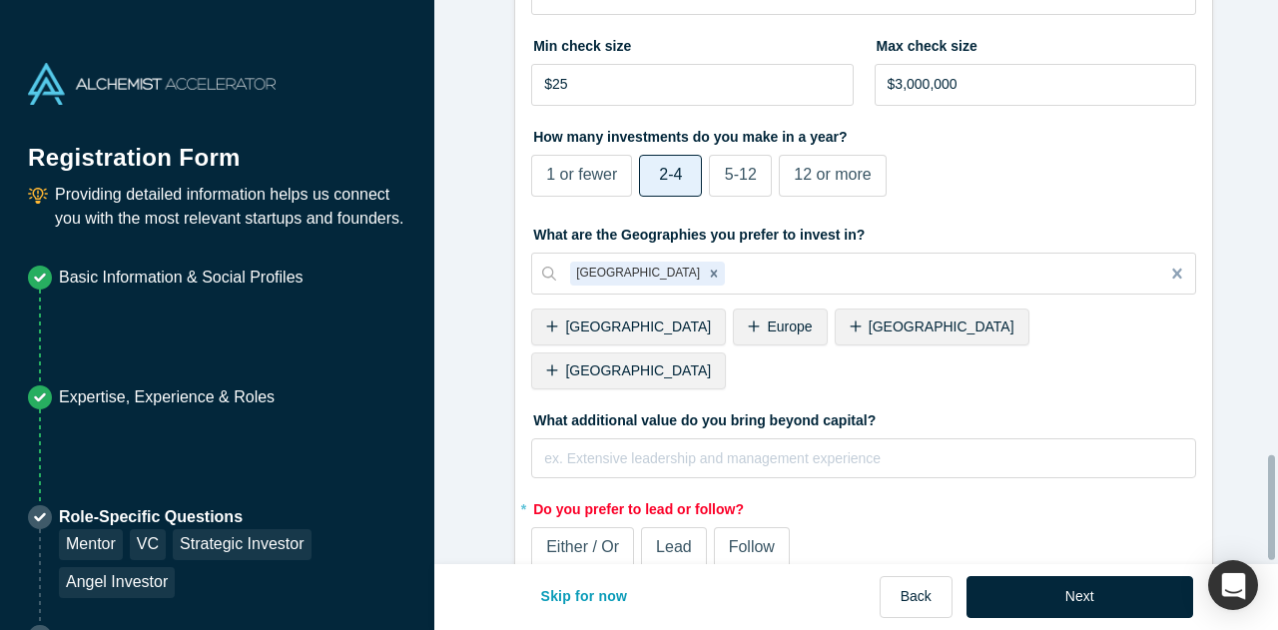
scroll to position [2470, 0]
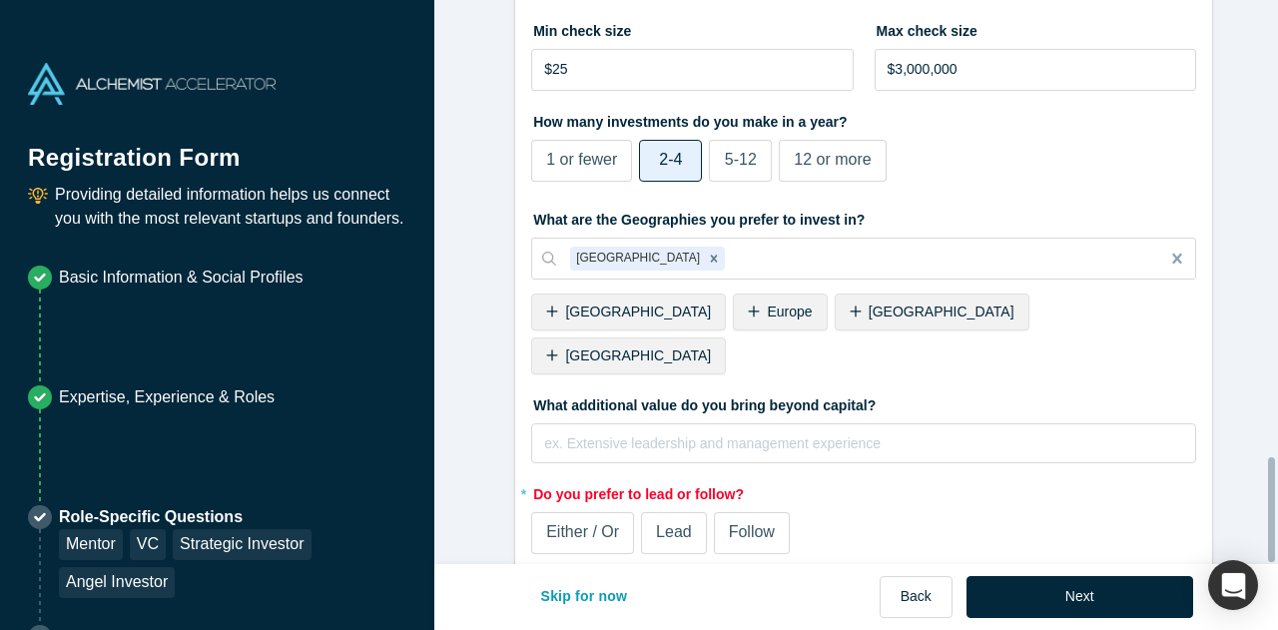
click at [603, 523] on span "Either / Or" at bounding box center [582, 531] width 73 height 17
click at [0, 0] on input "Either / Or" at bounding box center [0, 0] width 0 height 0
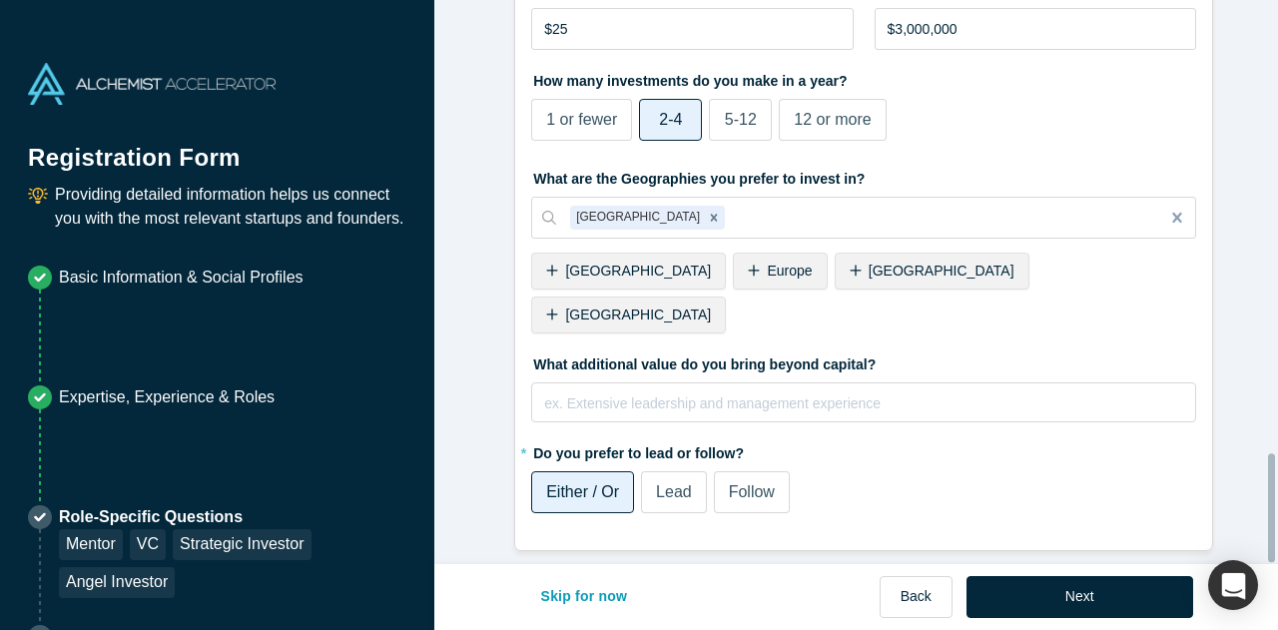
scroll to position [2341, 0]
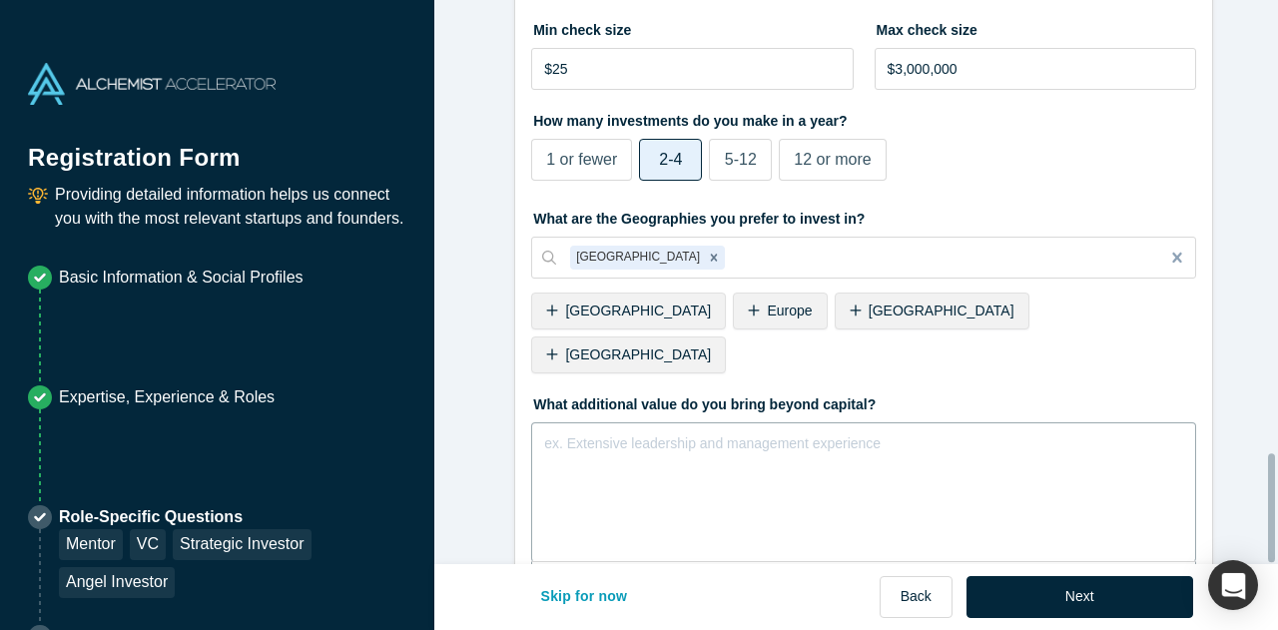
click at [678, 429] on div "ex. Extensive leadership and management experience" at bounding box center [863, 439] width 639 height 21
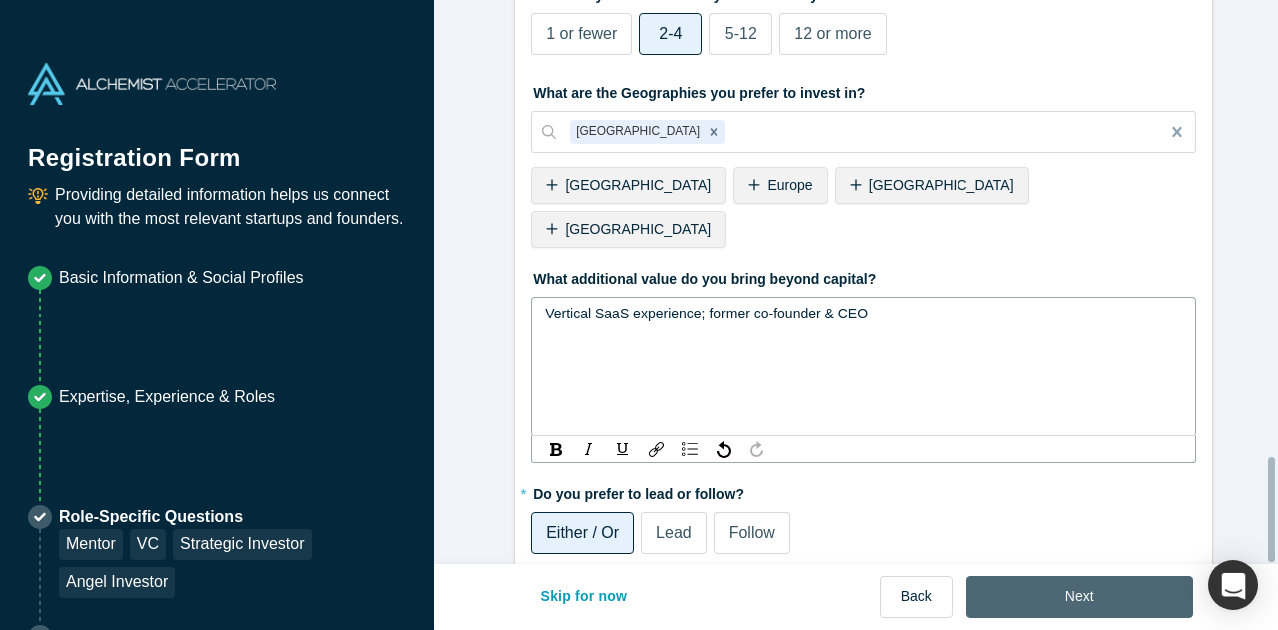
click at [1102, 580] on button "Next" at bounding box center [1079, 597] width 227 height 42
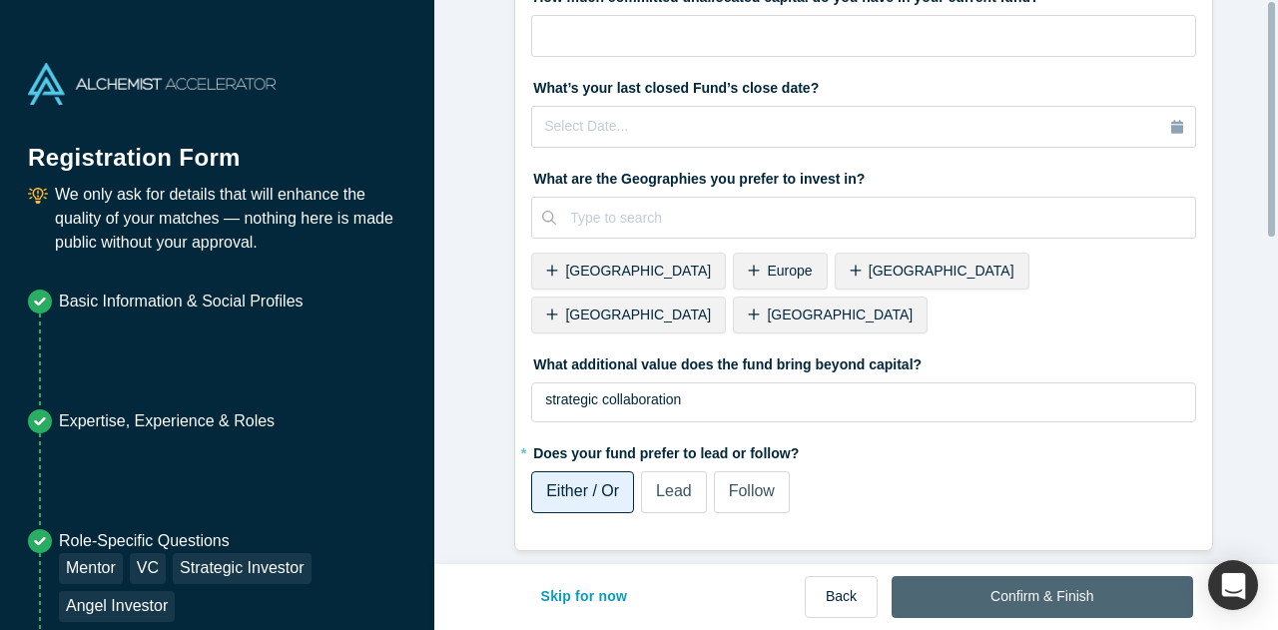
scroll to position [0, 0]
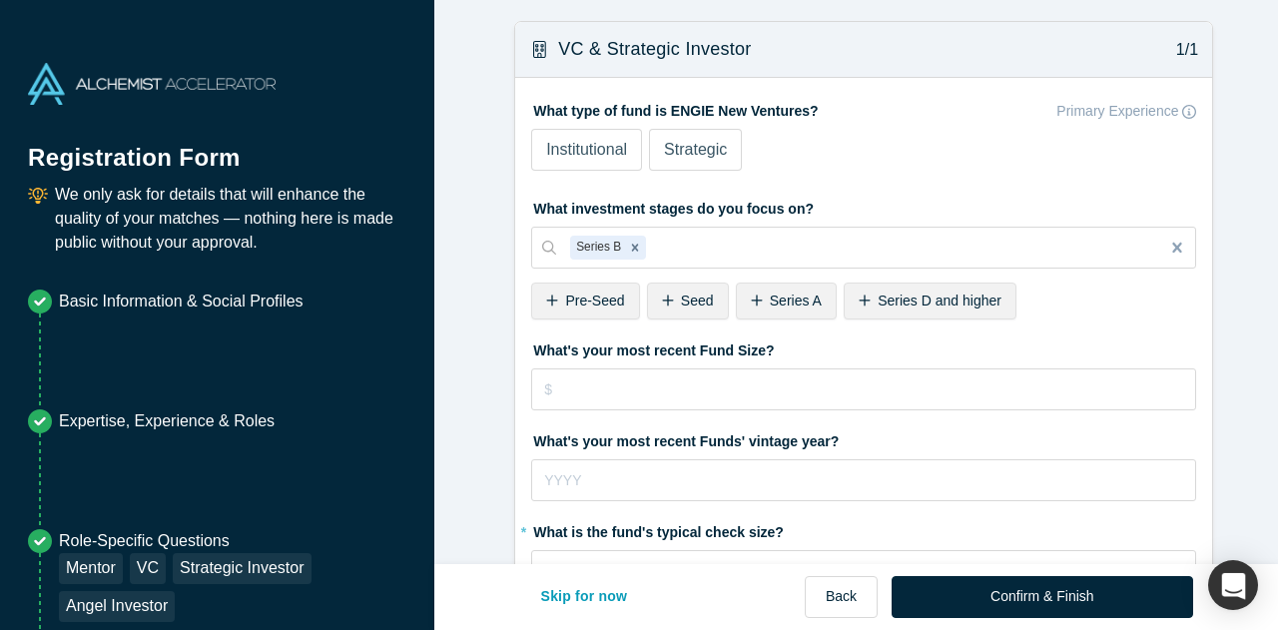
click at [569, 298] on span "Pre-Seed" at bounding box center [594, 300] width 59 height 16
click at [674, 304] on span "Series A" at bounding box center [680, 300] width 52 height 16
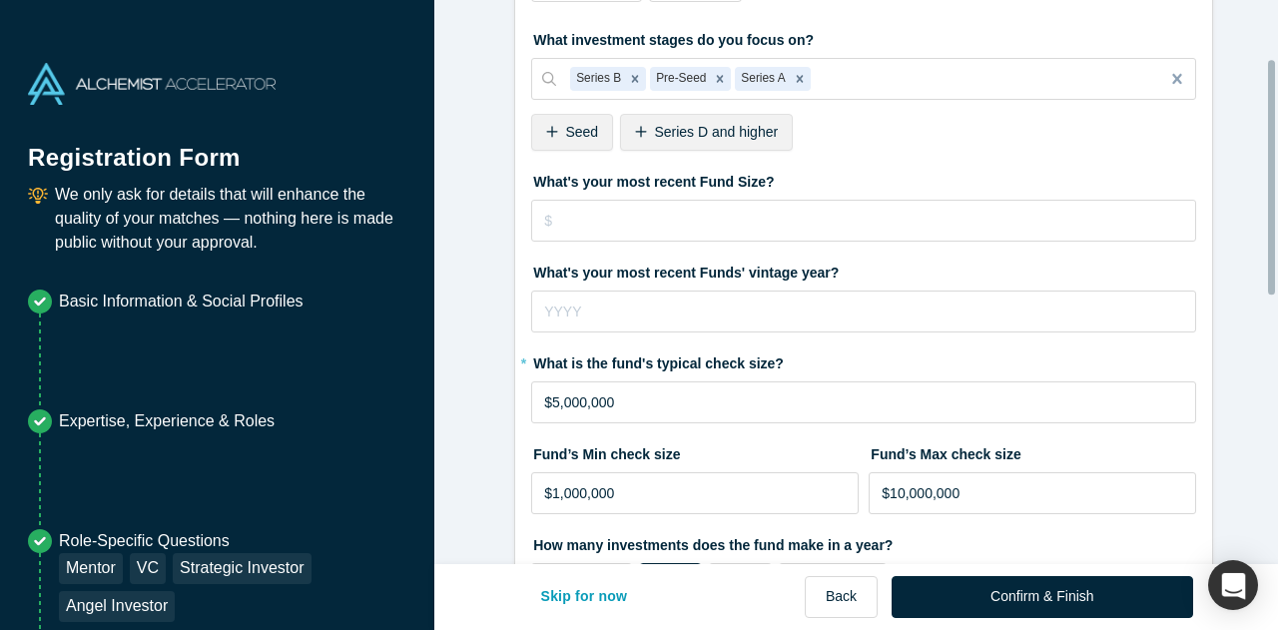
scroll to position [200, 0]
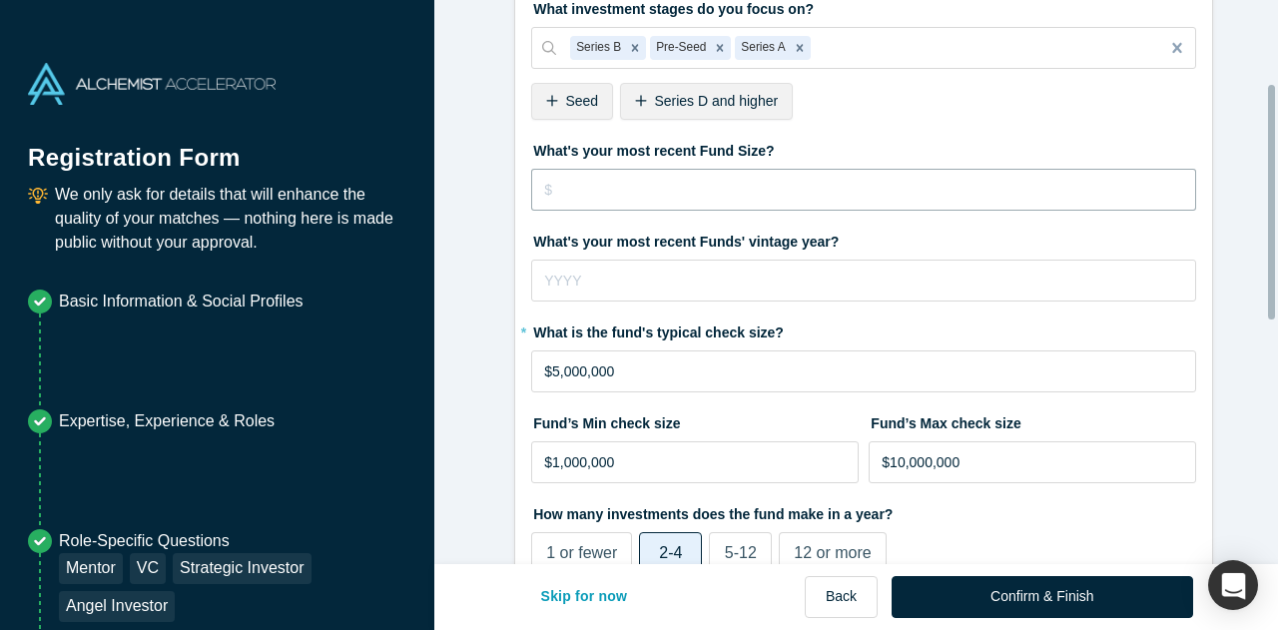
click at [824, 199] on input "tel" at bounding box center [863, 190] width 665 height 42
type input "$100"
click at [824, 272] on input "tel" at bounding box center [863, 280] width 665 height 42
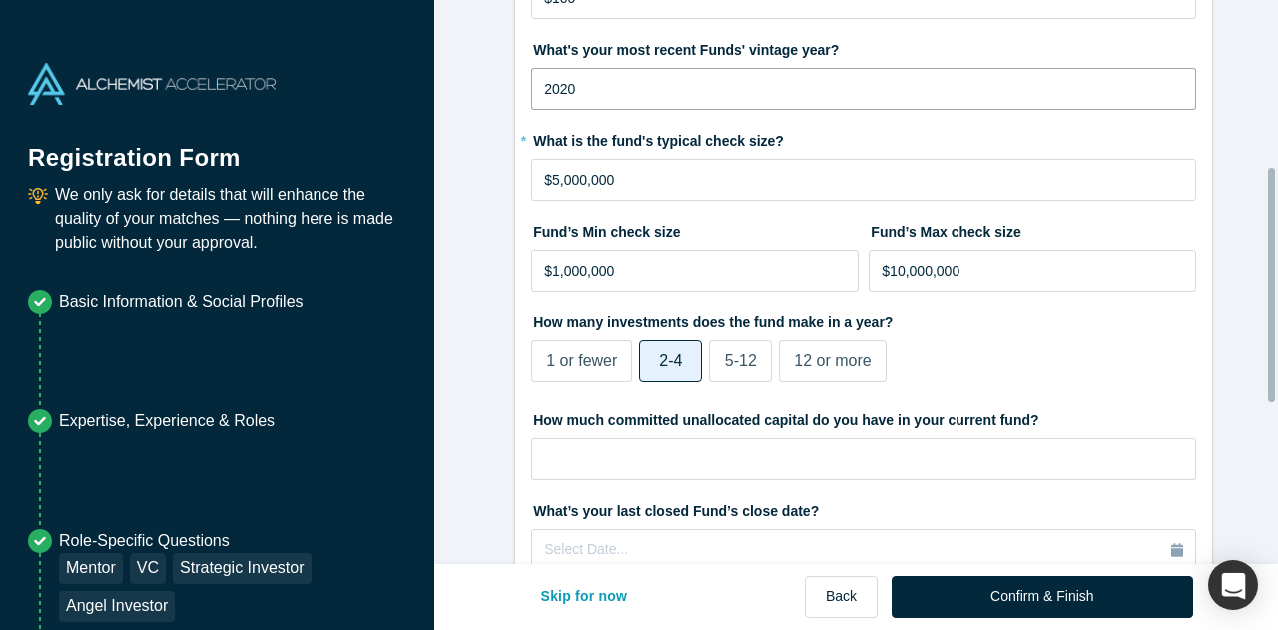
scroll to position [399, 0]
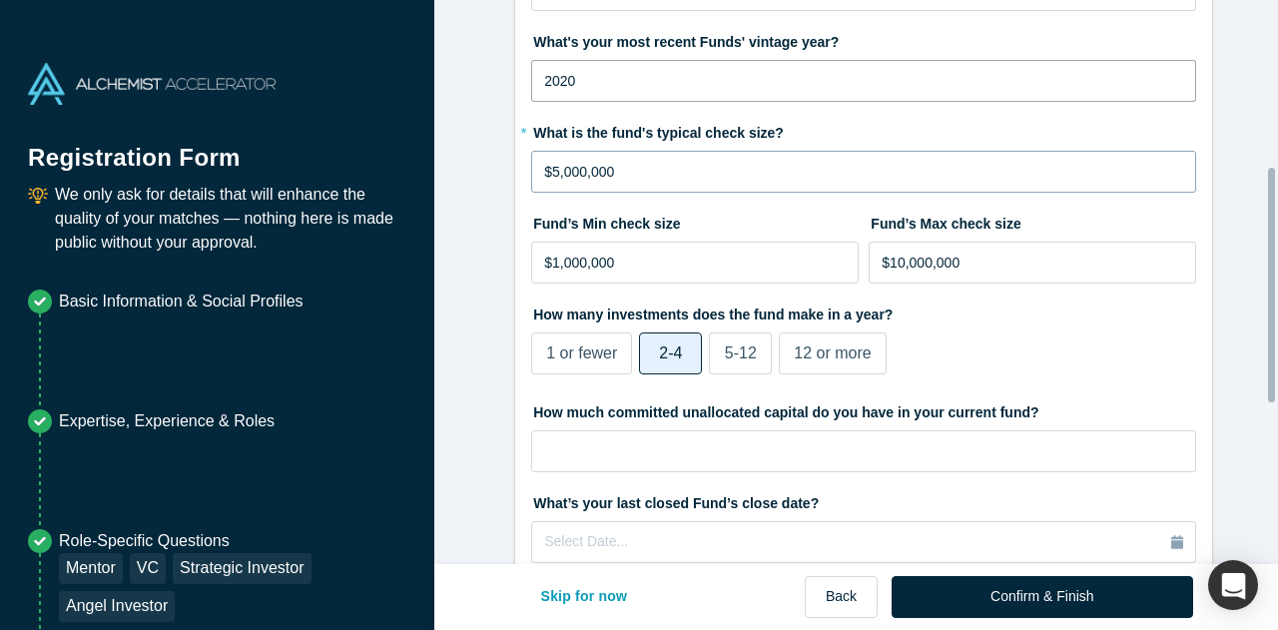
type input "2020"
click at [551, 172] on input "$5,000,000" at bounding box center [863, 172] width 665 height 42
type input "$1"
type input "$2,000,000"
click at [896, 270] on input "$10,000,000" at bounding box center [1031, 263] width 327 height 42
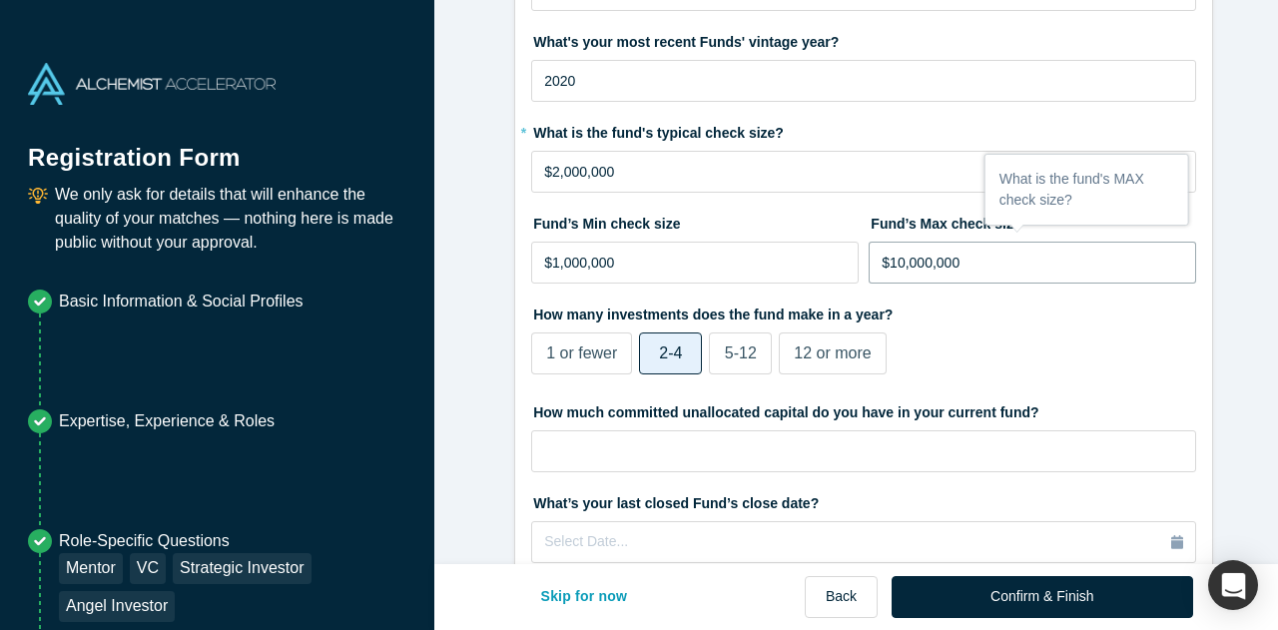
type input "$1,000,000"
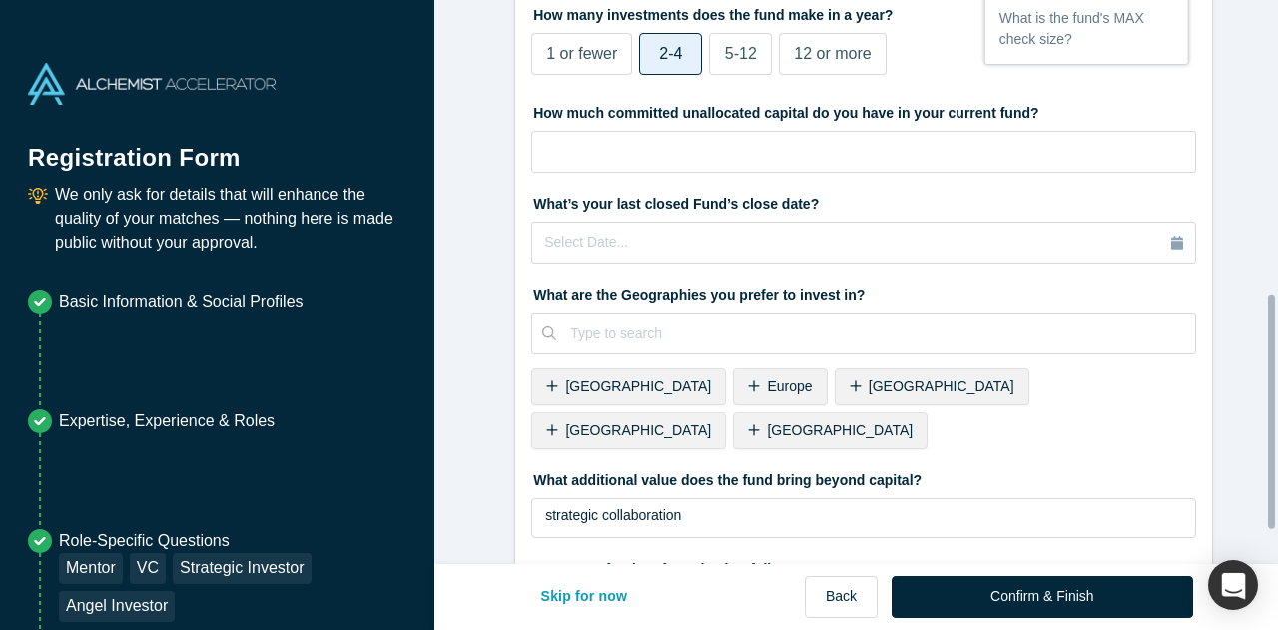
scroll to position [783, 0]
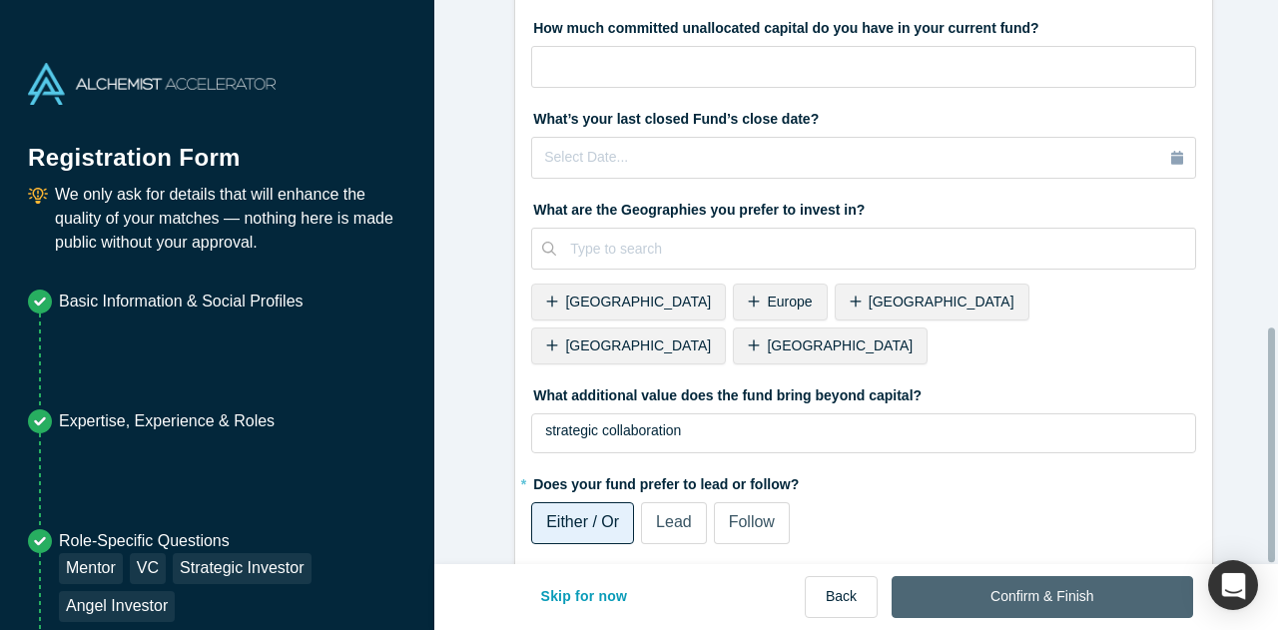
type input "$5,000,000"
click at [1085, 604] on button "Confirm & Finish" at bounding box center [1041, 597] width 300 height 42
